Goal: Information Seeking & Learning: Check status

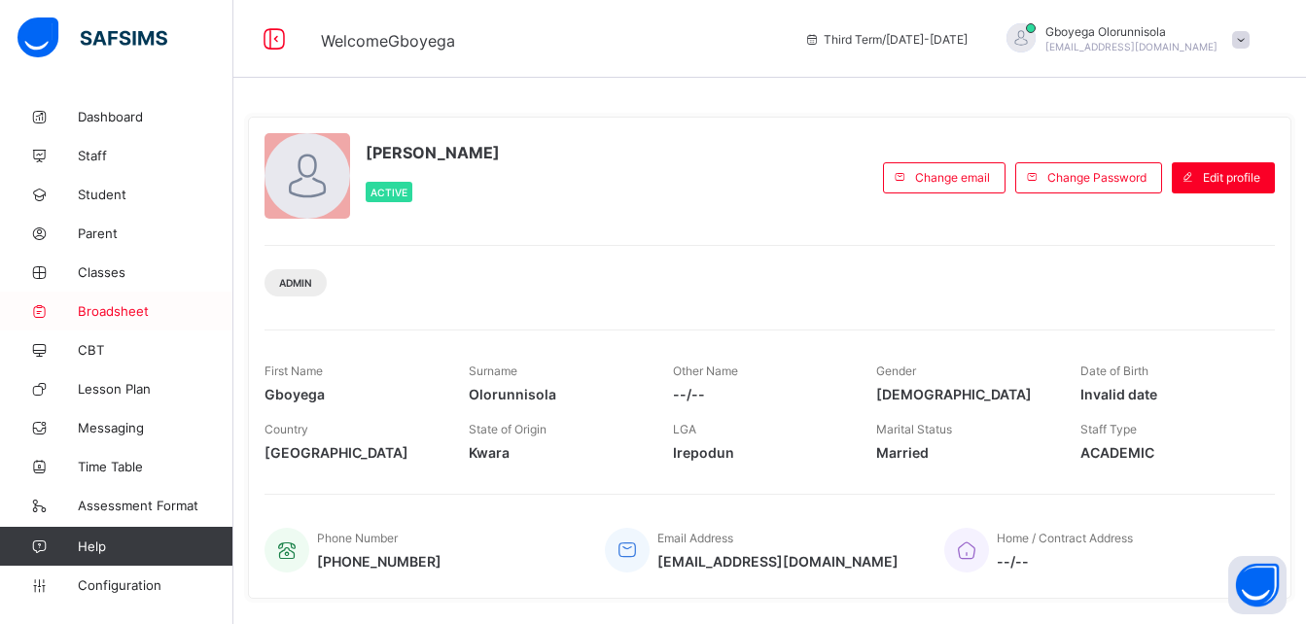
click at [104, 309] on span "Broadsheet" at bounding box center [156, 311] width 156 height 16
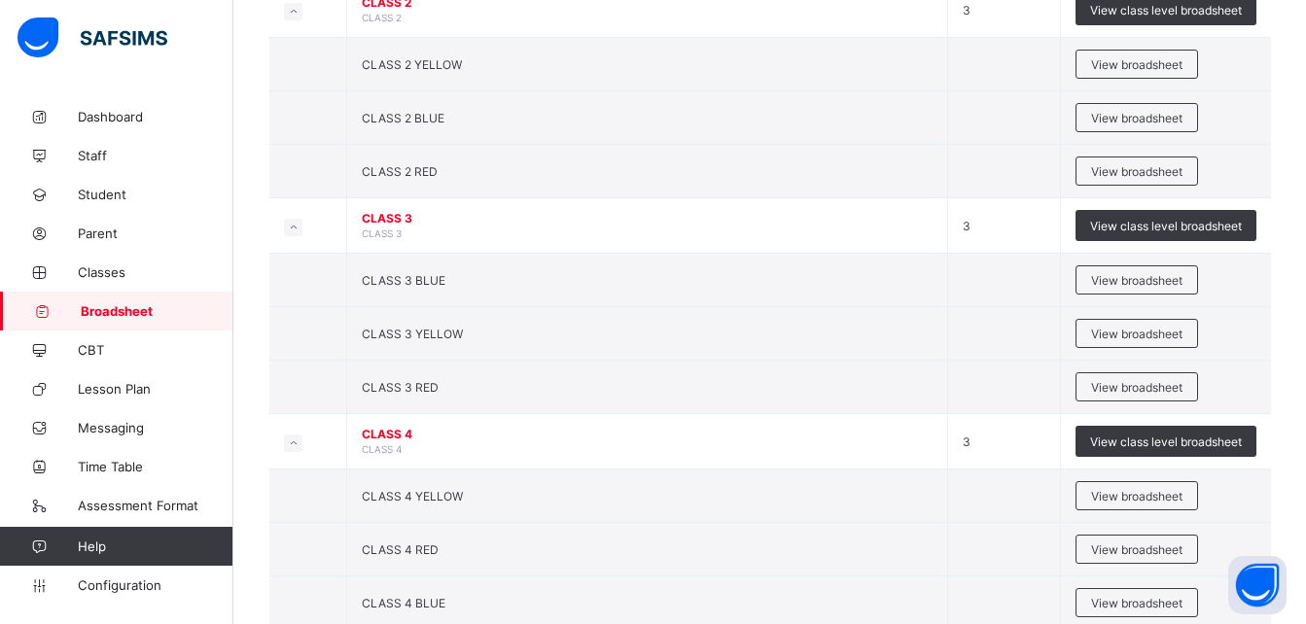
scroll to position [1053, 0]
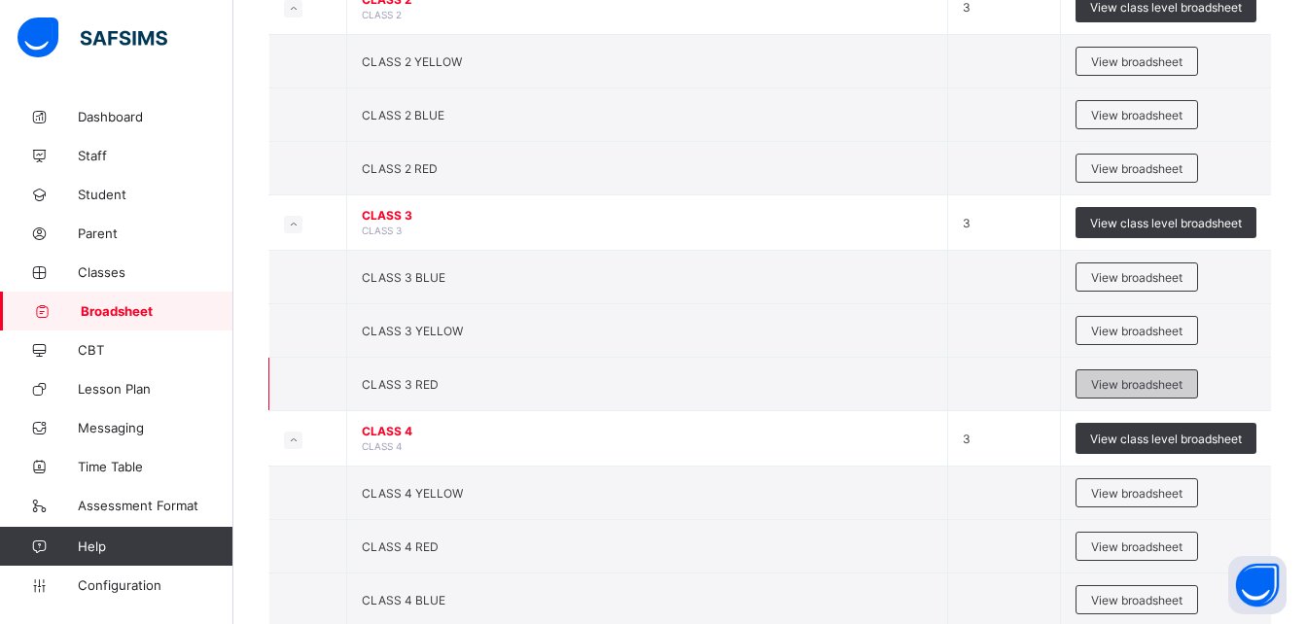
click at [1154, 392] on div "View broadsheet" at bounding box center [1136, 383] width 122 height 29
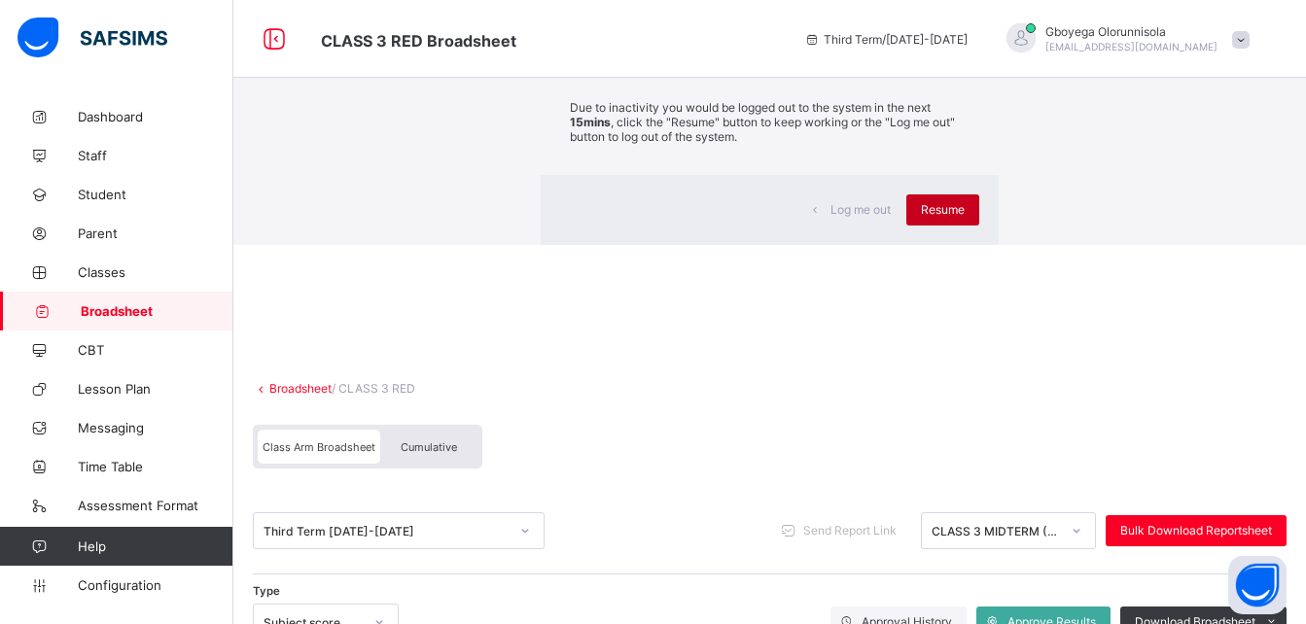
click at [921, 217] on span "Resume" at bounding box center [943, 209] width 44 height 15
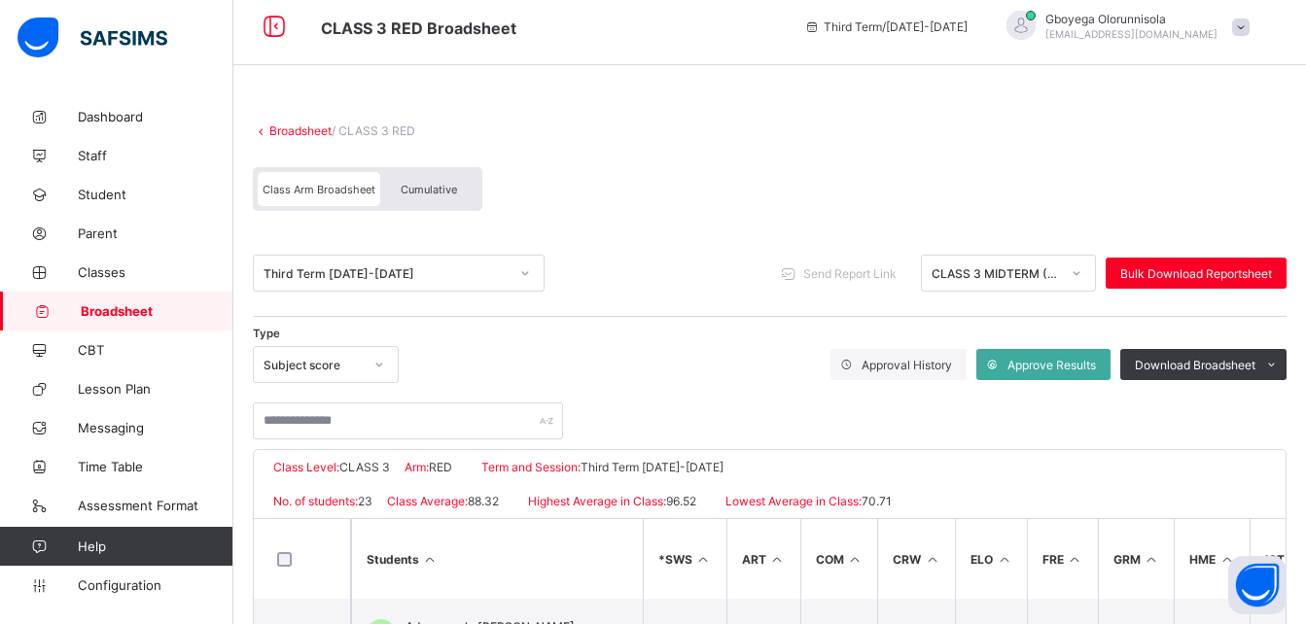
scroll to position [12, 0]
click at [314, 126] on link "Broadsheet" at bounding box center [300, 131] width 62 height 15
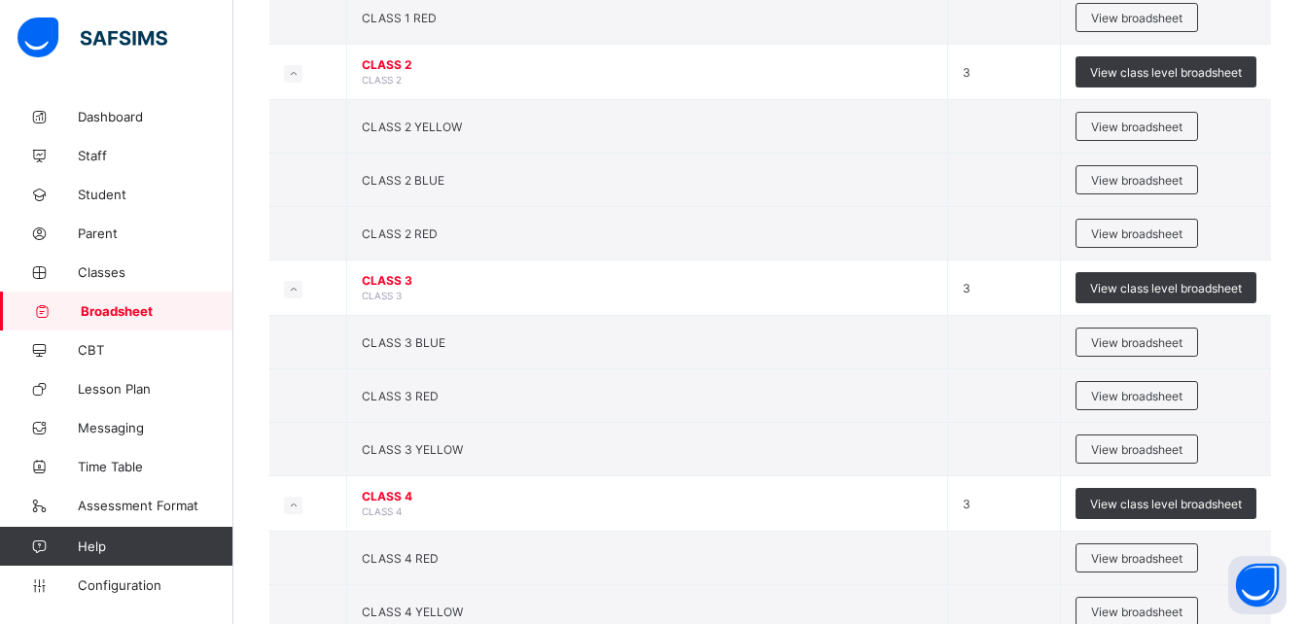
scroll to position [990, 0]
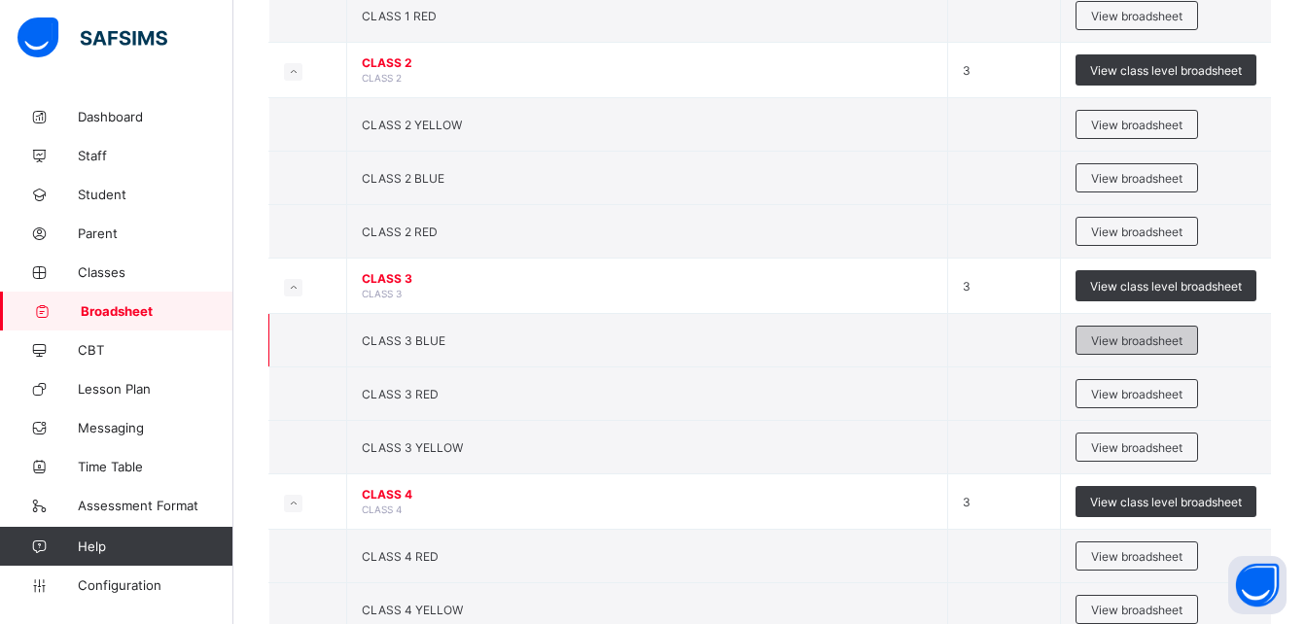
click at [1167, 342] on span "View broadsheet" at bounding box center [1136, 340] width 91 height 15
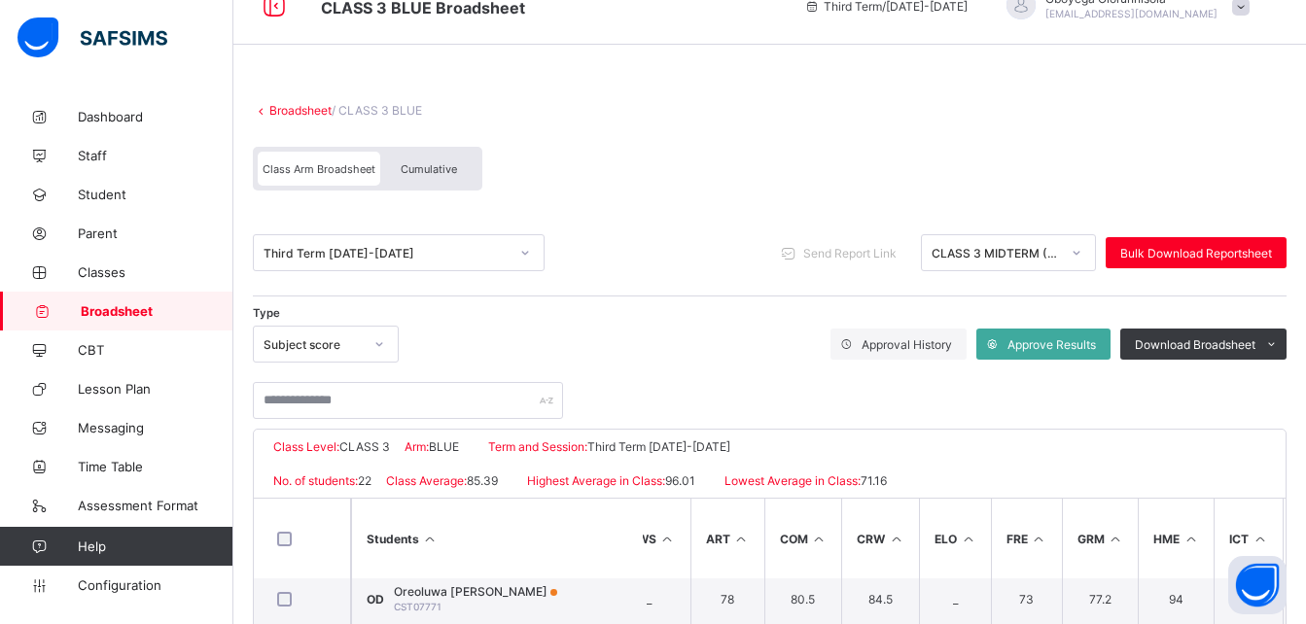
scroll to position [32, 0]
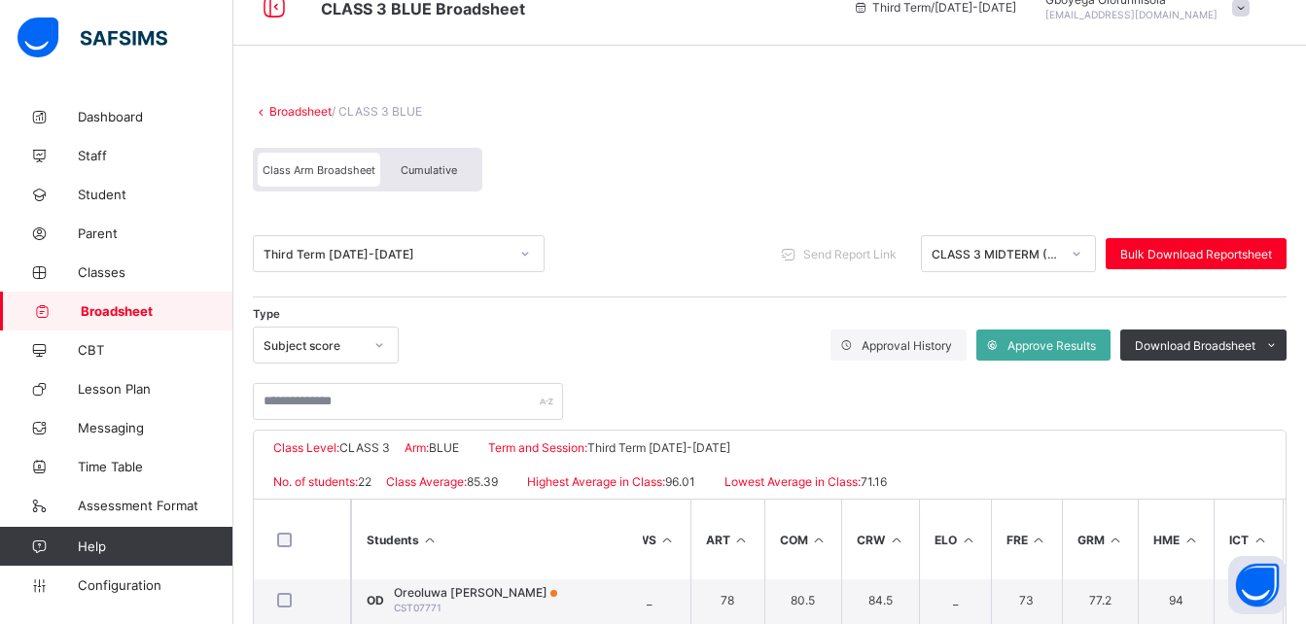
click at [310, 111] on link "Broadsheet" at bounding box center [300, 111] width 62 height 15
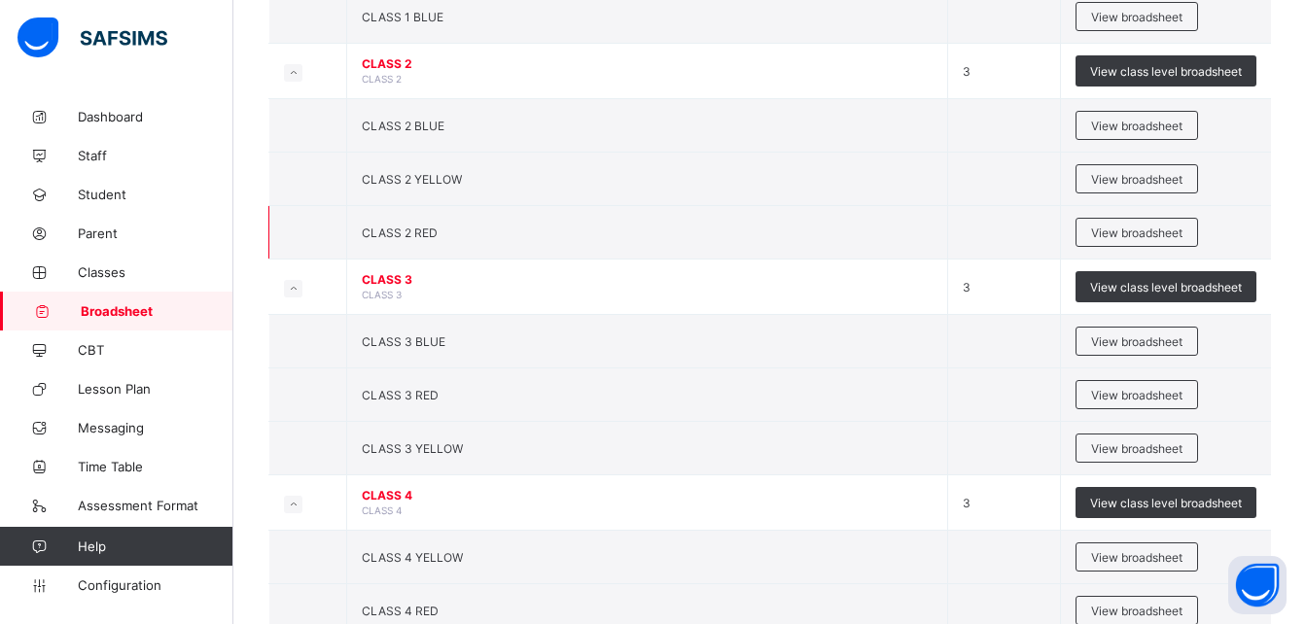
scroll to position [990, 0]
click at [1137, 441] on span "View broadsheet" at bounding box center [1136, 447] width 91 height 15
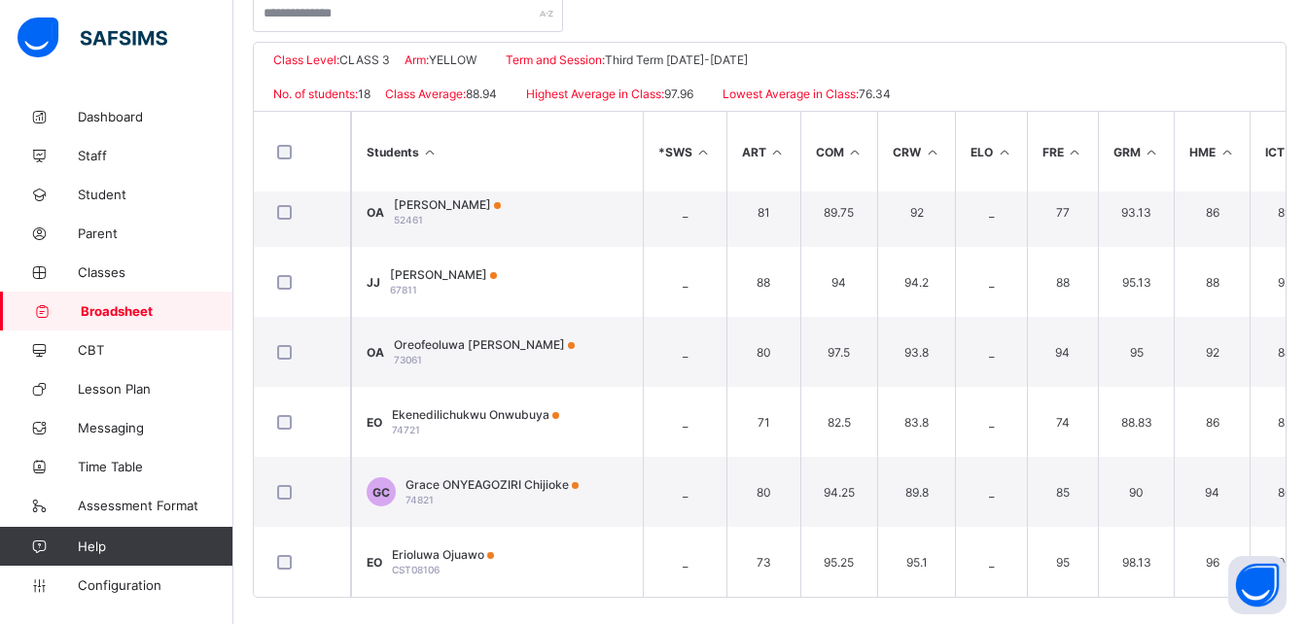
scroll to position [433, 0]
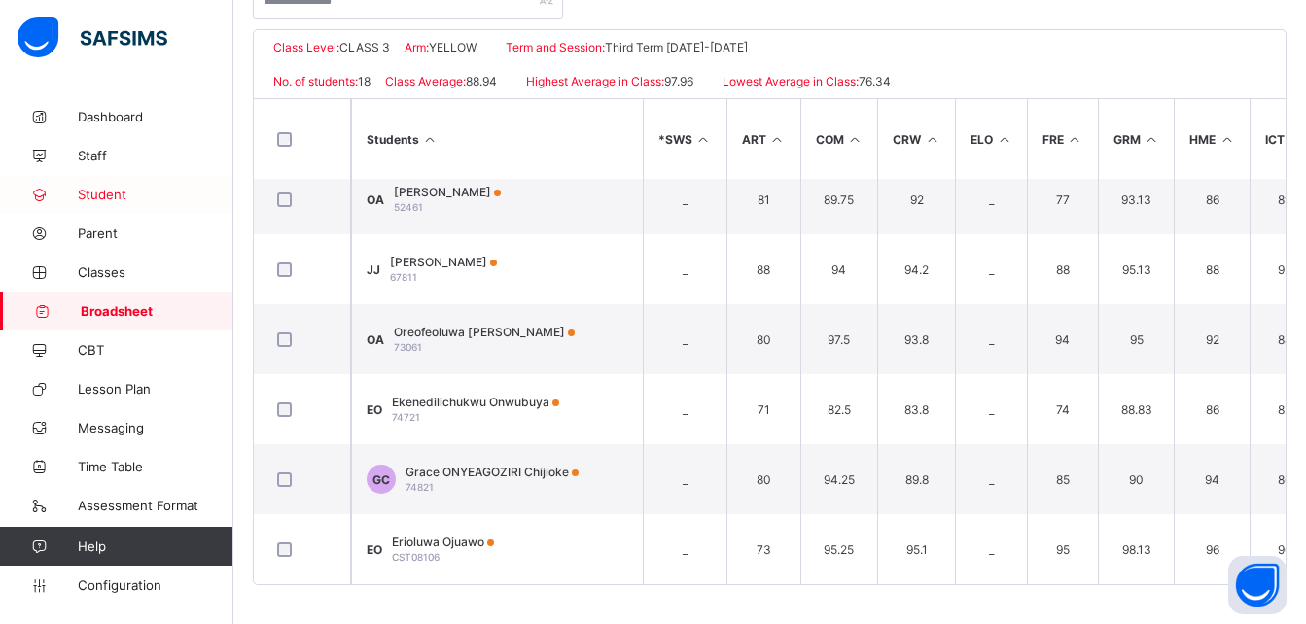
click at [115, 196] on span "Student" at bounding box center [156, 195] width 156 height 16
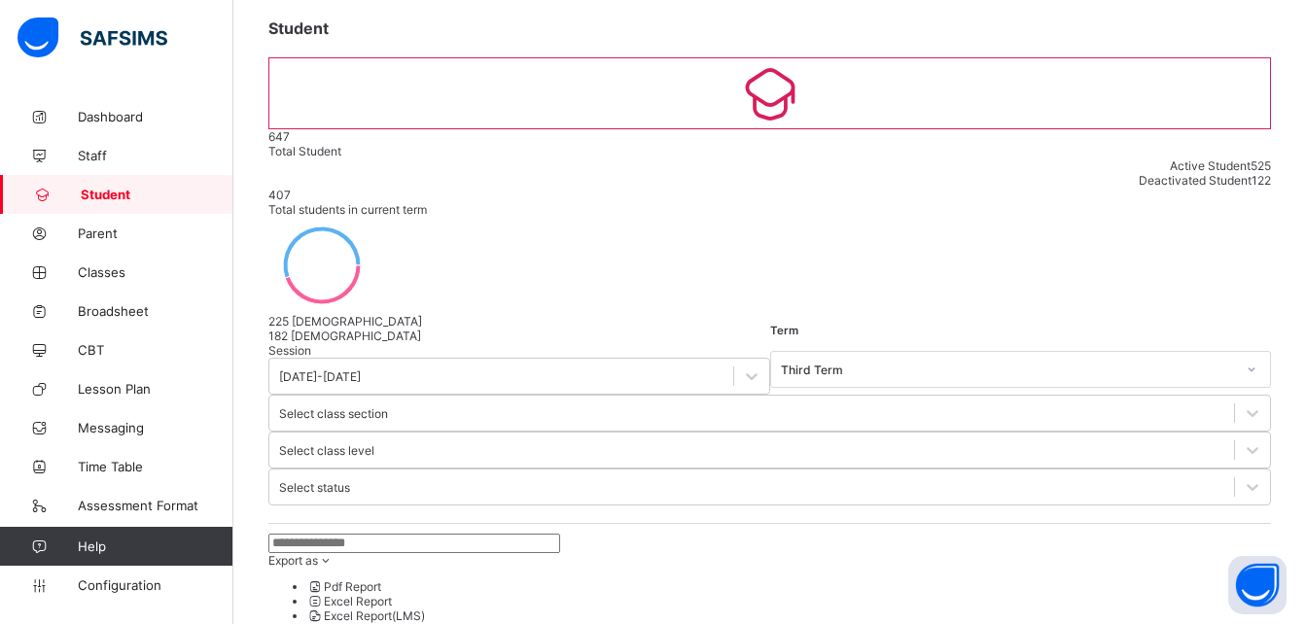
scroll to position [107, 0]
click at [341, 535] on input "text" at bounding box center [414, 544] width 292 height 19
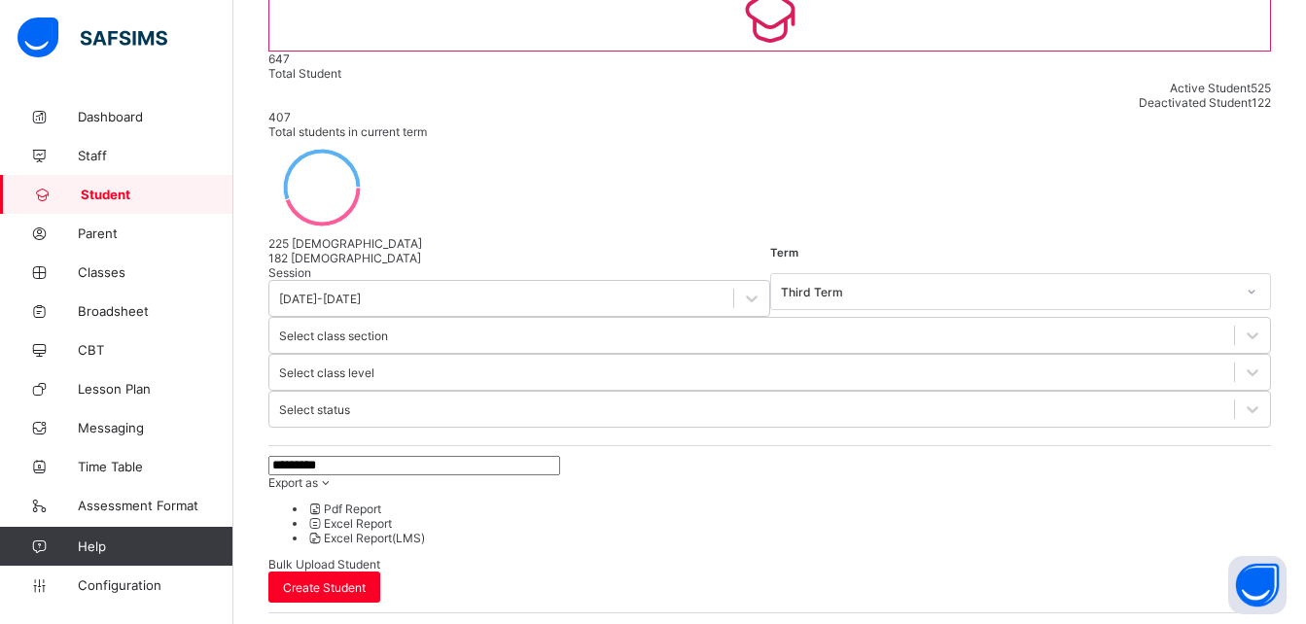
scroll to position [187, 0]
type input "*********"
click at [130, 312] on span "Broadsheet" at bounding box center [156, 311] width 156 height 16
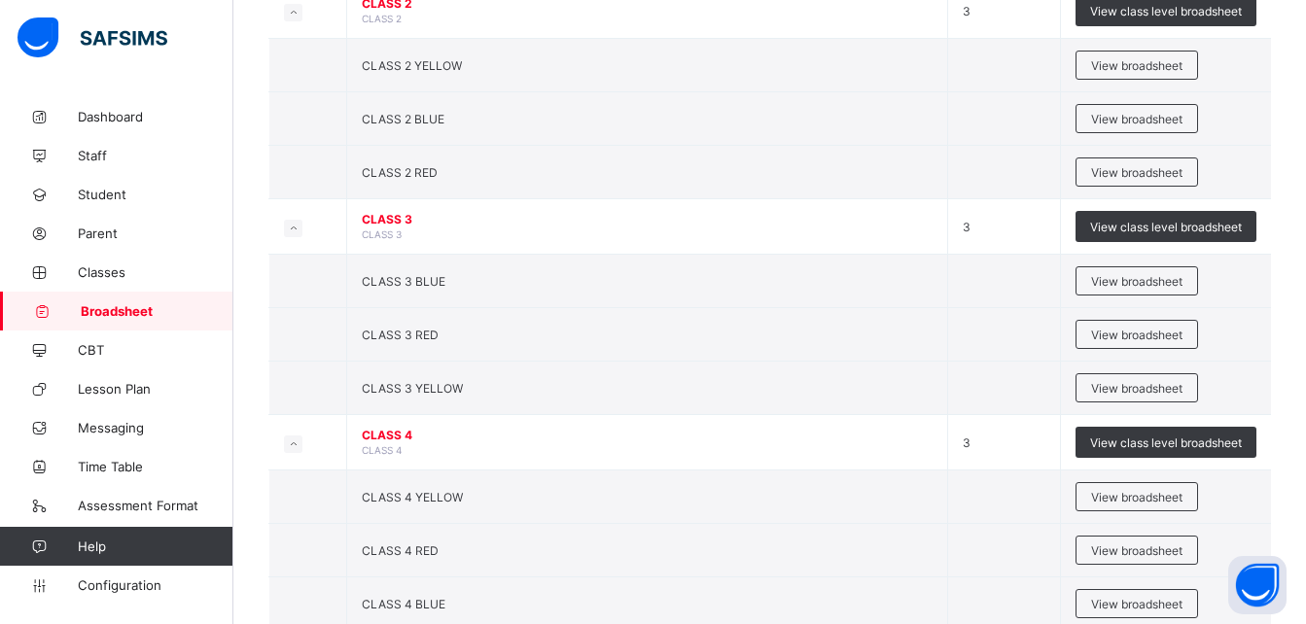
scroll to position [1052, 0]
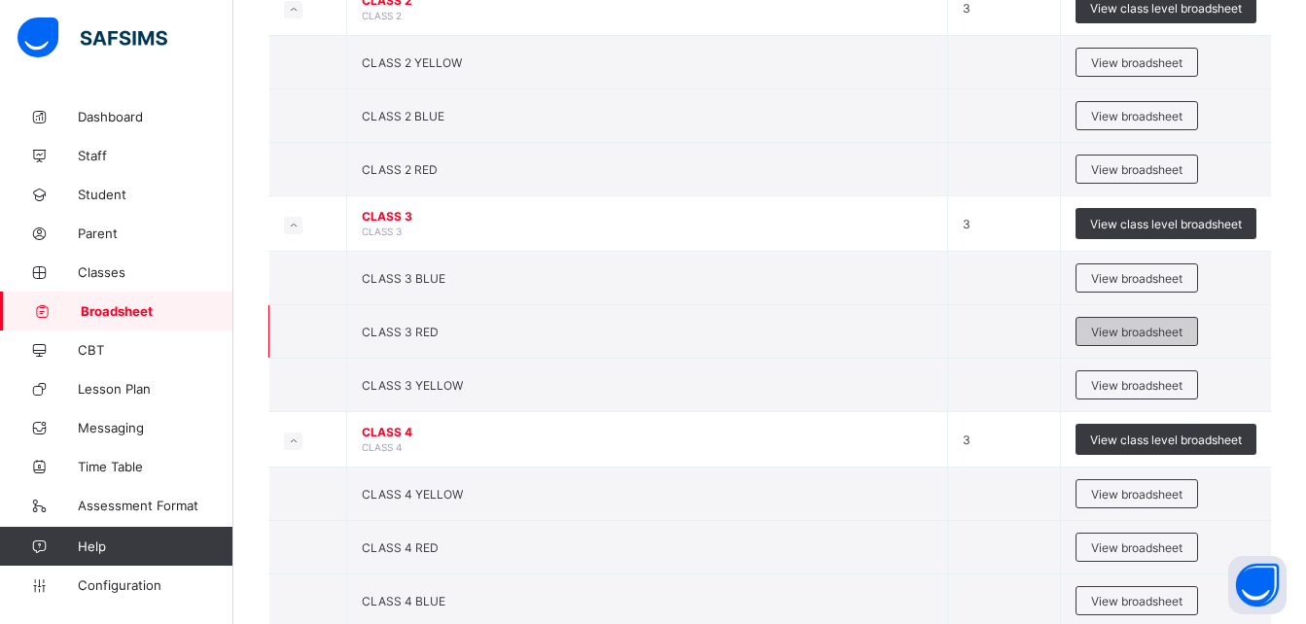
click at [1163, 326] on span "View broadsheet" at bounding box center [1136, 332] width 91 height 15
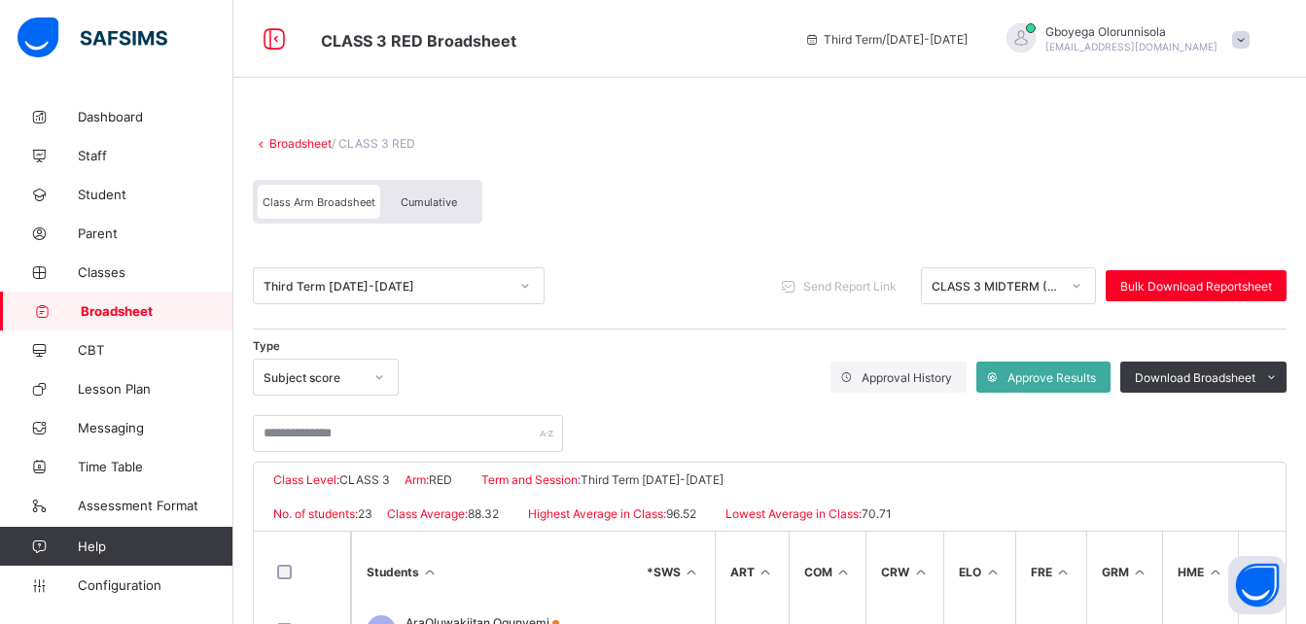
click at [418, 198] on span "Cumulative" at bounding box center [429, 202] width 56 height 14
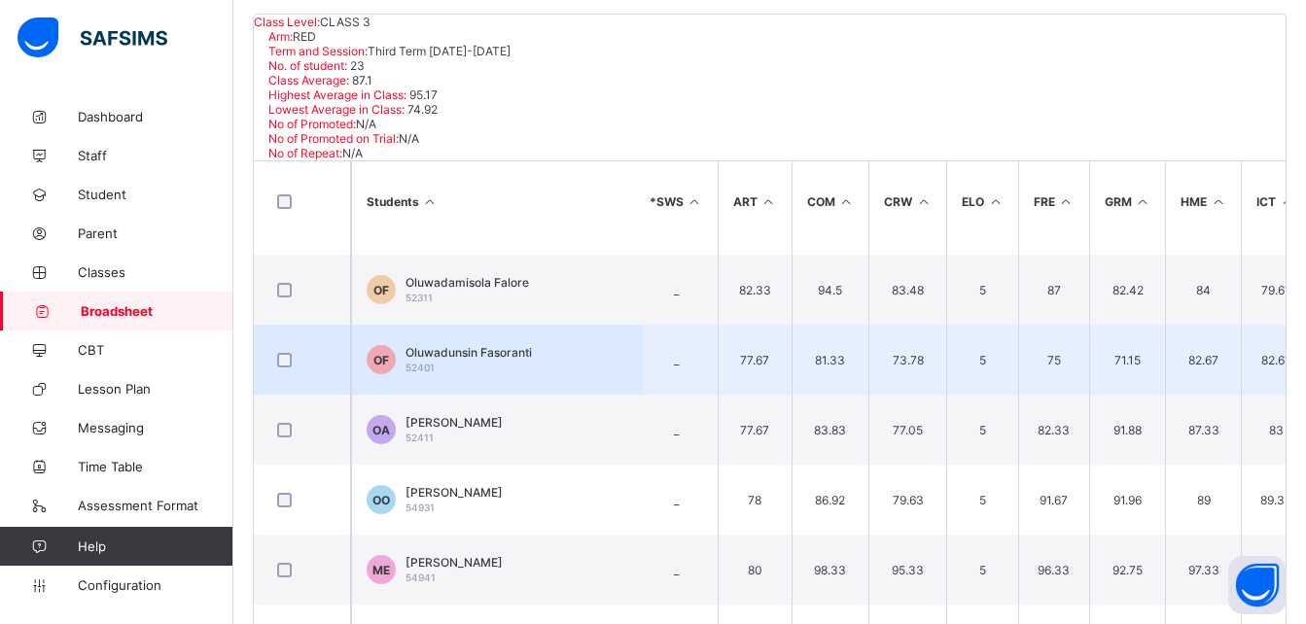
scroll to position [549, 9]
click at [495, 342] on span "Oluwadunsin Fasoranti" at bounding box center [468, 349] width 126 height 15
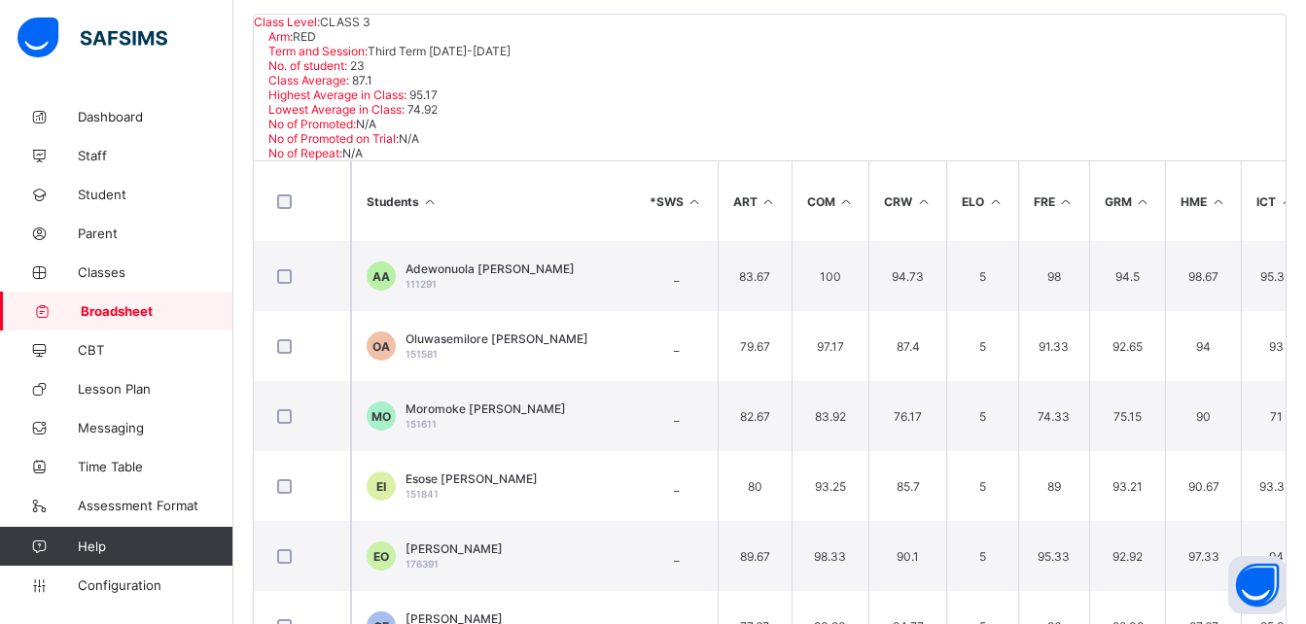
scroll to position [0, 0]
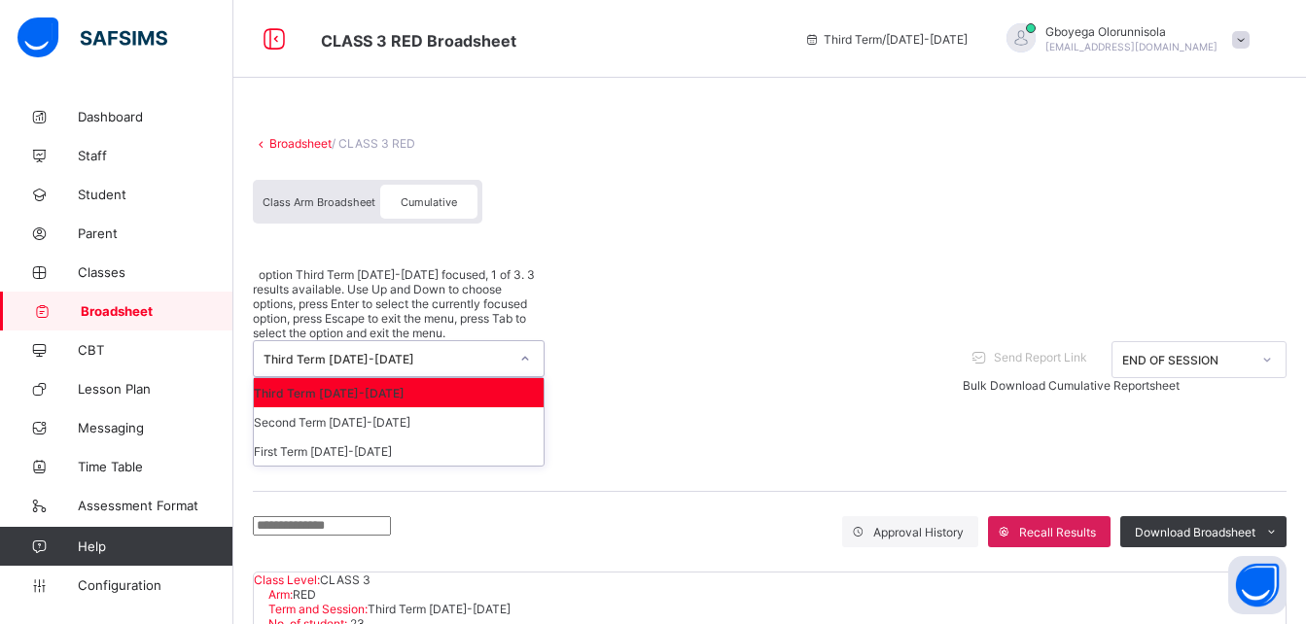
click at [459, 352] on div "Third Term 2024-2025" at bounding box center [385, 359] width 245 height 15
click at [415, 407] on div "Second Term 2024-2025" at bounding box center [399, 421] width 290 height 29
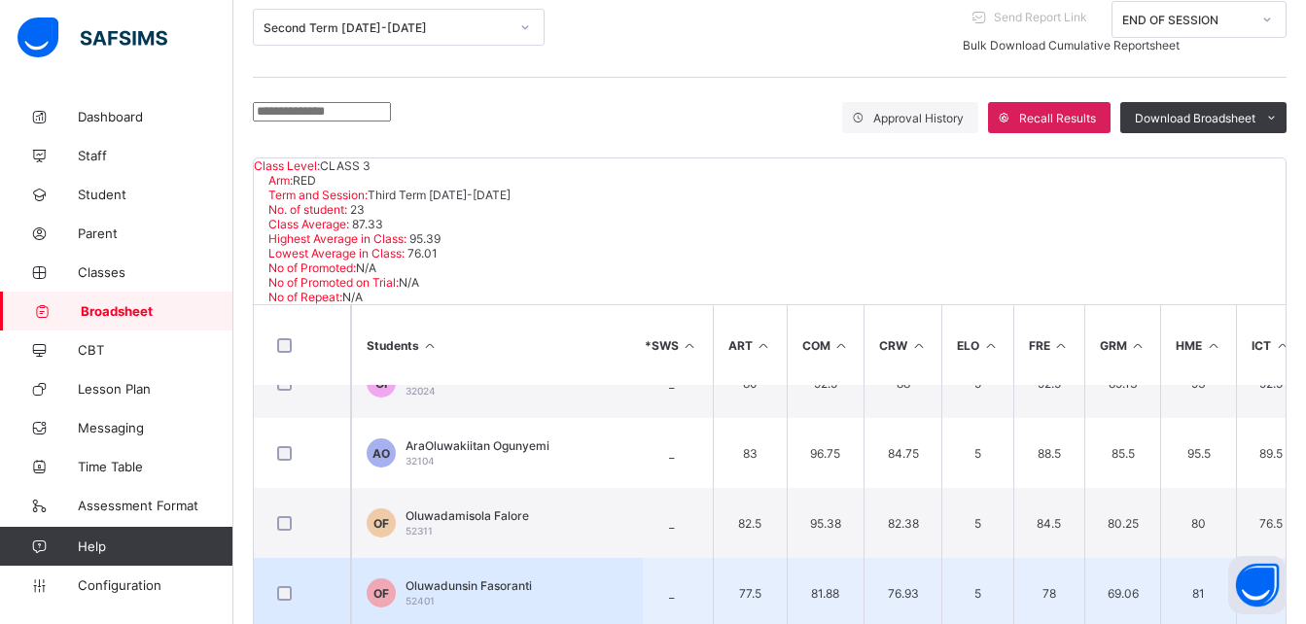
scroll to position [482, 14]
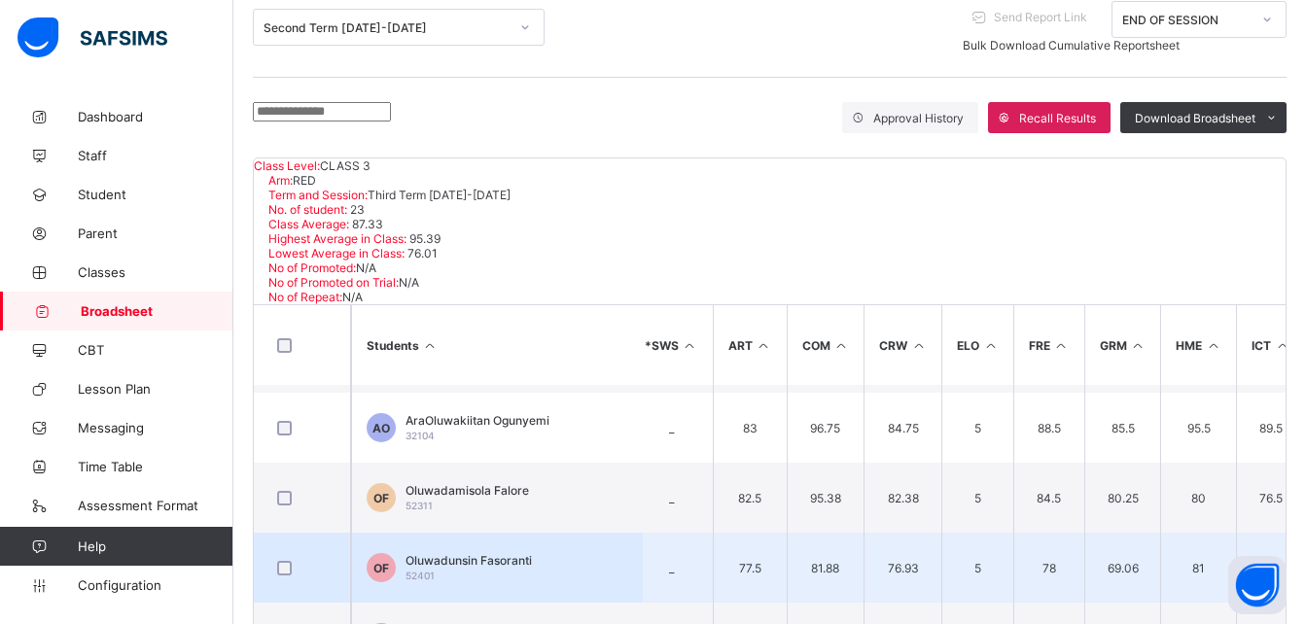
click at [482, 553] on span "Oluwadunsin Fasoranti" at bounding box center [468, 560] width 126 height 15
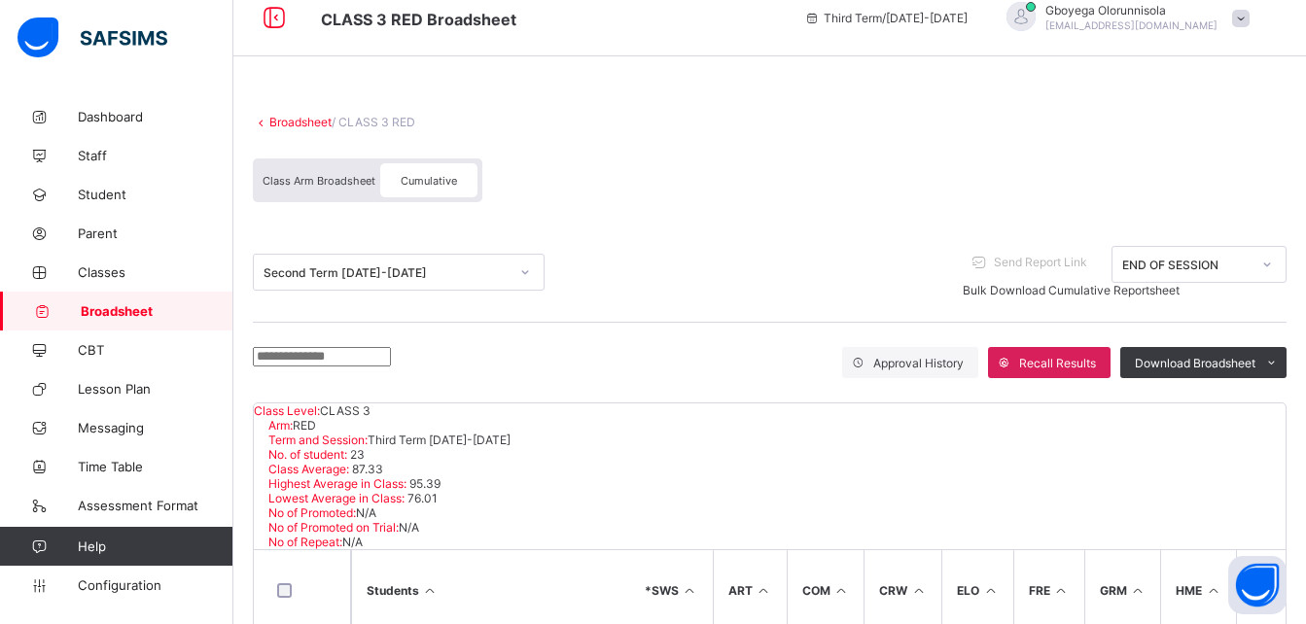
scroll to position [16, 0]
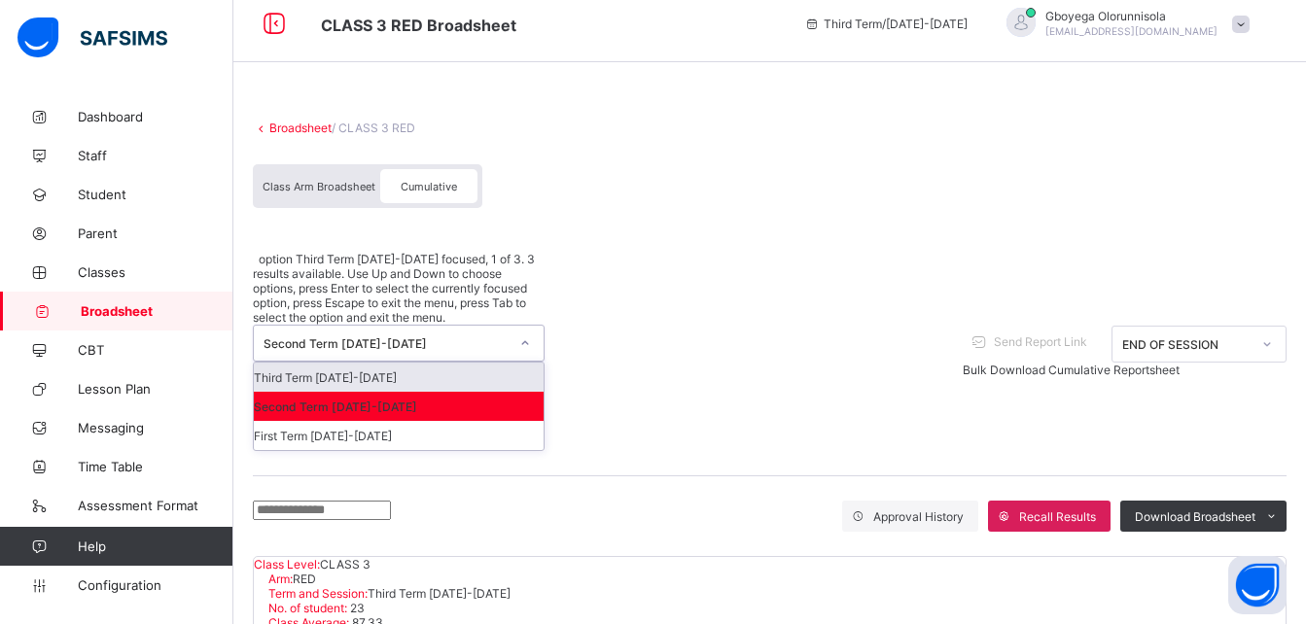
click at [467, 336] on div "Second Term 2024-2025" at bounding box center [385, 343] width 245 height 15
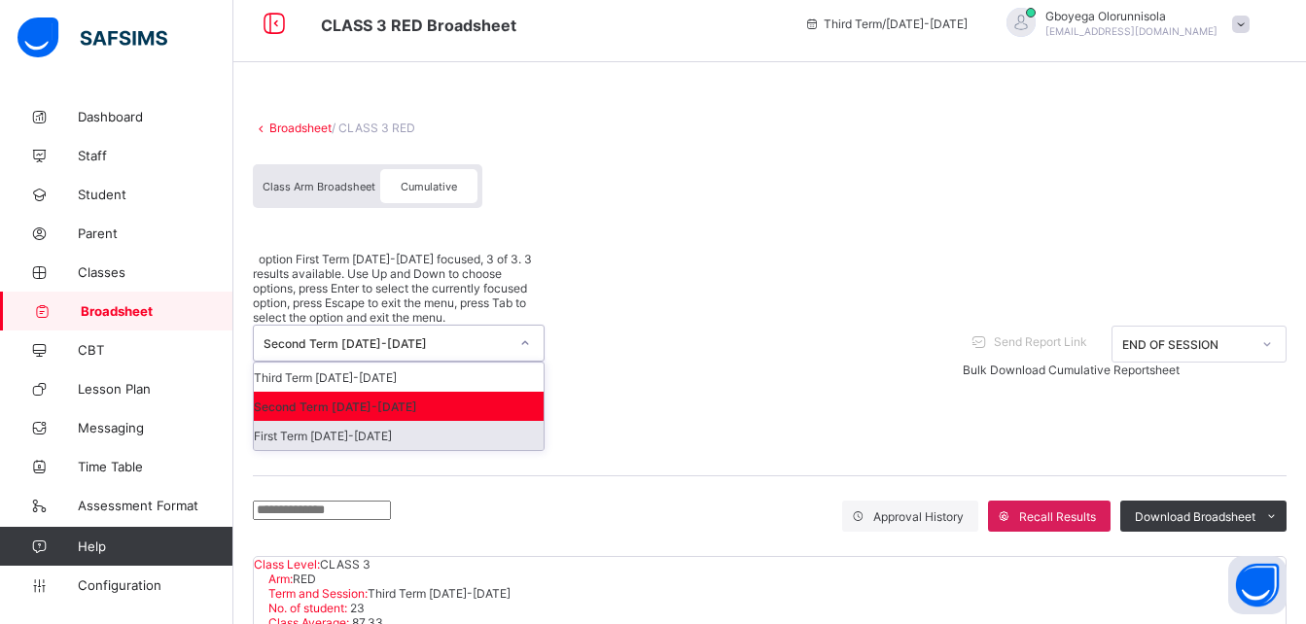
click at [402, 421] on div "First Term 2024-2025" at bounding box center [399, 435] width 290 height 29
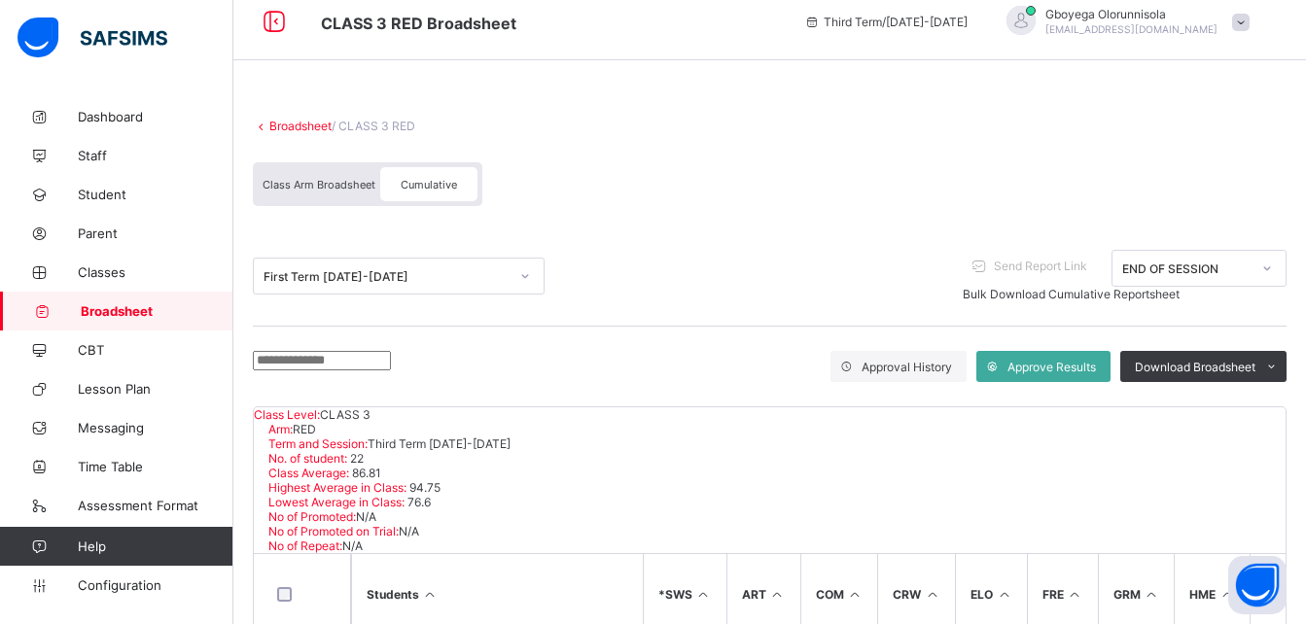
scroll to position [17, 0]
click at [304, 196] on div "Class Arm Broadsheet" at bounding box center [319, 185] width 122 height 34
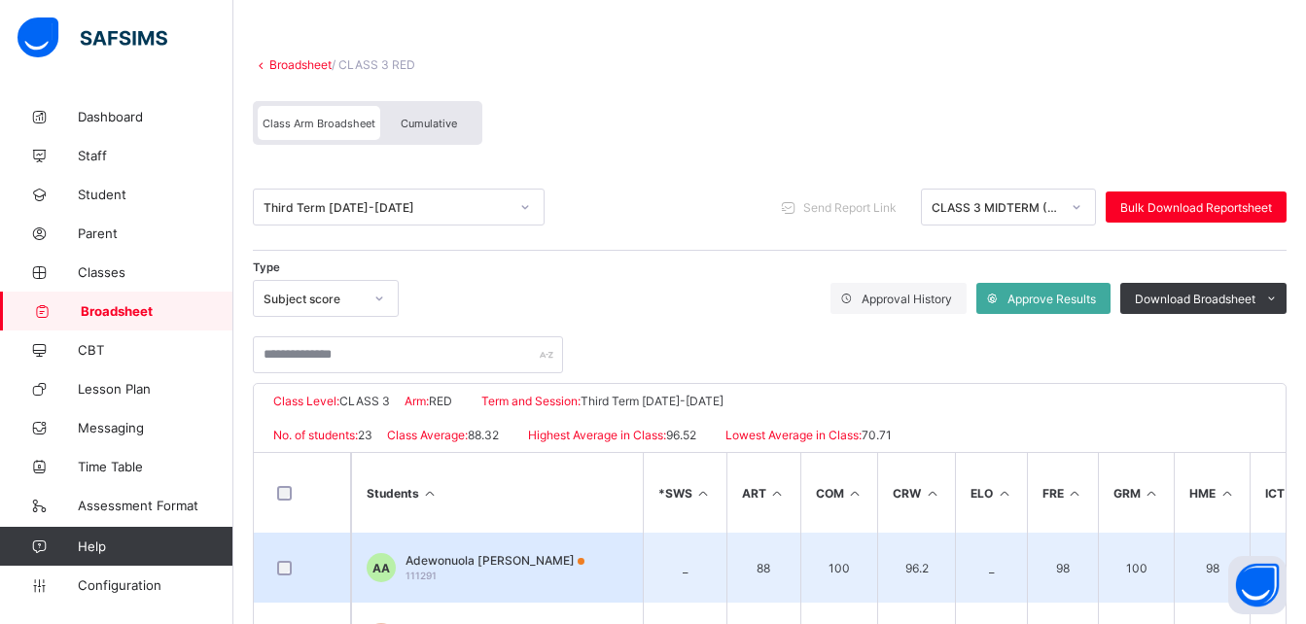
scroll to position [78, 0]
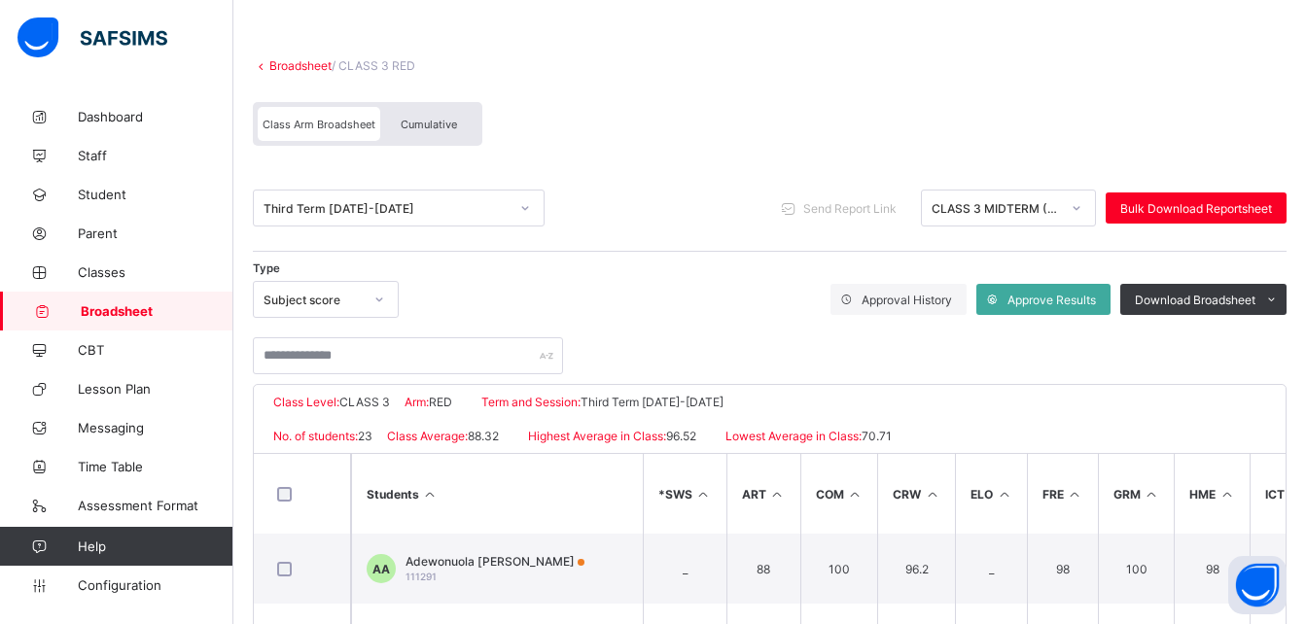
click at [298, 138] on div "Class Arm Broadsheet" at bounding box center [319, 124] width 122 height 34
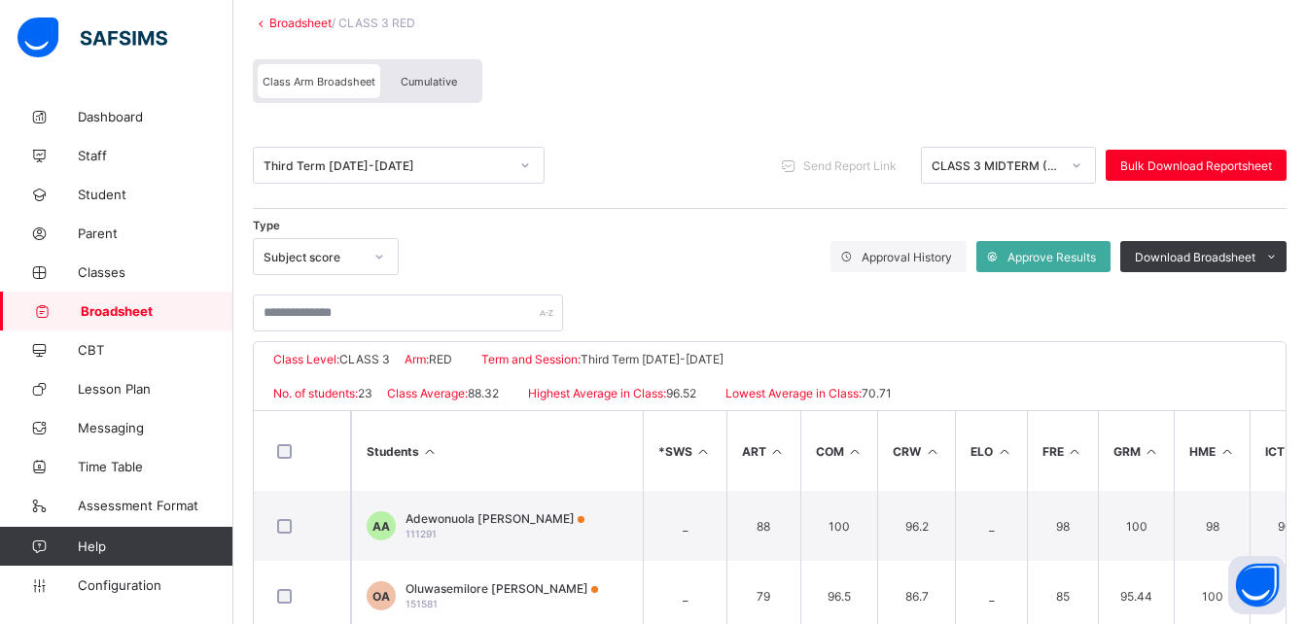
scroll to position [122, 0]
click at [473, 183] on div "Third Term 2024-2025 Send Report Link CLASS 3 MIDTERM (2024-2025) Bulk Download…" at bounding box center [769, 165] width 1033 height 87
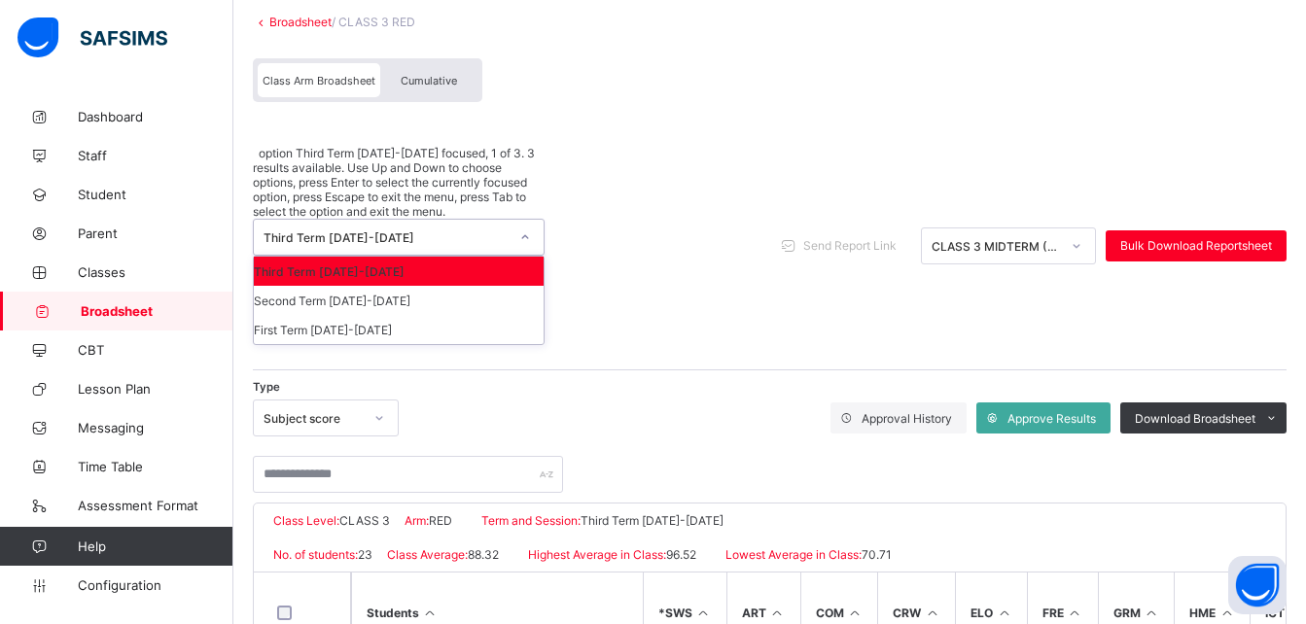
click at [406, 230] on div "Third Term 2024-2025" at bounding box center [385, 237] width 245 height 15
click at [361, 315] on div "First Term 2024-2025" at bounding box center [399, 329] width 290 height 29
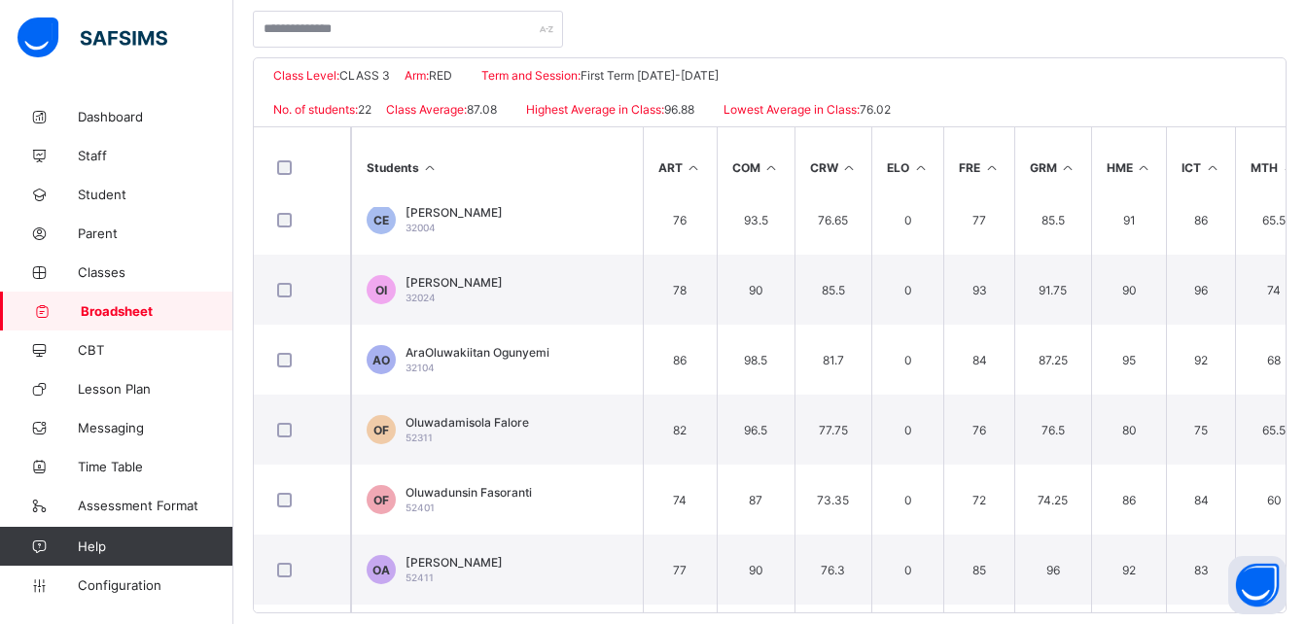
scroll to position [375, 0]
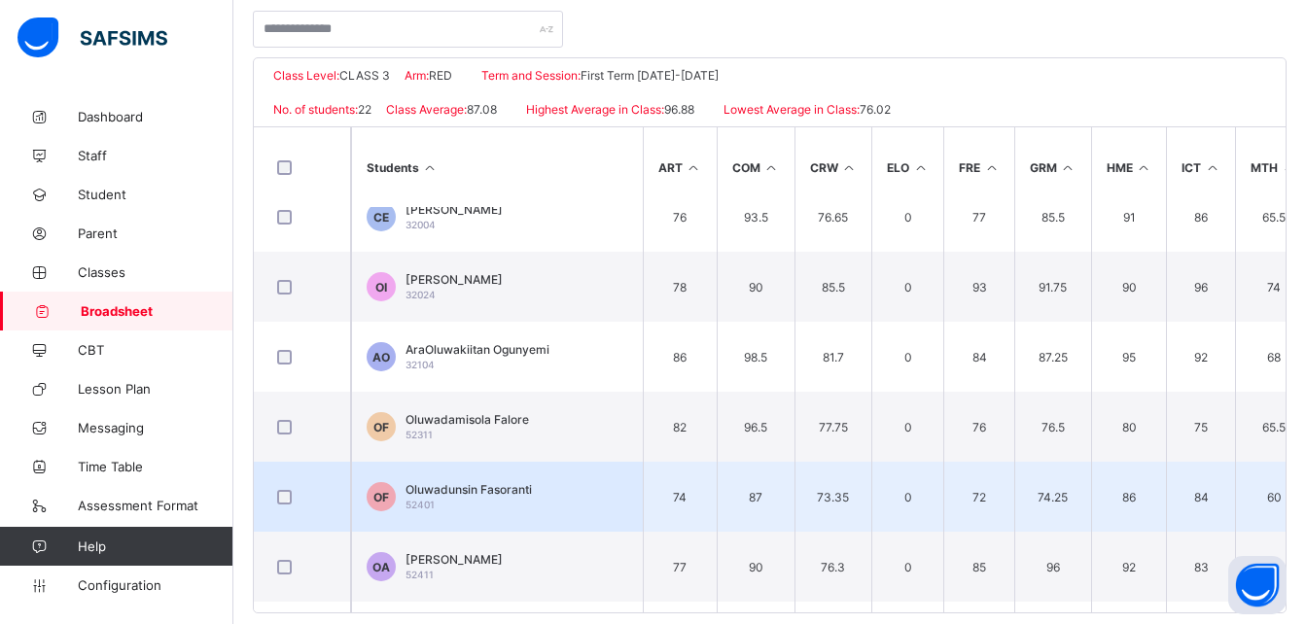
click at [501, 491] on span "Oluwadunsin Fasoranti" at bounding box center [468, 489] width 126 height 15
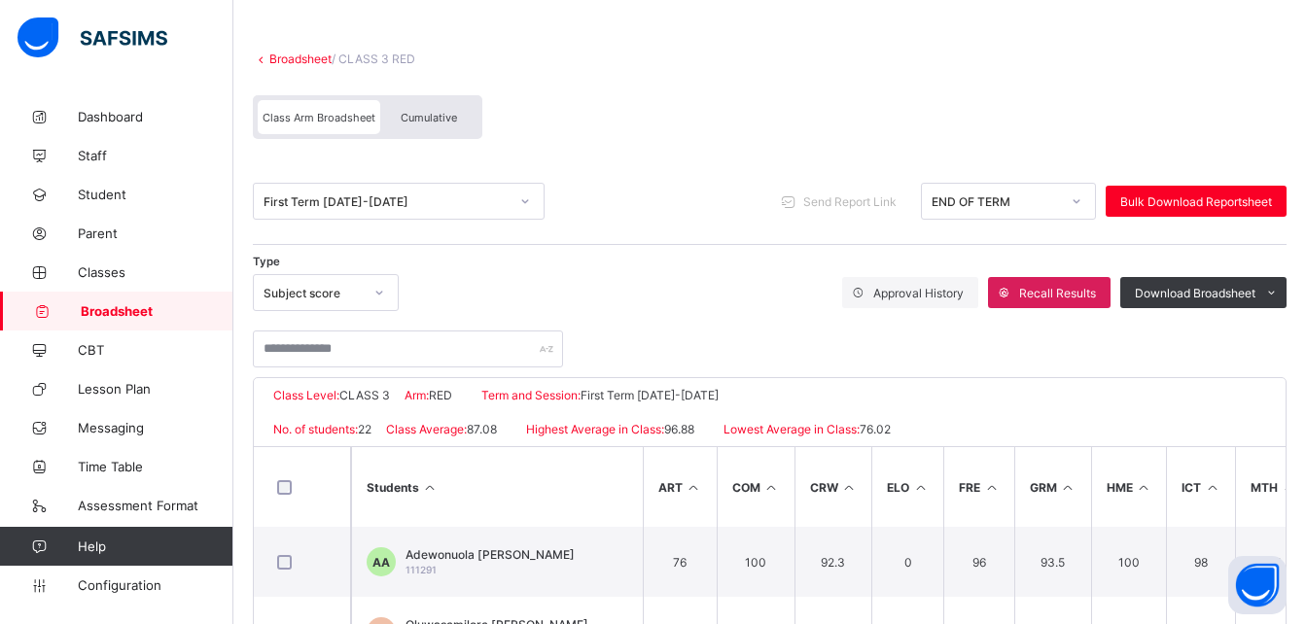
scroll to position [60, 0]
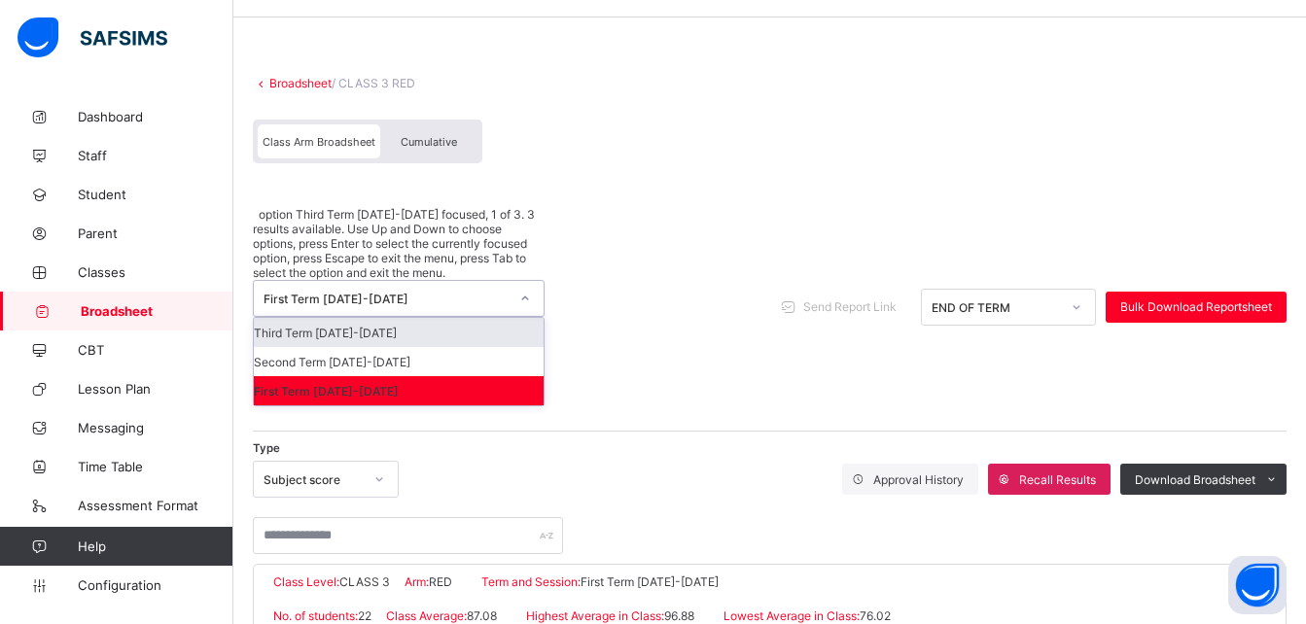
click at [499, 292] on div "First Term 2024-2025" at bounding box center [385, 299] width 245 height 15
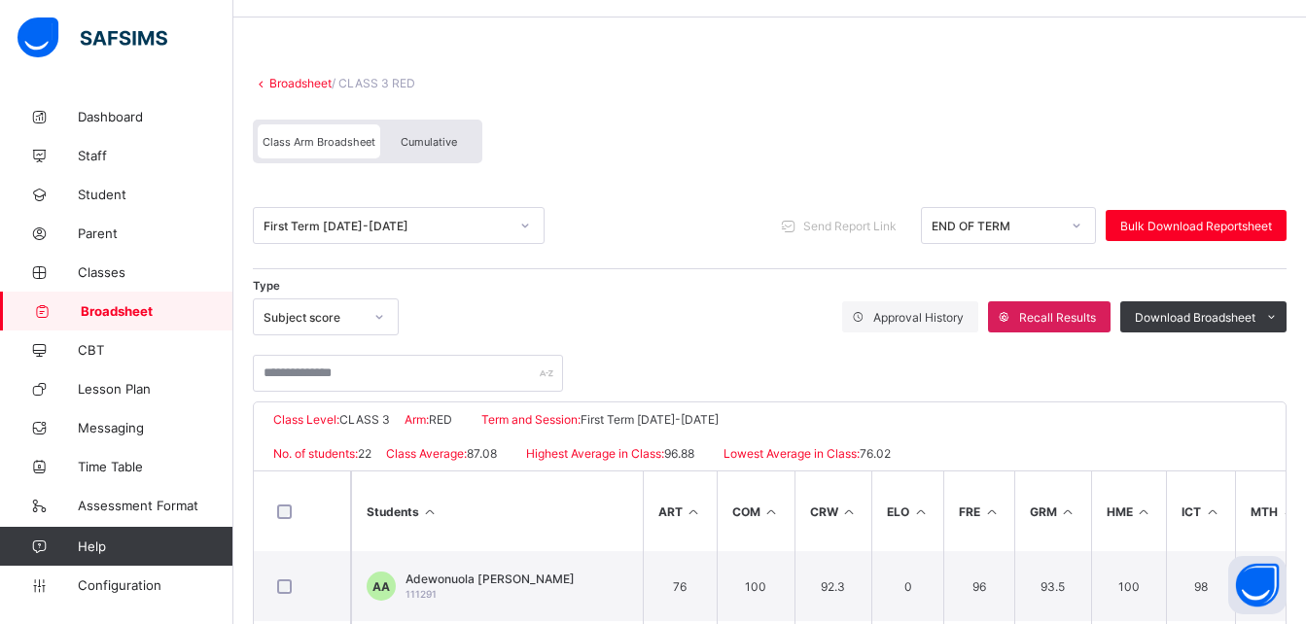
click at [653, 153] on div "Class Arm Broadsheet Cumulative" at bounding box center [769, 146] width 1033 height 73
click at [297, 86] on link "Broadsheet" at bounding box center [300, 83] width 62 height 15
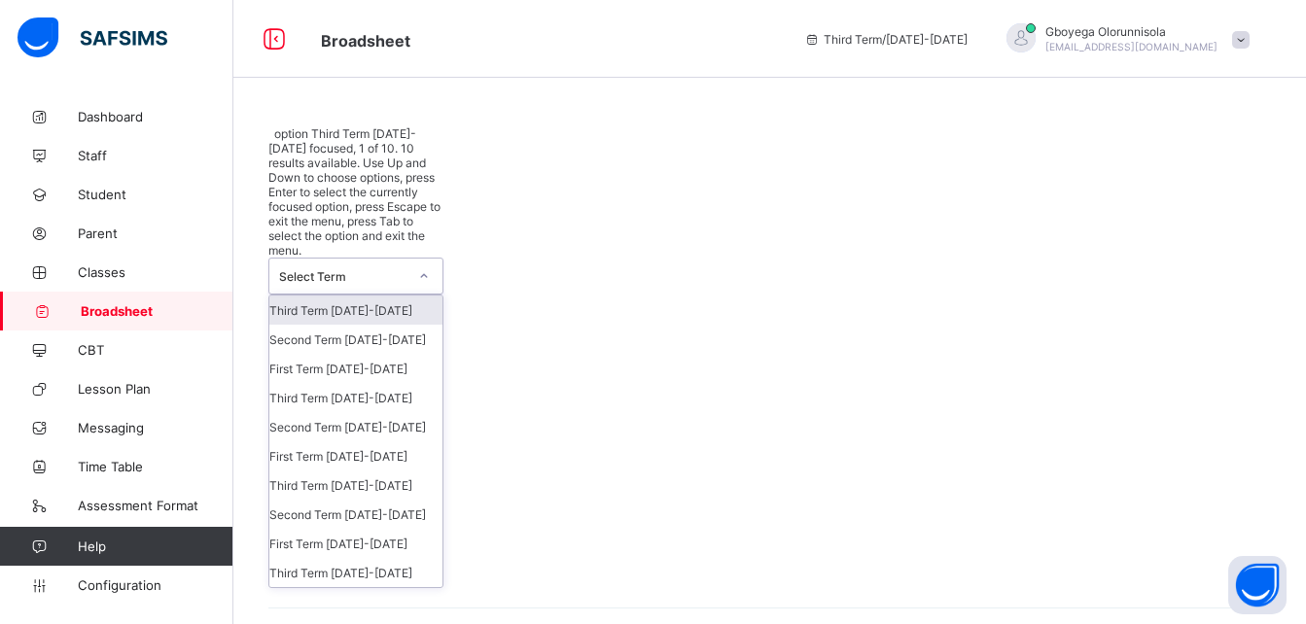
click at [413, 261] on div at bounding box center [423, 276] width 33 height 31
click at [379, 529] on div "First Term 2023-2024" at bounding box center [355, 543] width 173 height 29
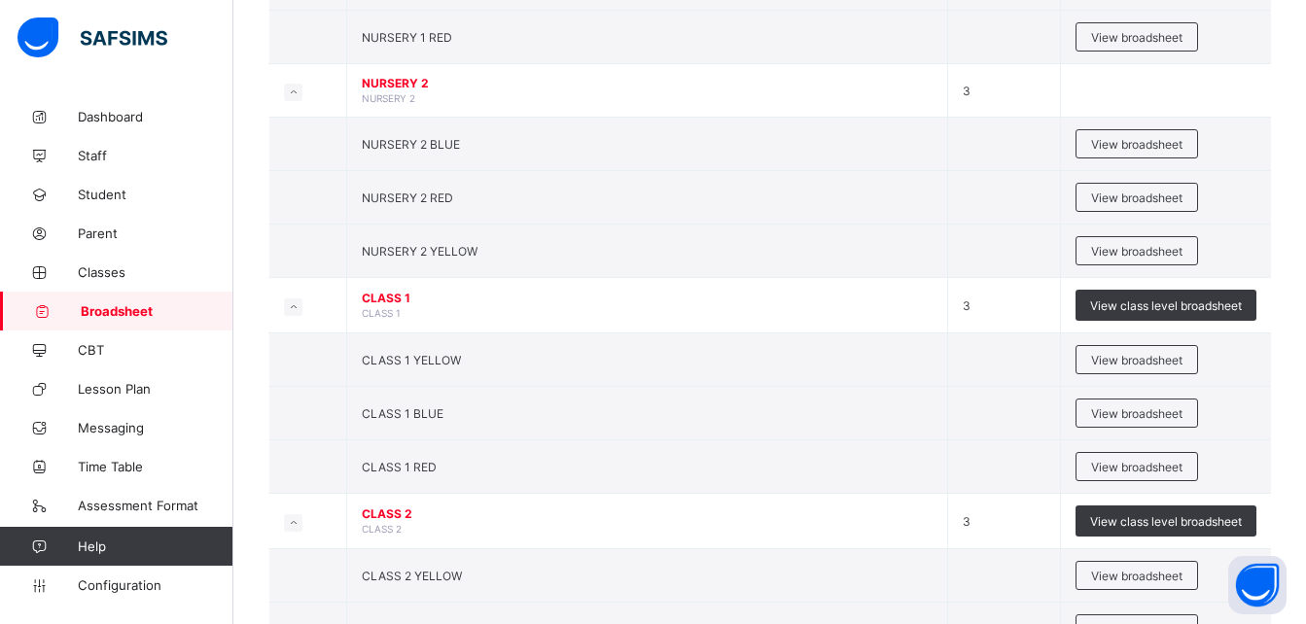
scroll to position [609, 0]
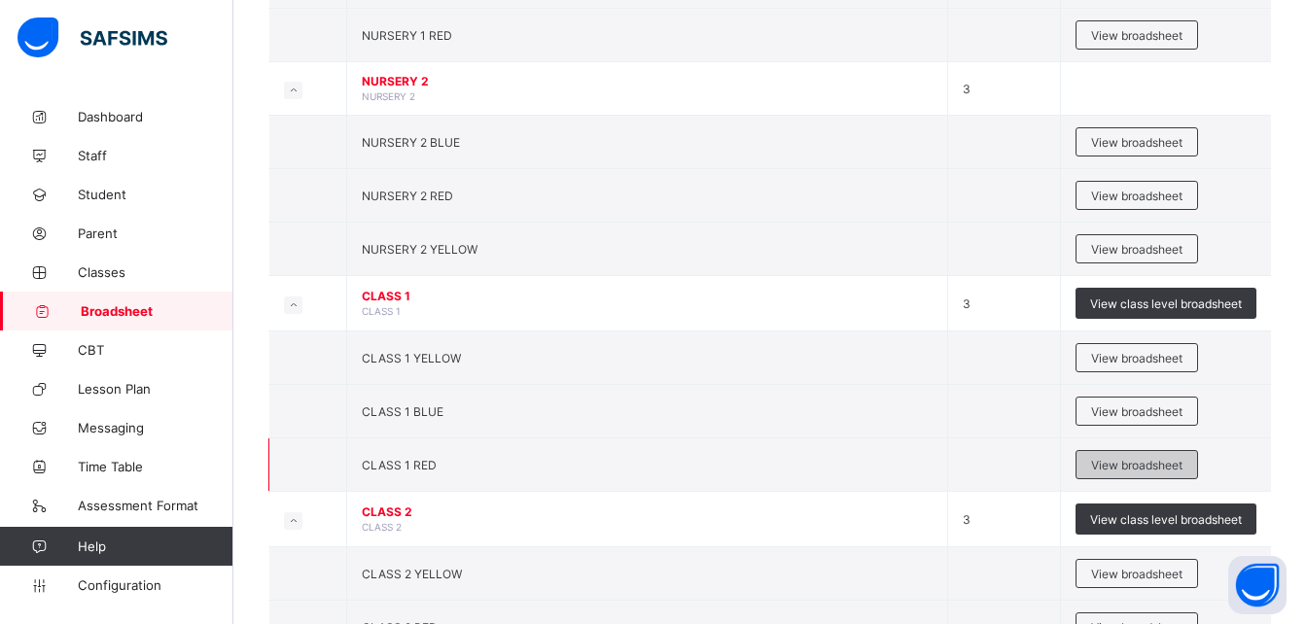
click at [1142, 472] on span "View broadsheet" at bounding box center [1136, 465] width 91 height 15
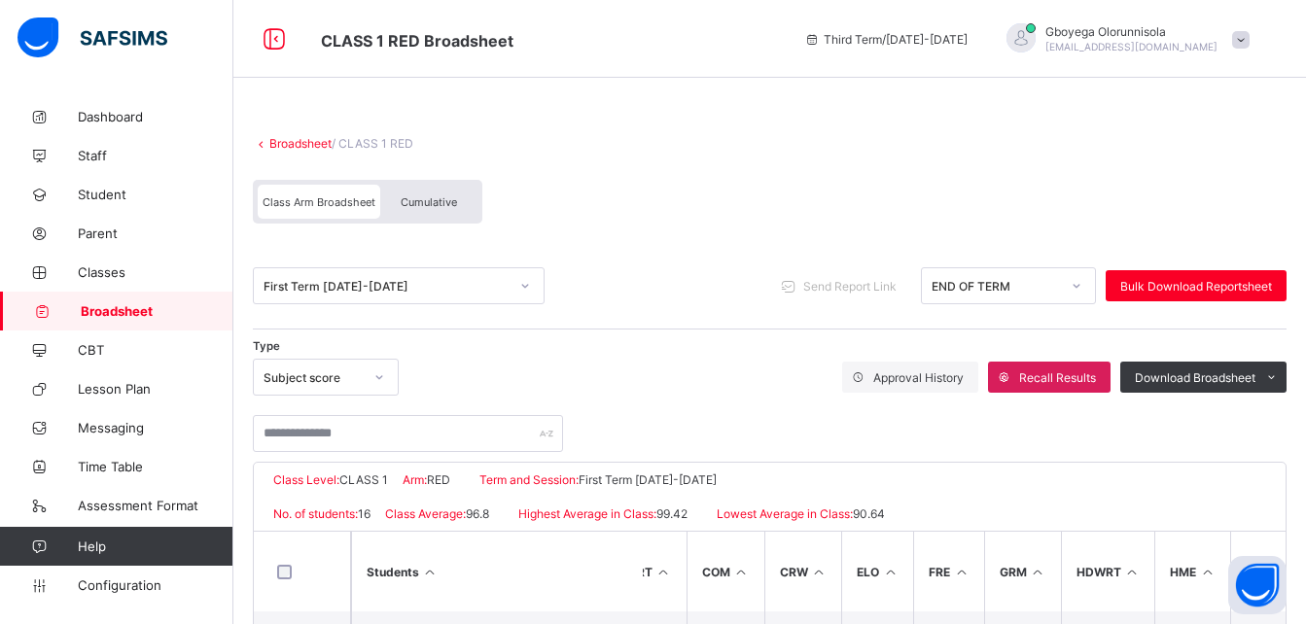
click at [300, 148] on link "Broadsheet" at bounding box center [300, 143] width 62 height 15
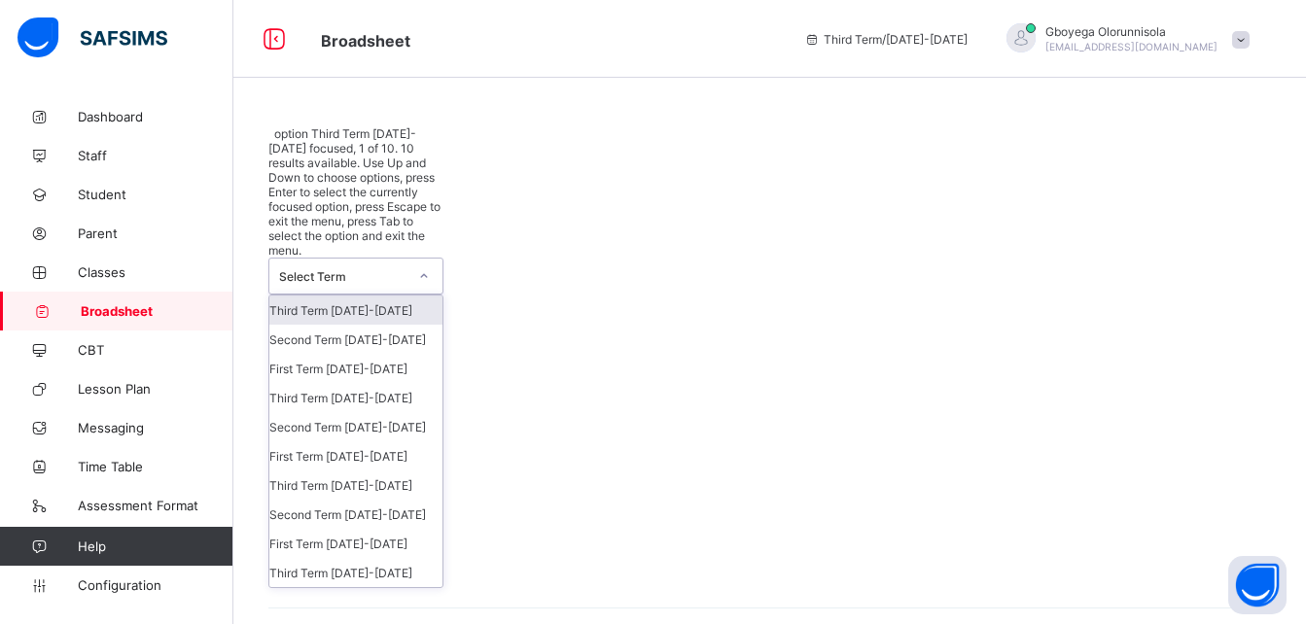
click at [377, 258] on div "Select Term" at bounding box center [355, 276] width 175 height 37
click at [361, 529] on div "First Term 2023-2024" at bounding box center [355, 543] width 173 height 29
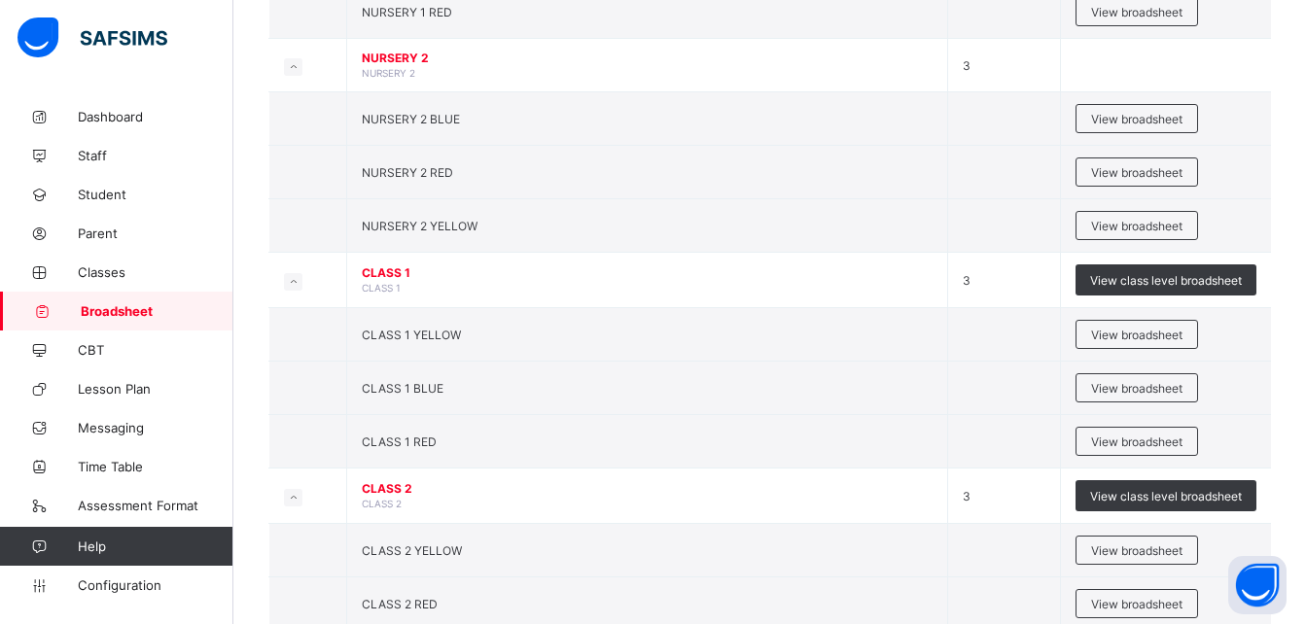
scroll to position [633, 0]
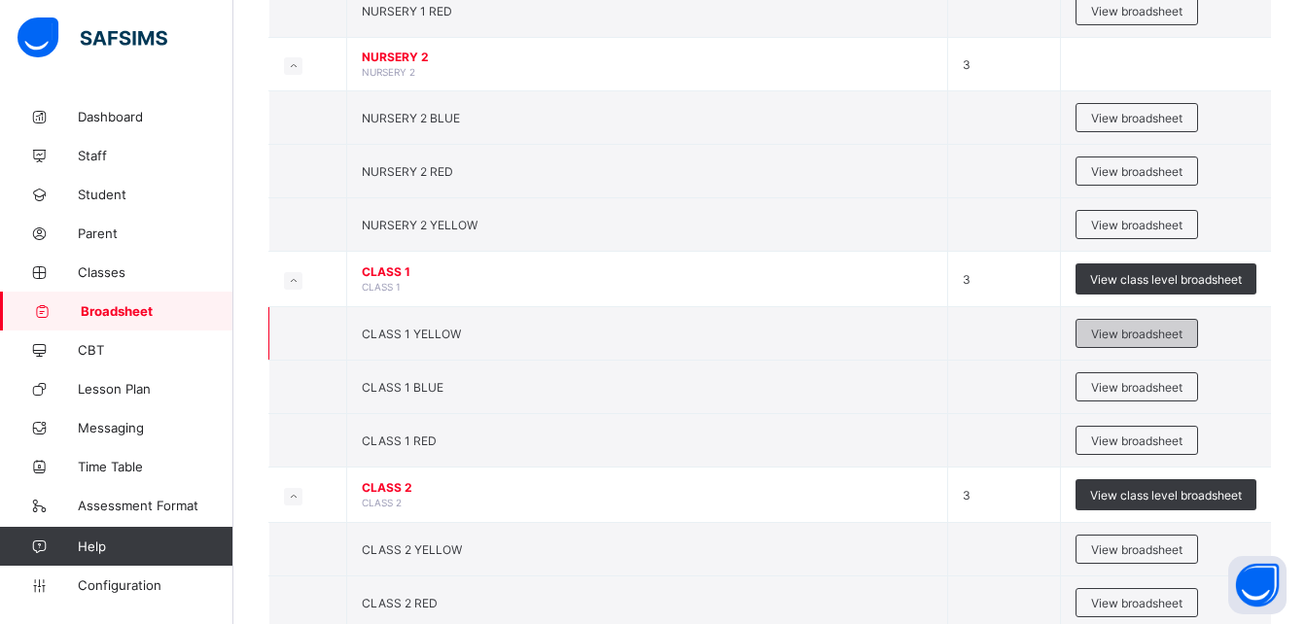
click at [1162, 341] on span "View broadsheet" at bounding box center [1136, 334] width 91 height 15
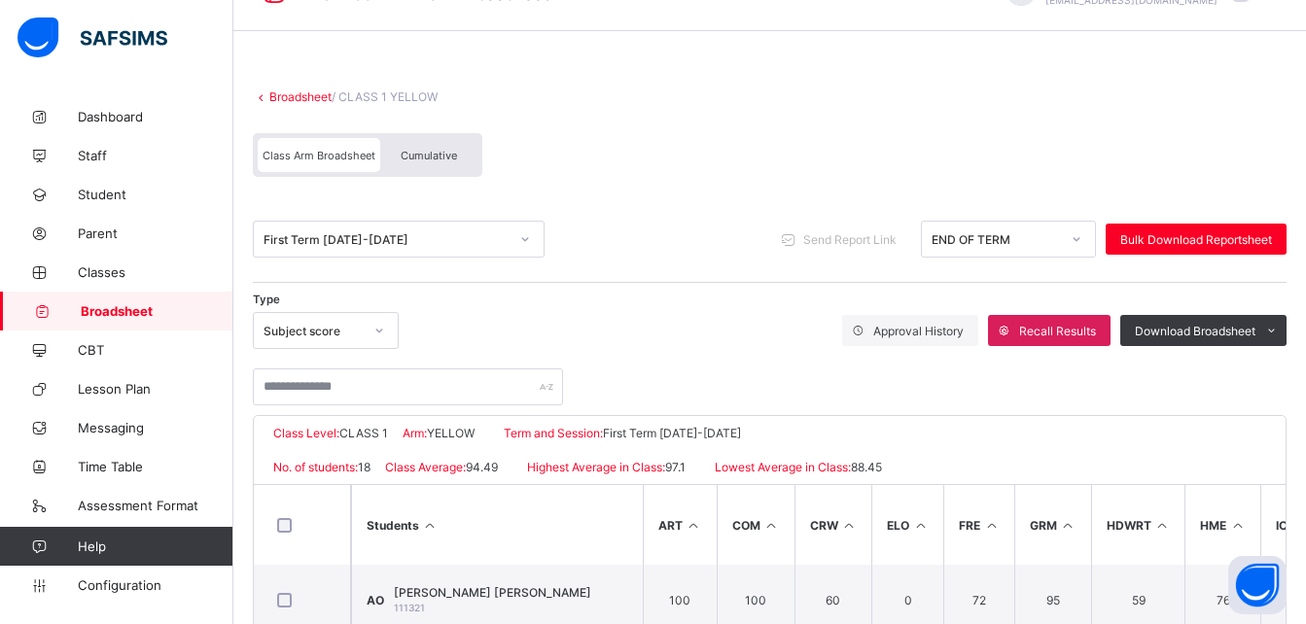
scroll to position [41, 0]
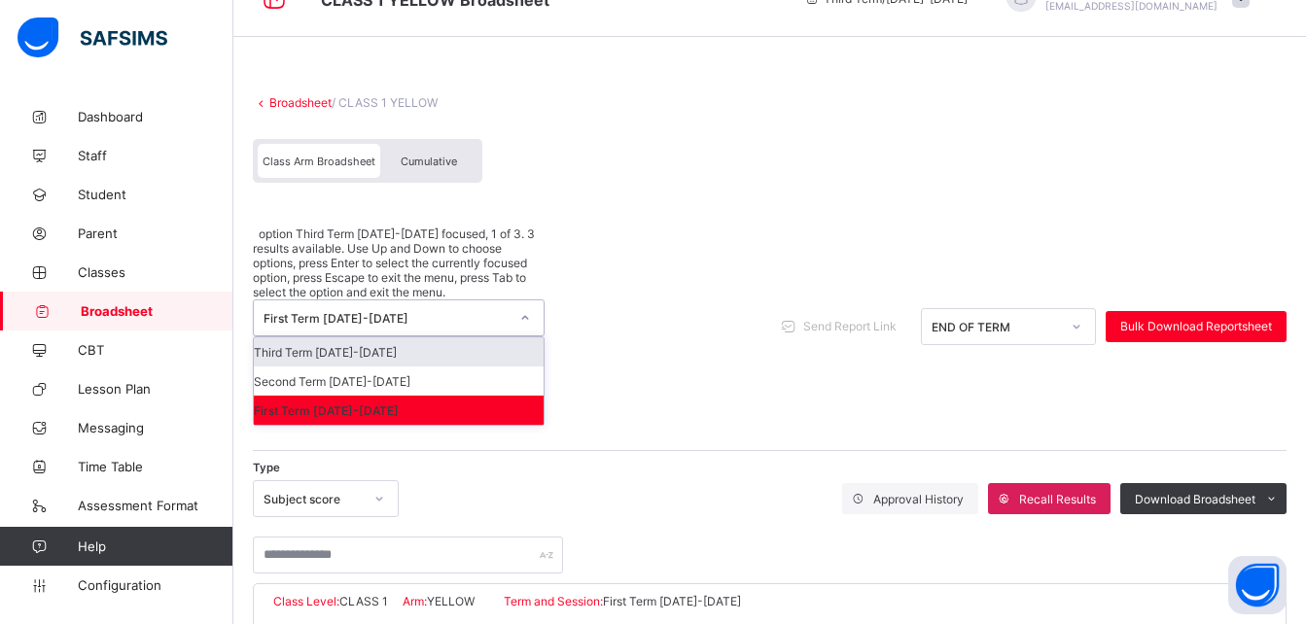
click at [393, 311] on div "First Term 2023-2024" at bounding box center [385, 318] width 245 height 15
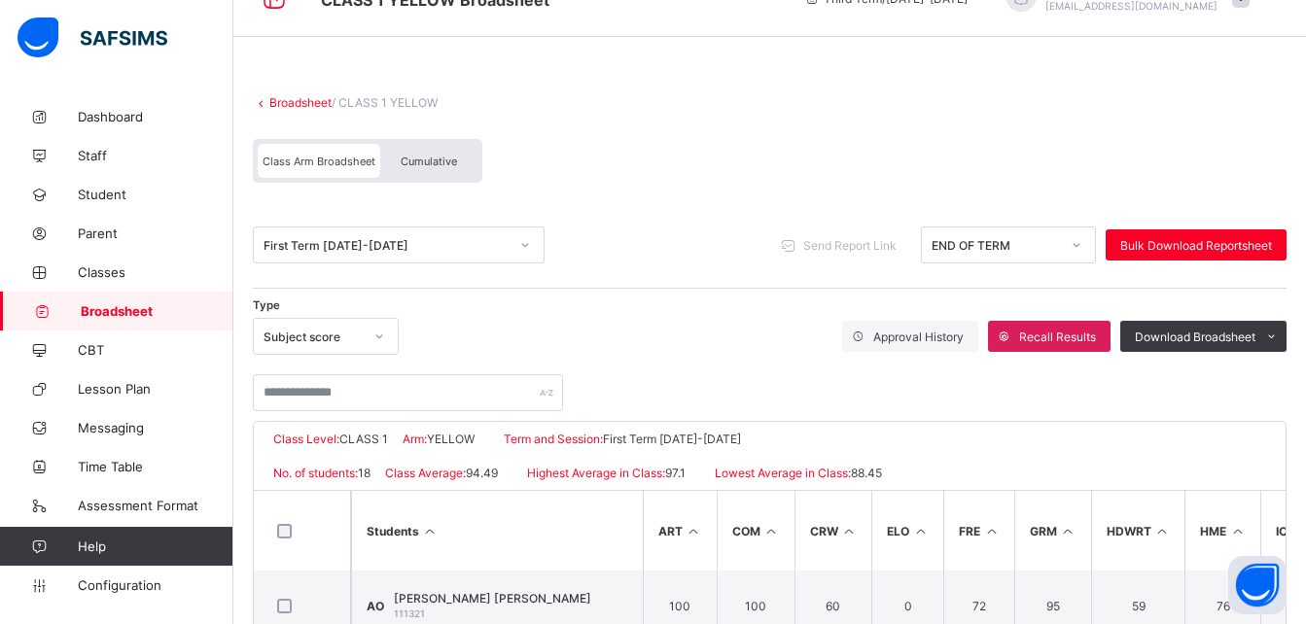
click at [682, 313] on div "Type Subject score Approval History Recall Results Download Broadsheet PDF Exce…" at bounding box center [769, 359] width 1033 height 103
click at [303, 102] on link "Broadsheet" at bounding box center [300, 102] width 62 height 15
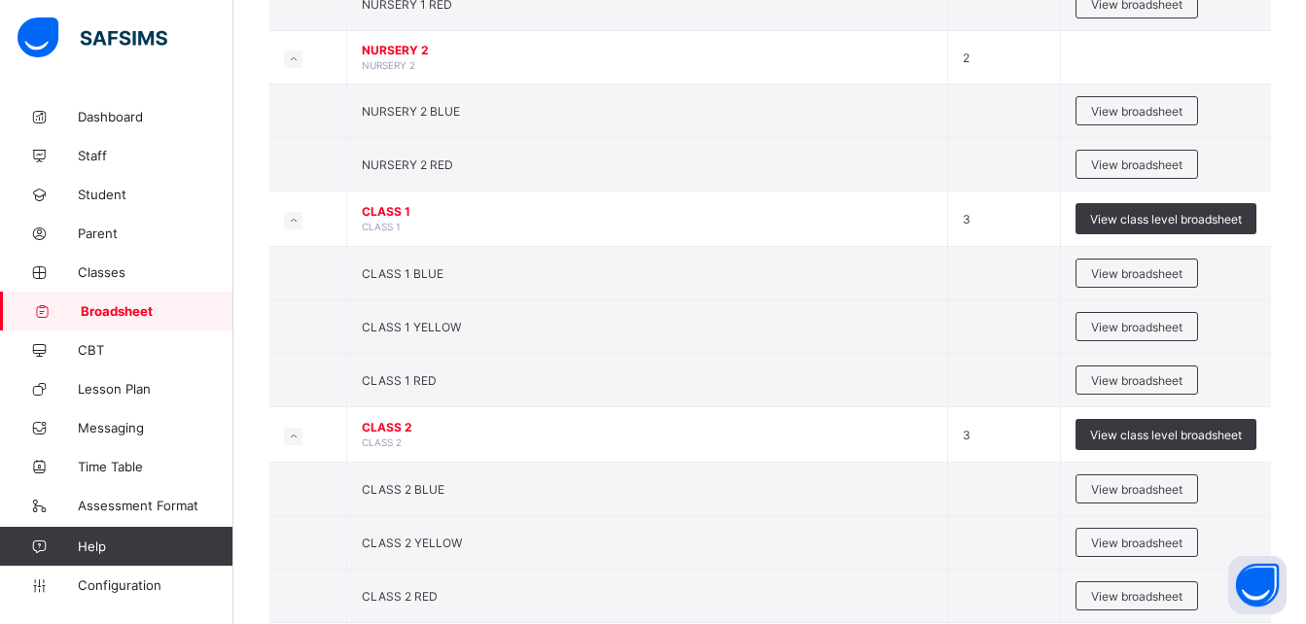
scroll to position [626, 0]
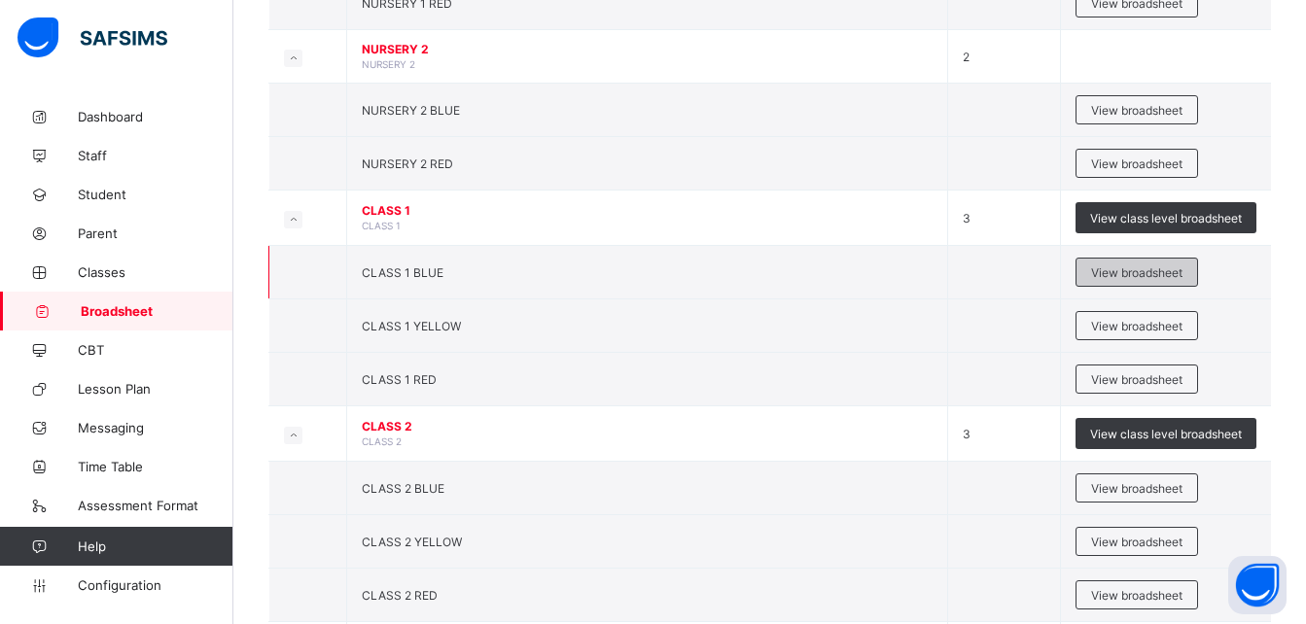
click at [1138, 283] on div "View broadsheet" at bounding box center [1136, 272] width 122 height 29
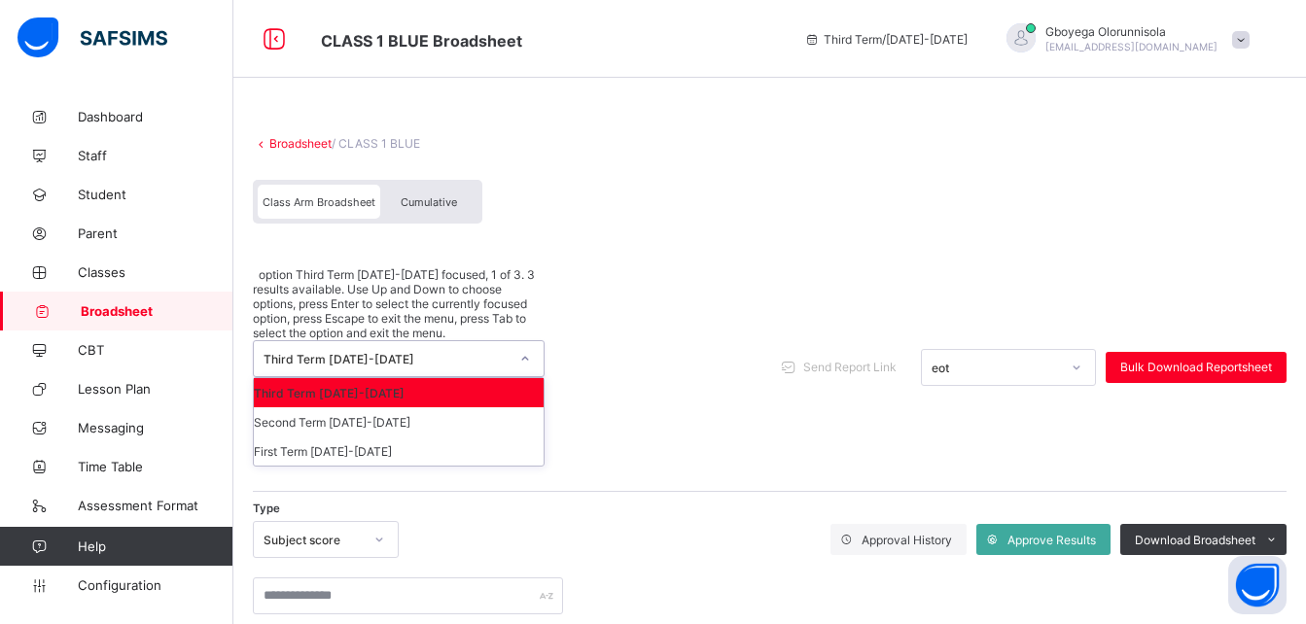
click at [387, 352] on div "Third Term 2024-2025" at bounding box center [385, 359] width 245 height 15
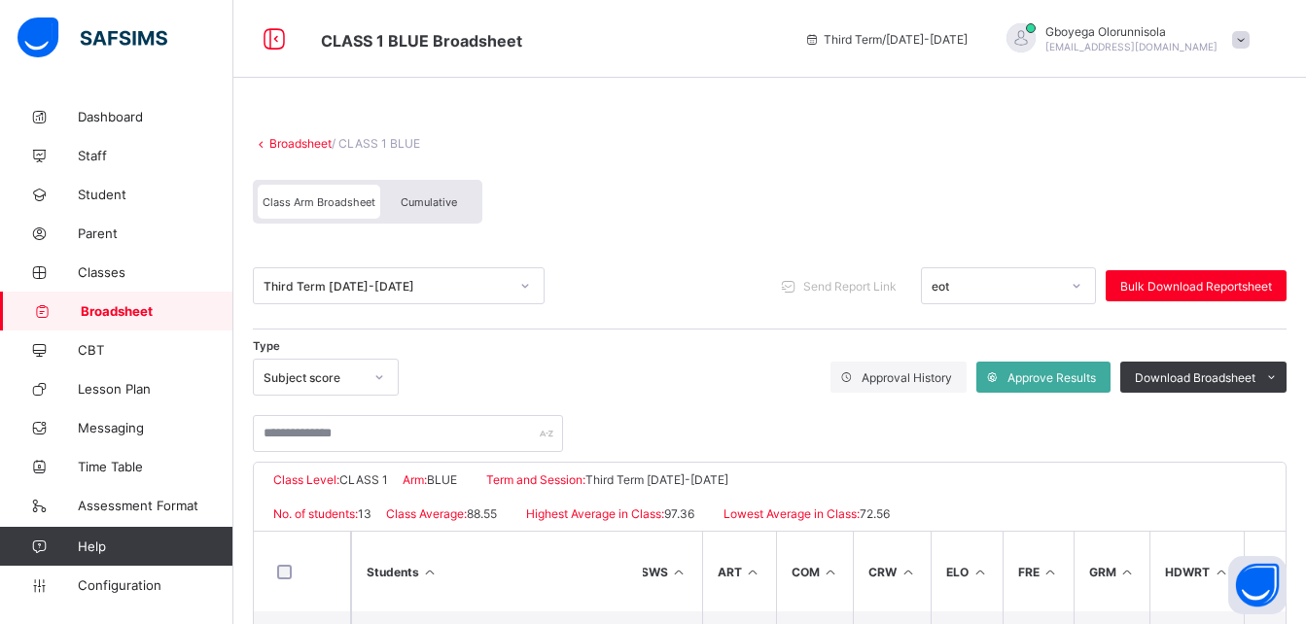
click at [292, 140] on link "Broadsheet" at bounding box center [300, 143] width 62 height 15
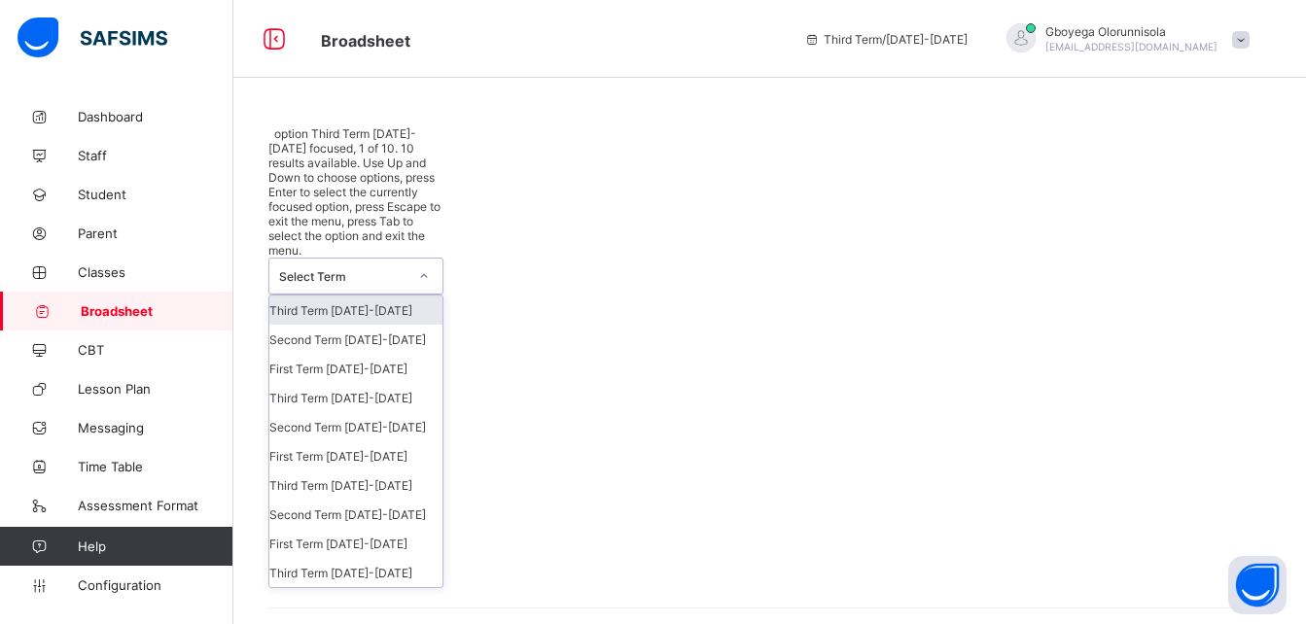
click at [377, 269] on div "Select Term" at bounding box center [343, 276] width 128 height 15
click at [358, 529] on div "First Term 2023-2024" at bounding box center [355, 543] width 173 height 29
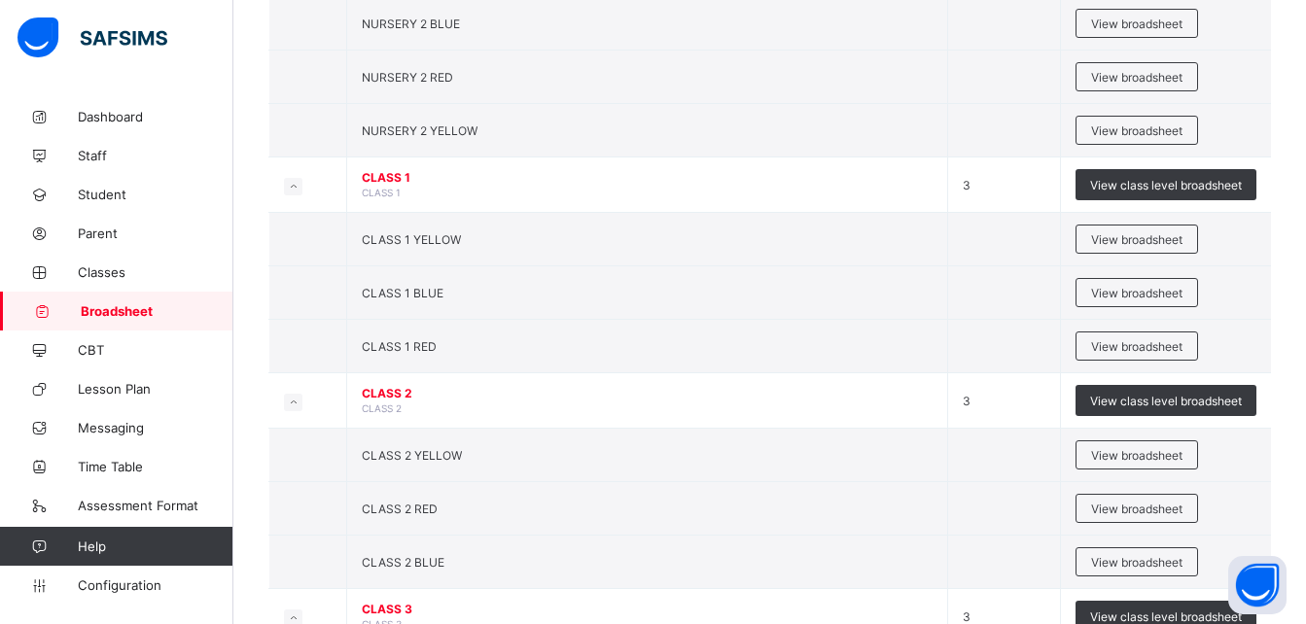
scroll to position [728, 0]
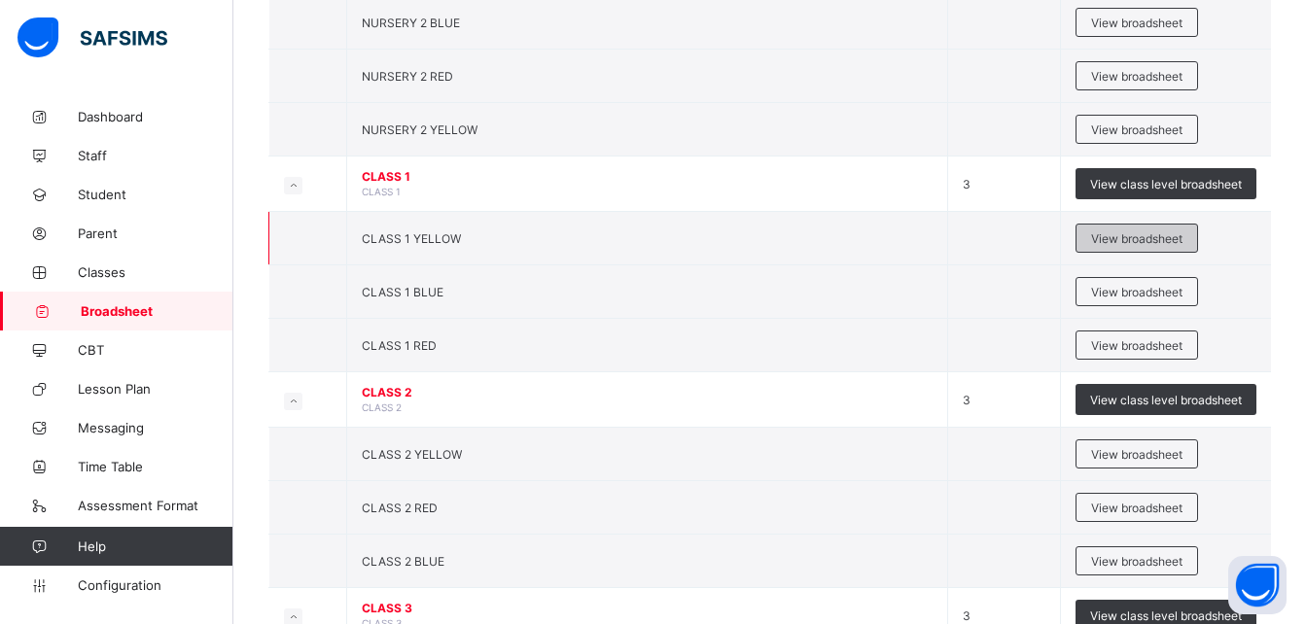
click at [1148, 246] on span "View broadsheet" at bounding box center [1136, 238] width 91 height 15
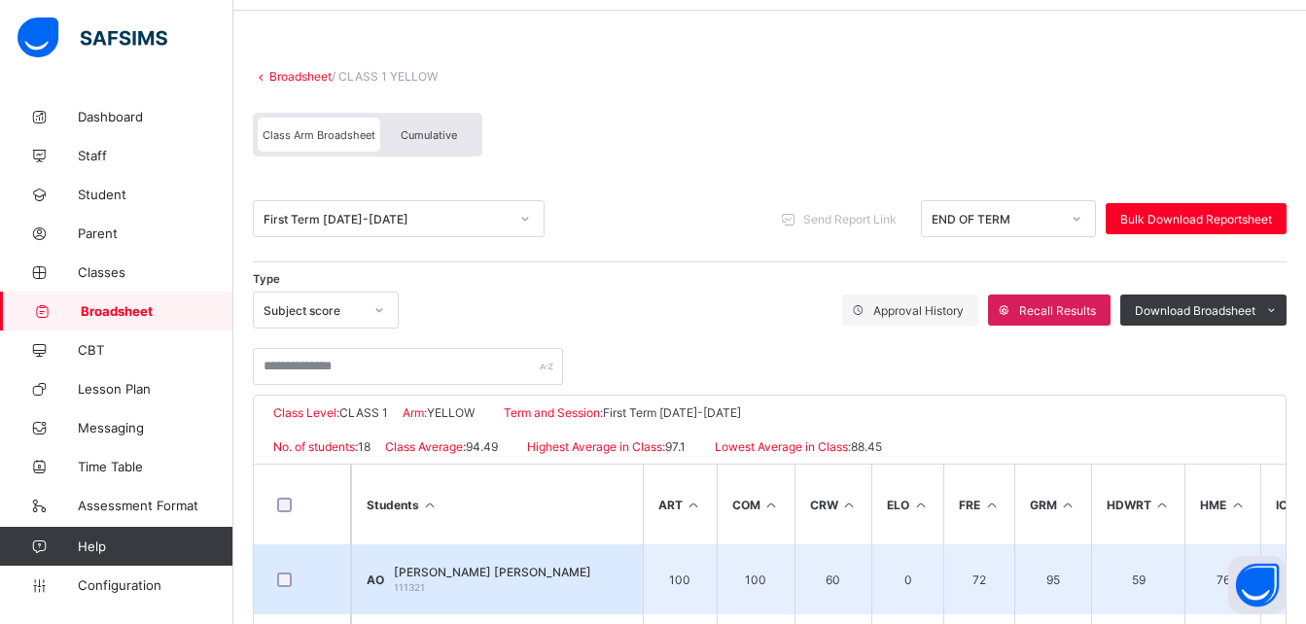
scroll to position [1, 0]
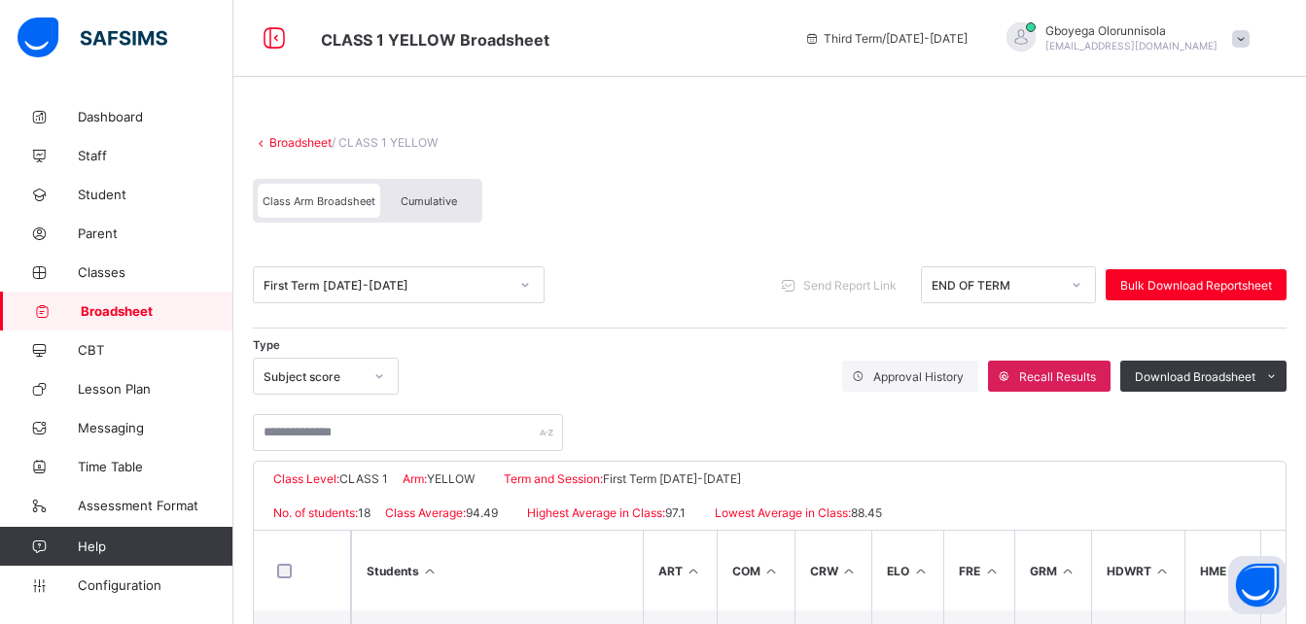
click at [296, 145] on link "Broadsheet" at bounding box center [300, 142] width 62 height 15
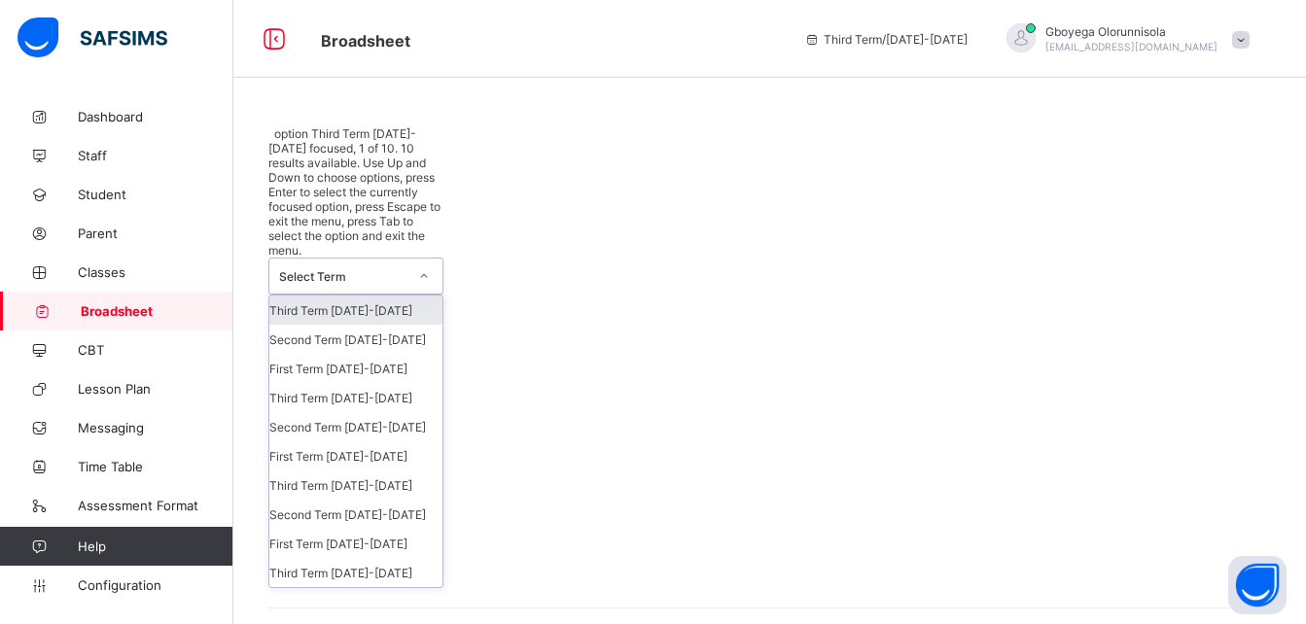
click at [337, 269] on div "Select Term" at bounding box center [343, 276] width 128 height 15
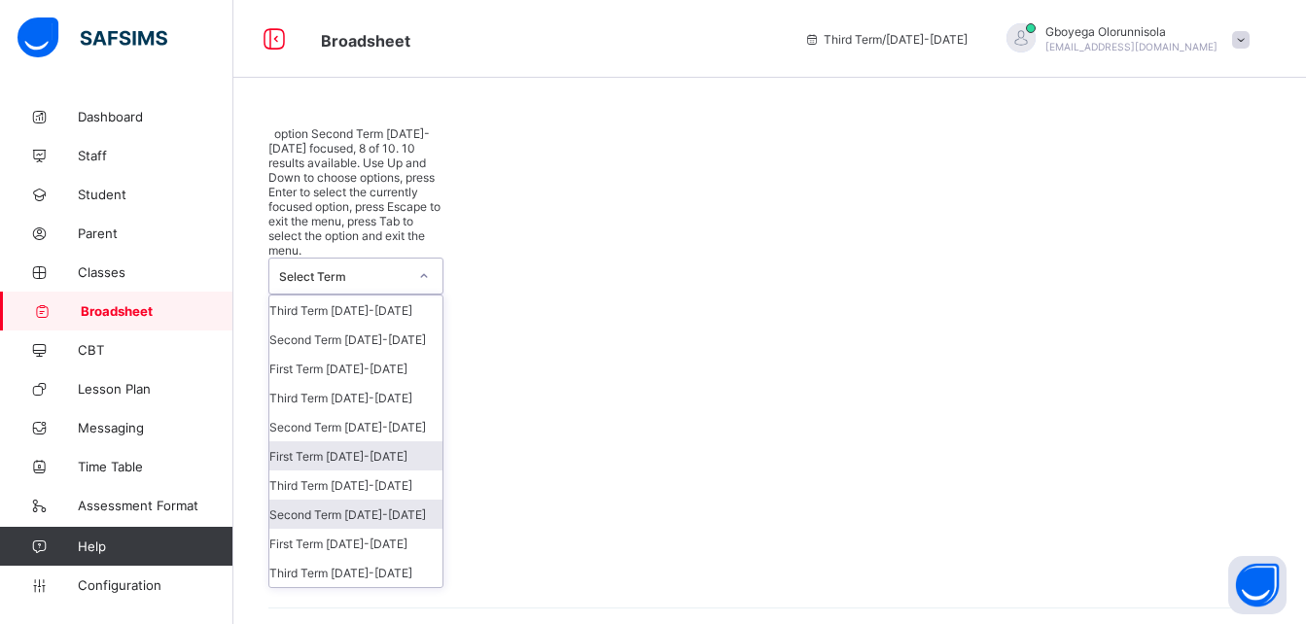
scroll to position [53, 0]
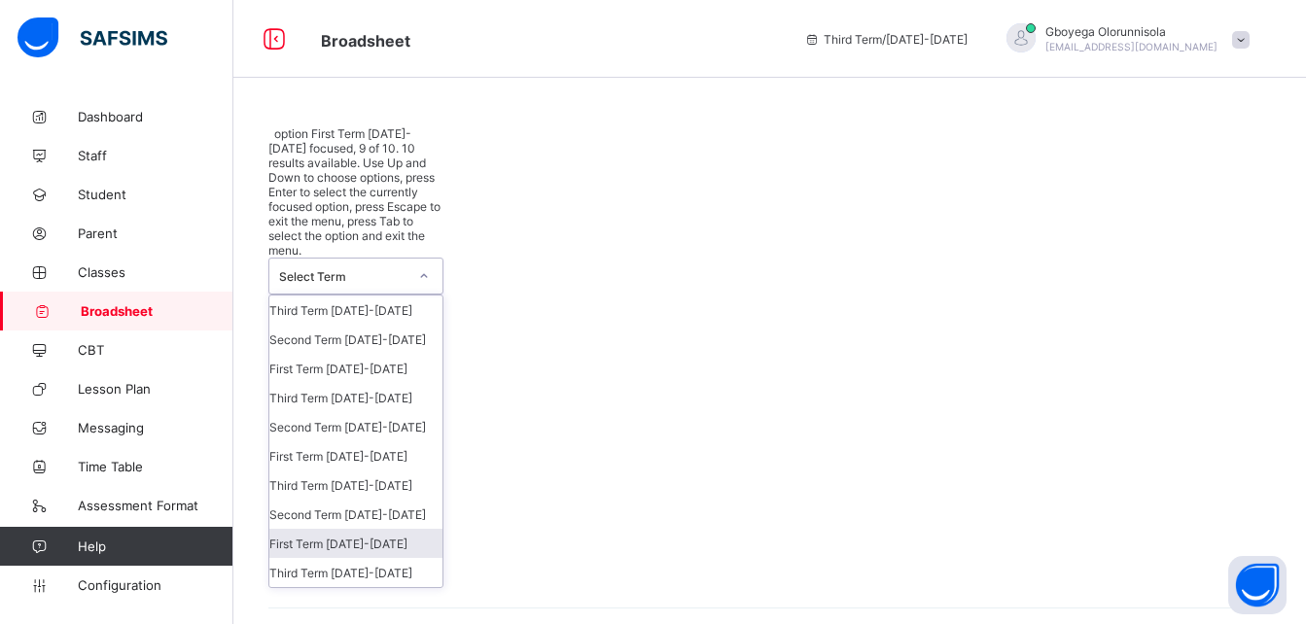
click at [352, 529] on div "First Term 2023-2024" at bounding box center [355, 543] width 173 height 29
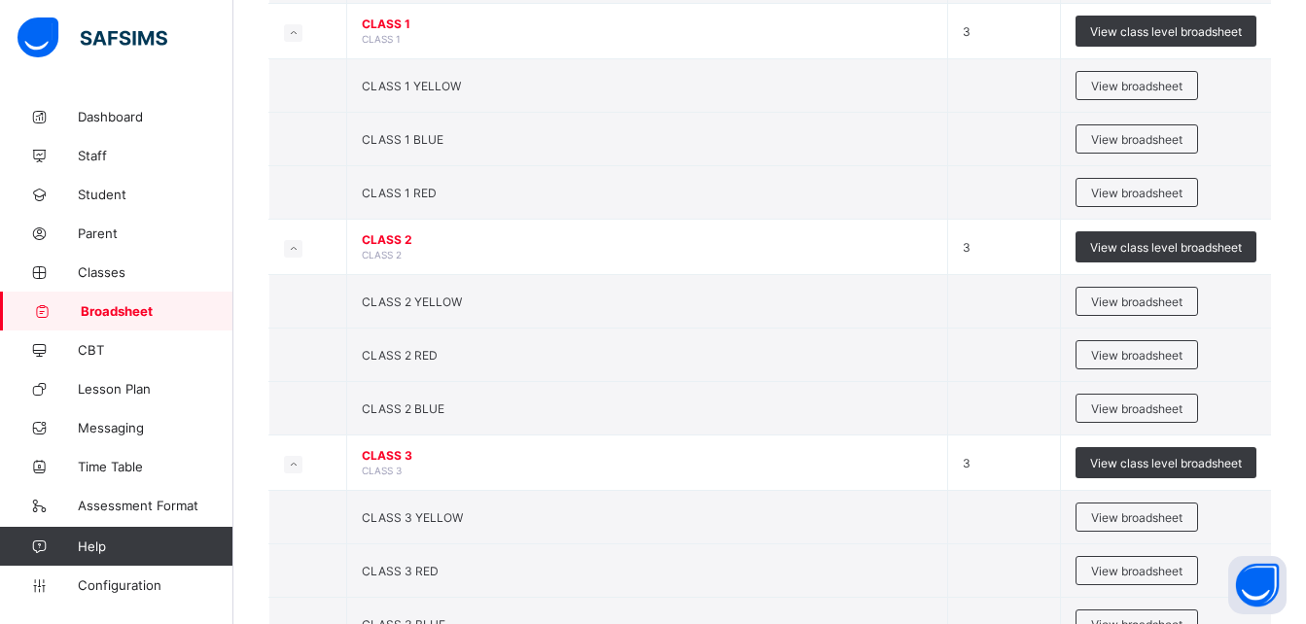
scroll to position [886, 0]
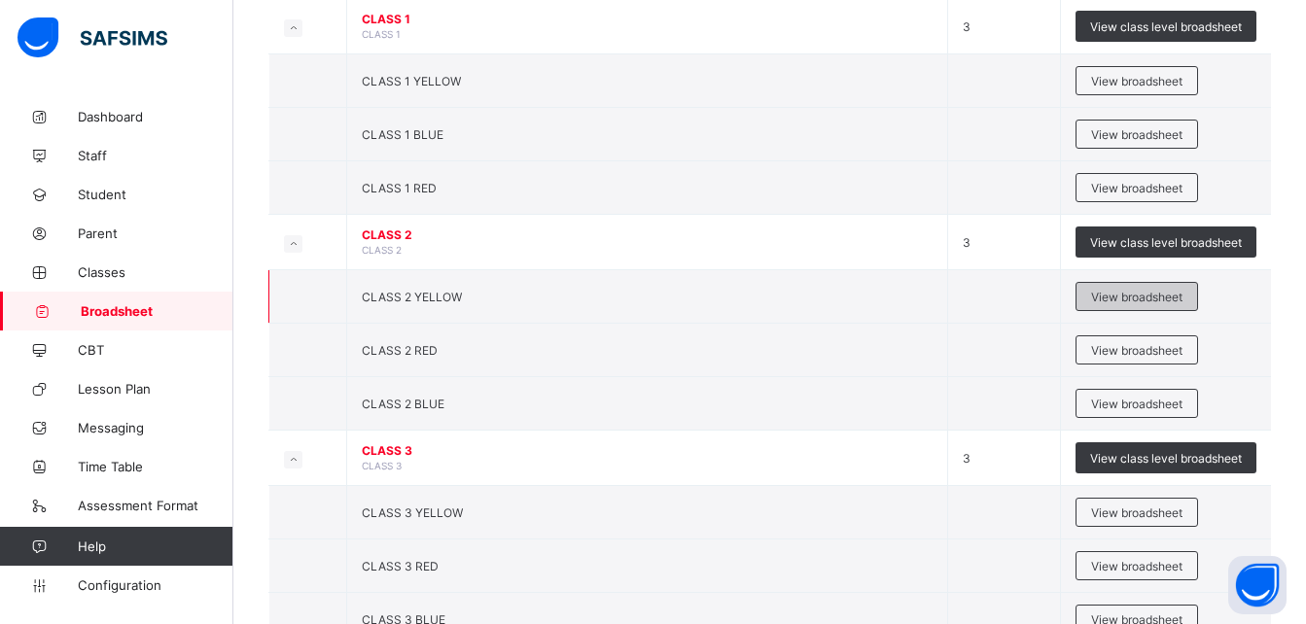
click at [1144, 304] on span "View broadsheet" at bounding box center [1136, 297] width 91 height 15
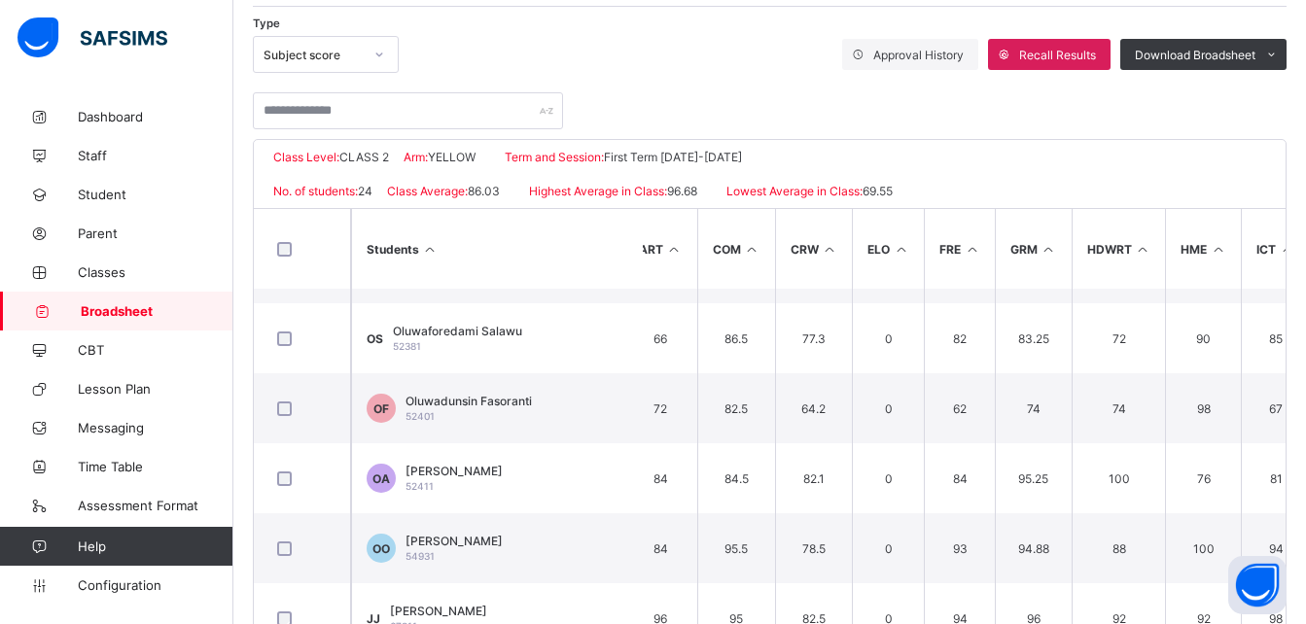
scroll to position [896, 20]
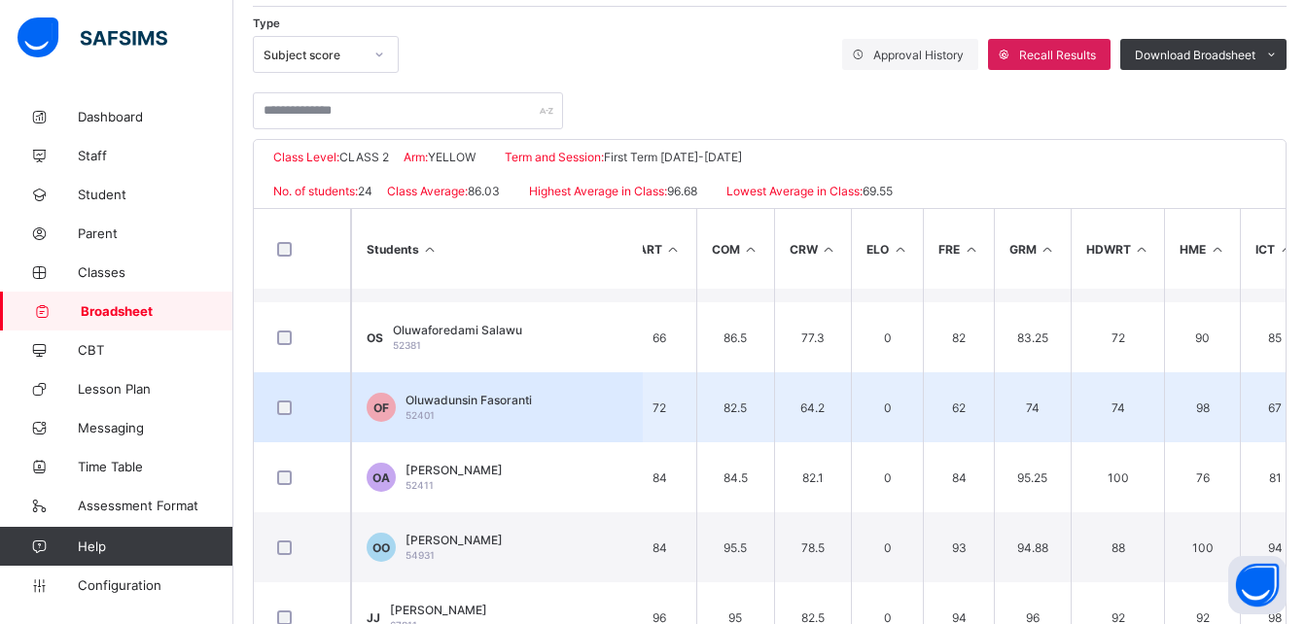
click at [504, 397] on span "Oluwadunsin Fasoranti" at bounding box center [468, 400] width 126 height 15
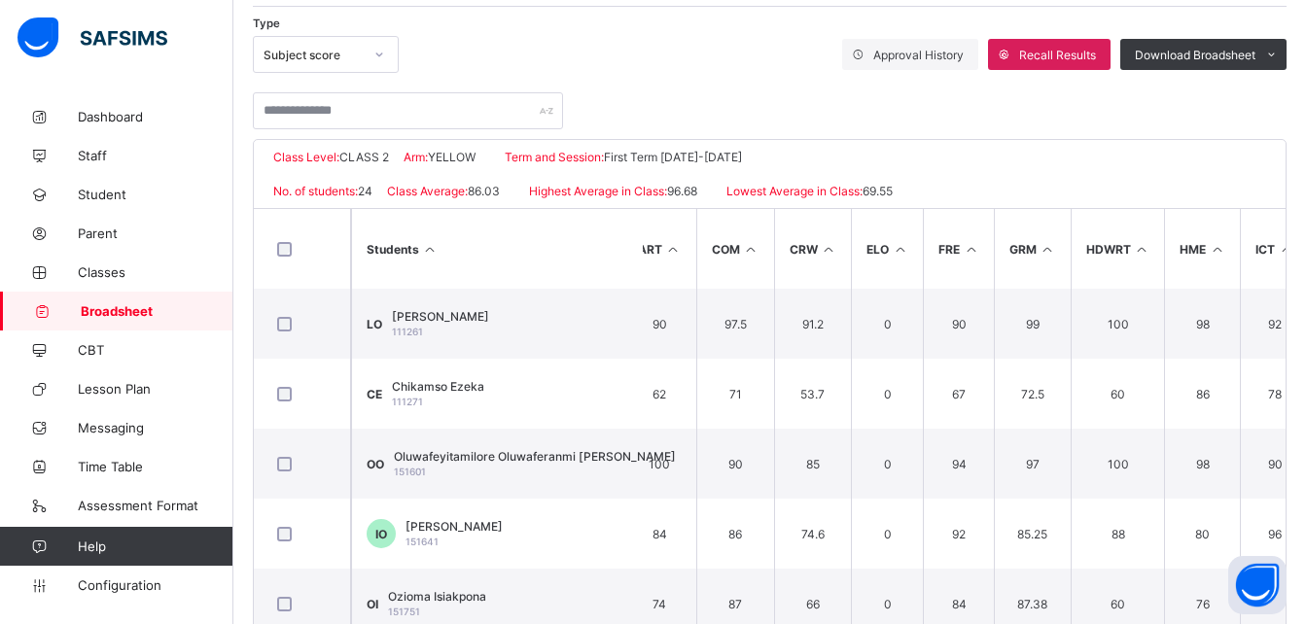
scroll to position [0, 0]
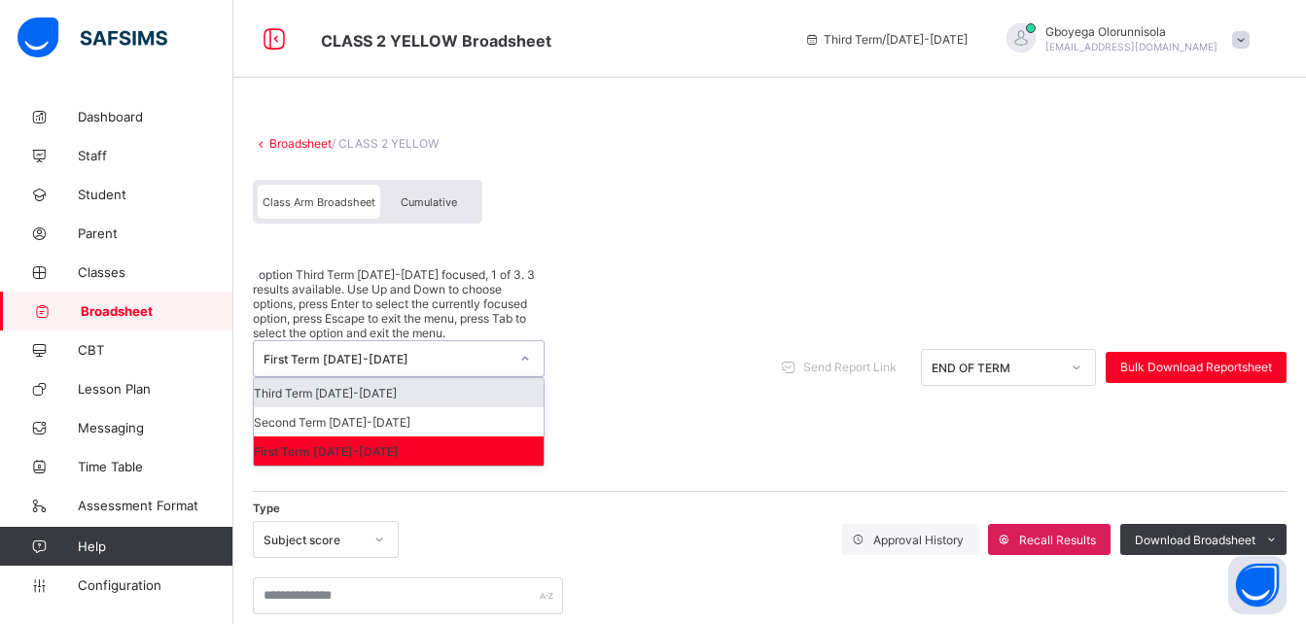
click at [484, 352] on div "First Term 2023-2024" at bounding box center [385, 359] width 245 height 15
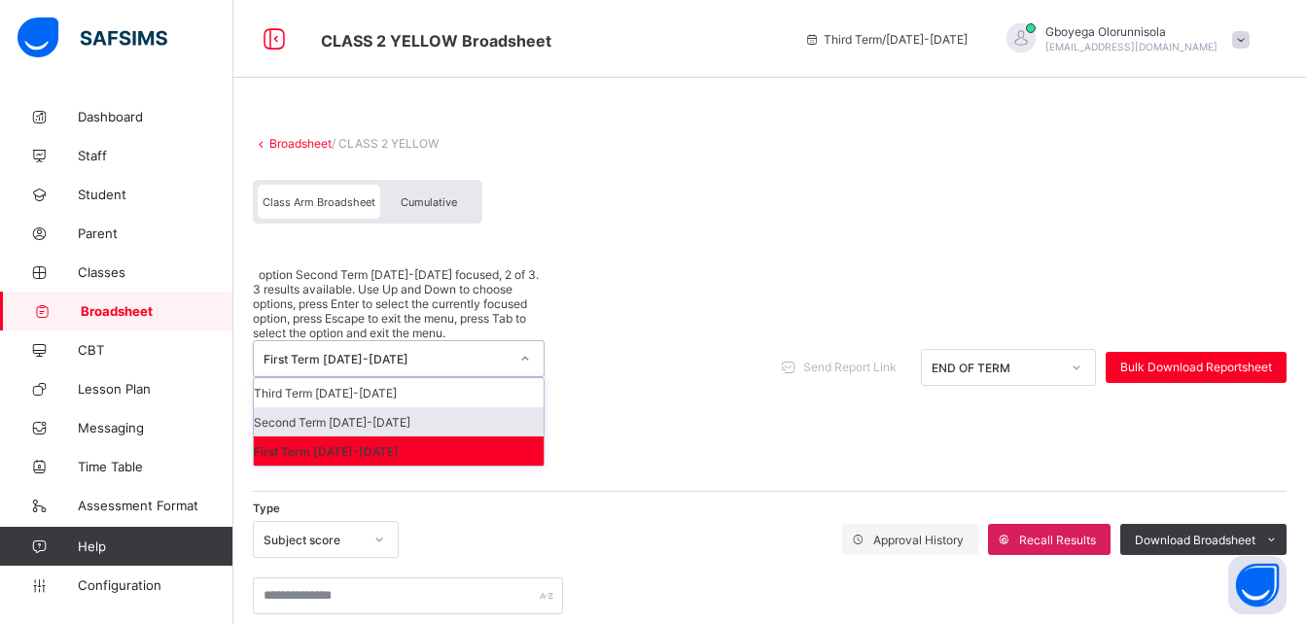
click at [410, 407] on div "Second Term 2023-2024" at bounding box center [399, 421] width 290 height 29
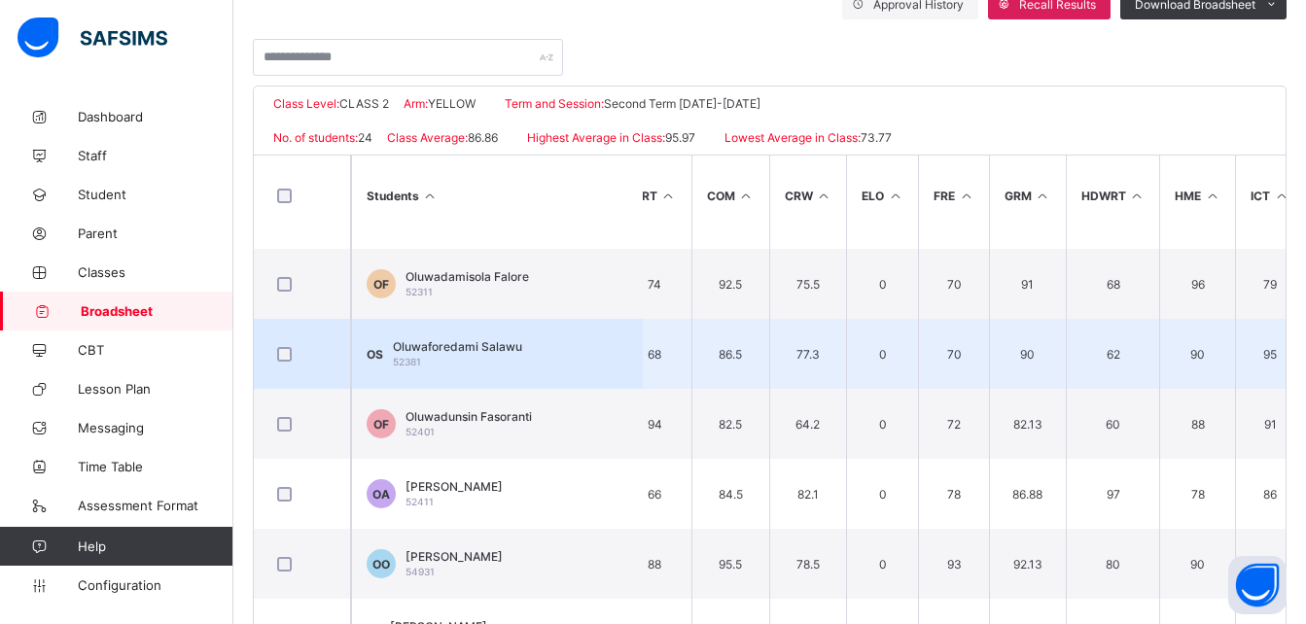
scroll to position [839, 25]
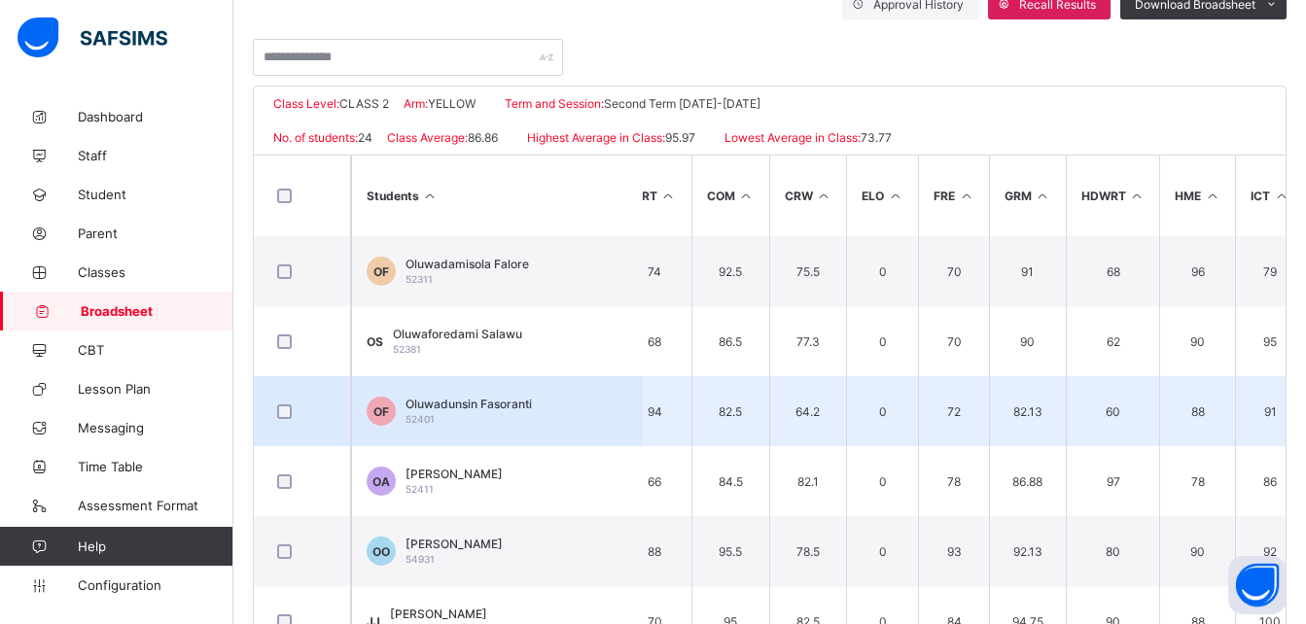
click at [510, 399] on span "Oluwadunsin Fasoranti" at bounding box center [468, 404] width 126 height 15
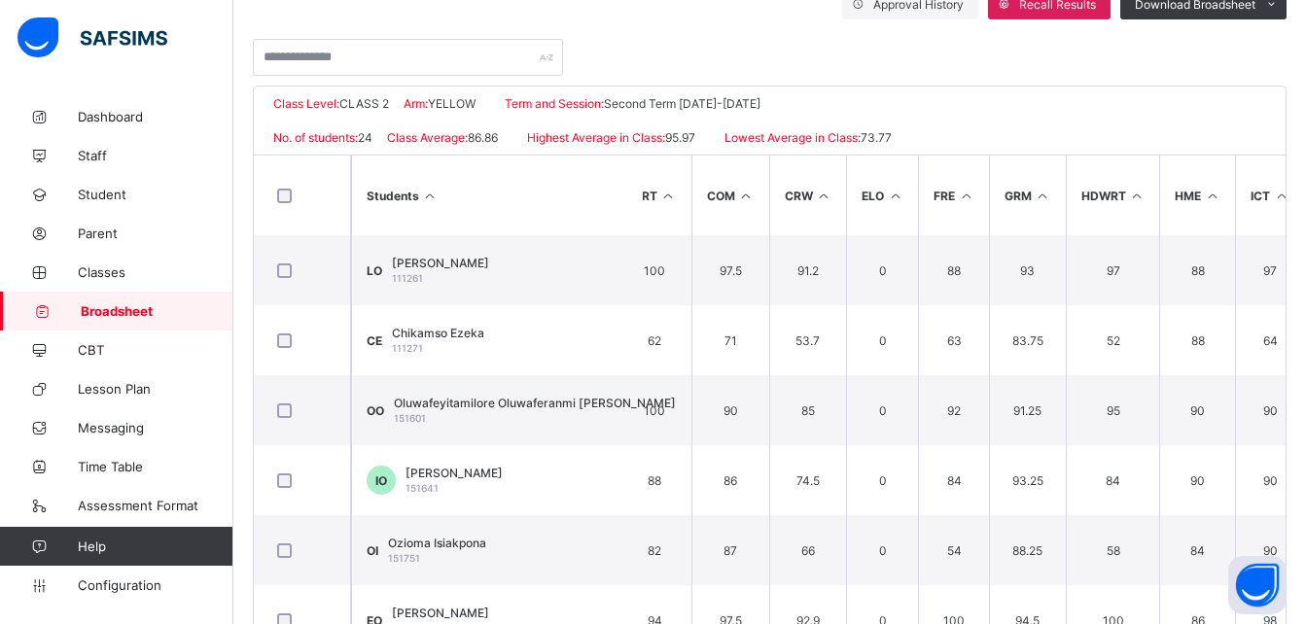
scroll to position [0, 0]
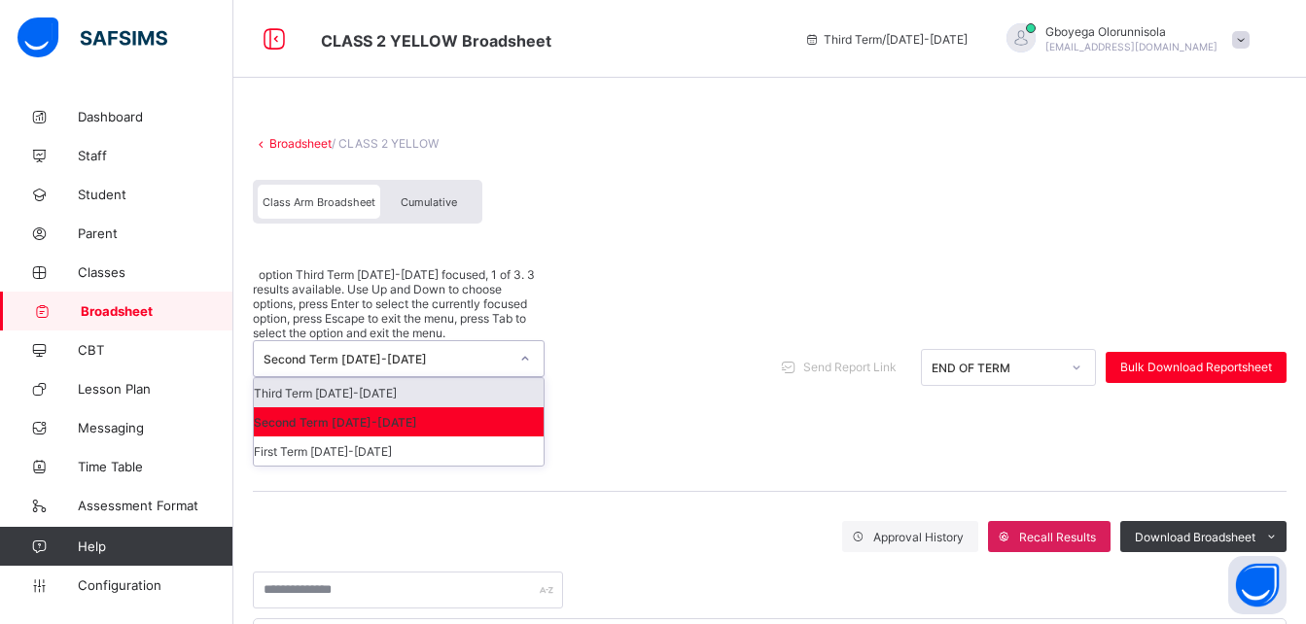
click at [433, 352] on div "Second Term 2023-2024" at bounding box center [385, 359] width 245 height 15
click at [421, 378] on div "Third Term 2023-2024" at bounding box center [399, 392] width 290 height 29
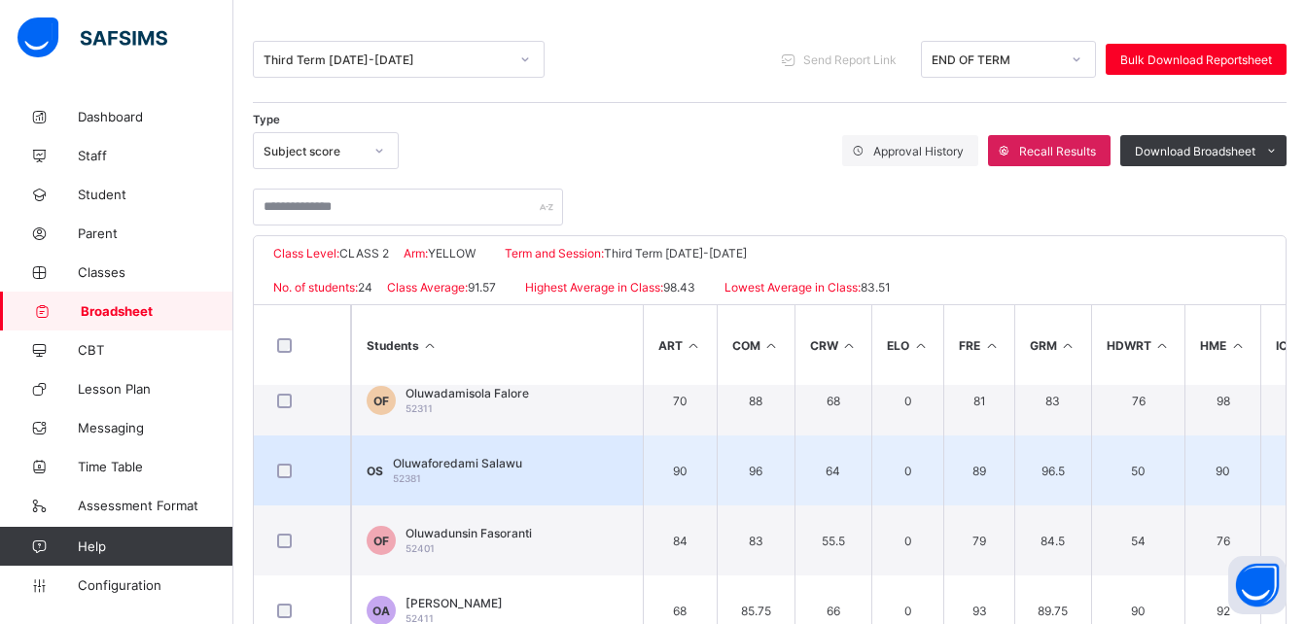
scroll to position [872, 0]
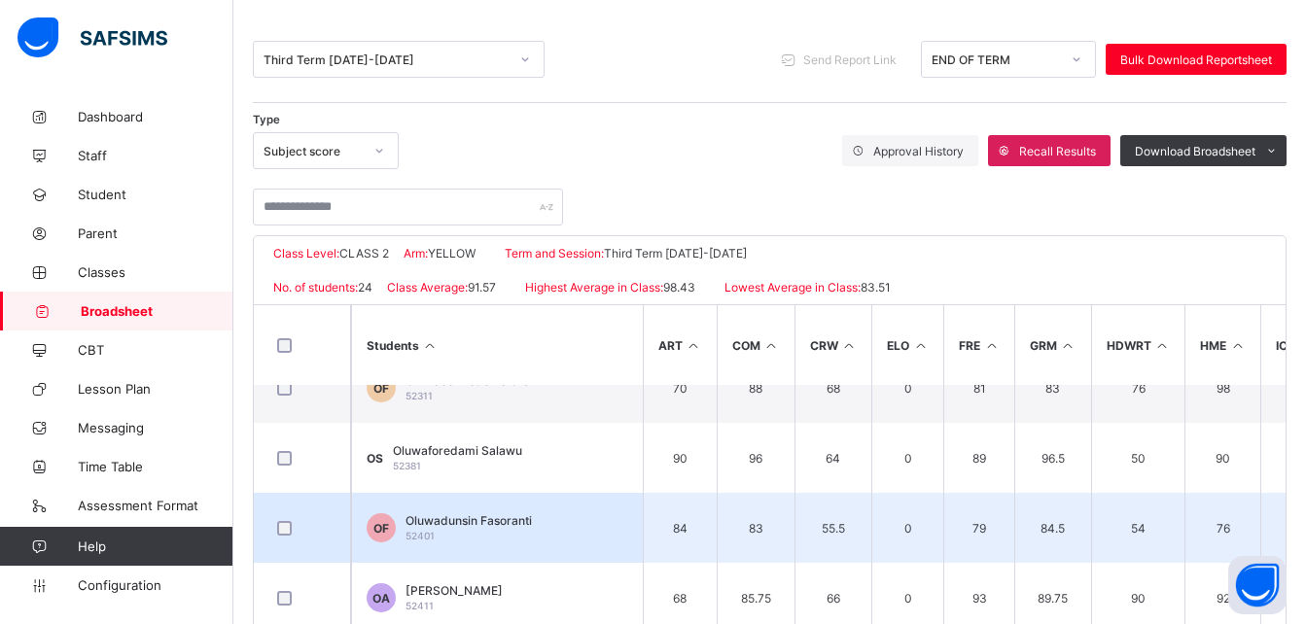
click at [503, 519] on span "Oluwadunsin Fasoranti" at bounding box center [468, 520] width 126 height 15
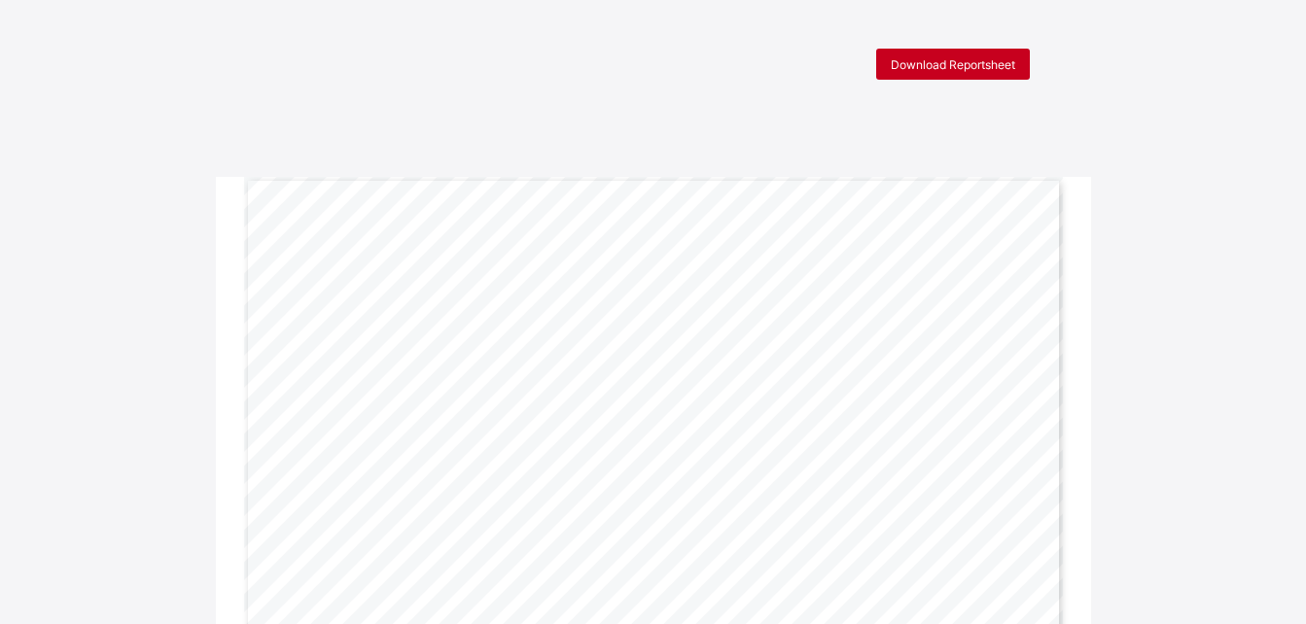
click at [907, 64] on span "Download Reportsheet" at bounding box center [953, 64] width 124 height 15
click at [954, 77] on div "Download Reportsheet" at bounding box center [953, 64] width 154 height 31
click at [975, 61] on span "Download Reportsheet" at bounding box center [953, 64] width 124 height 15
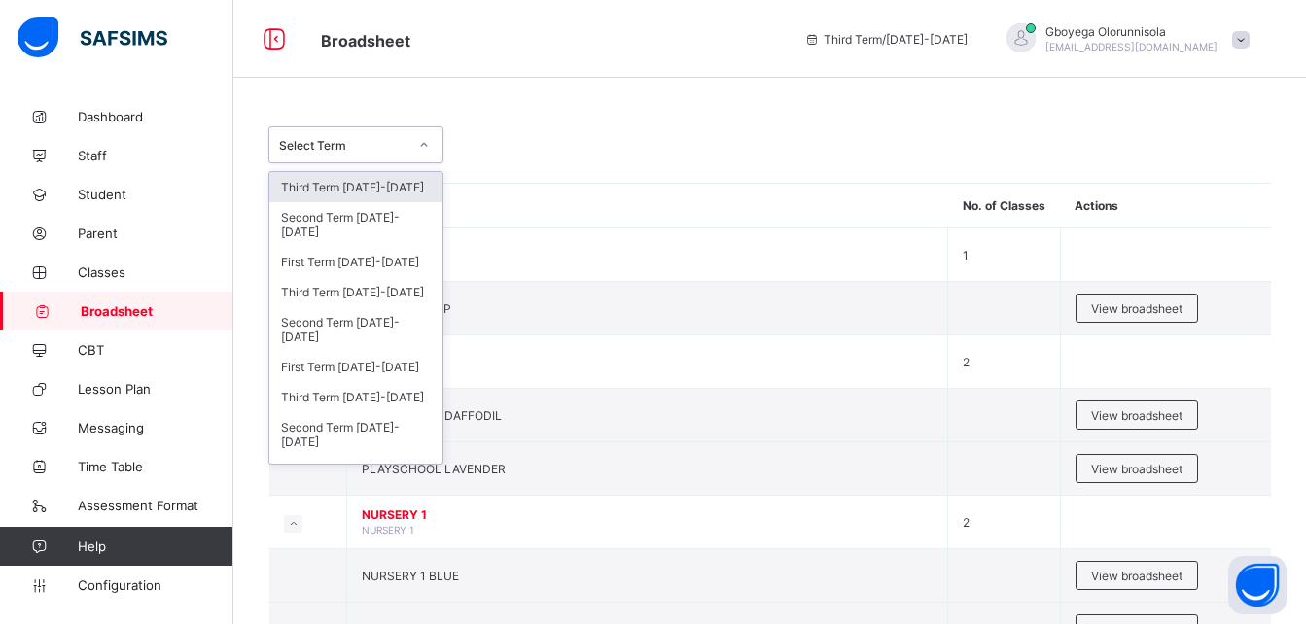
click at [413, 148] on div at bounding box center [423, 144] width 33 height 31
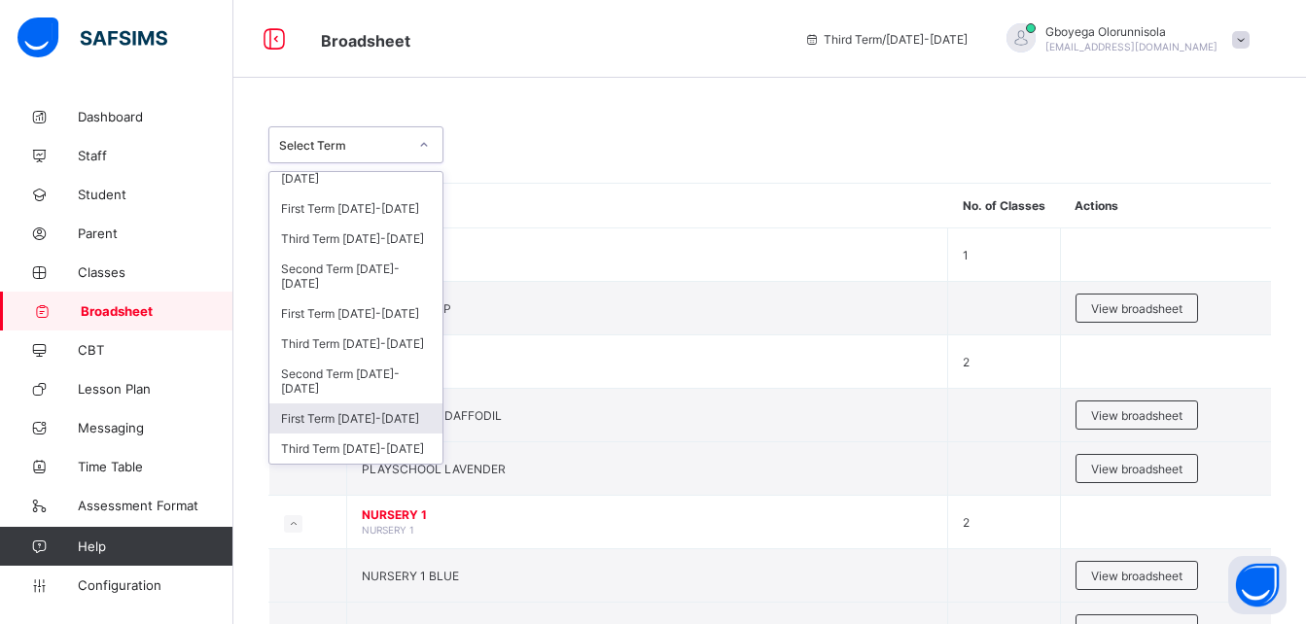
click at [367, 424] on div "First Term 2023-2024" at bounding box center [355, 418] width 173 height 30
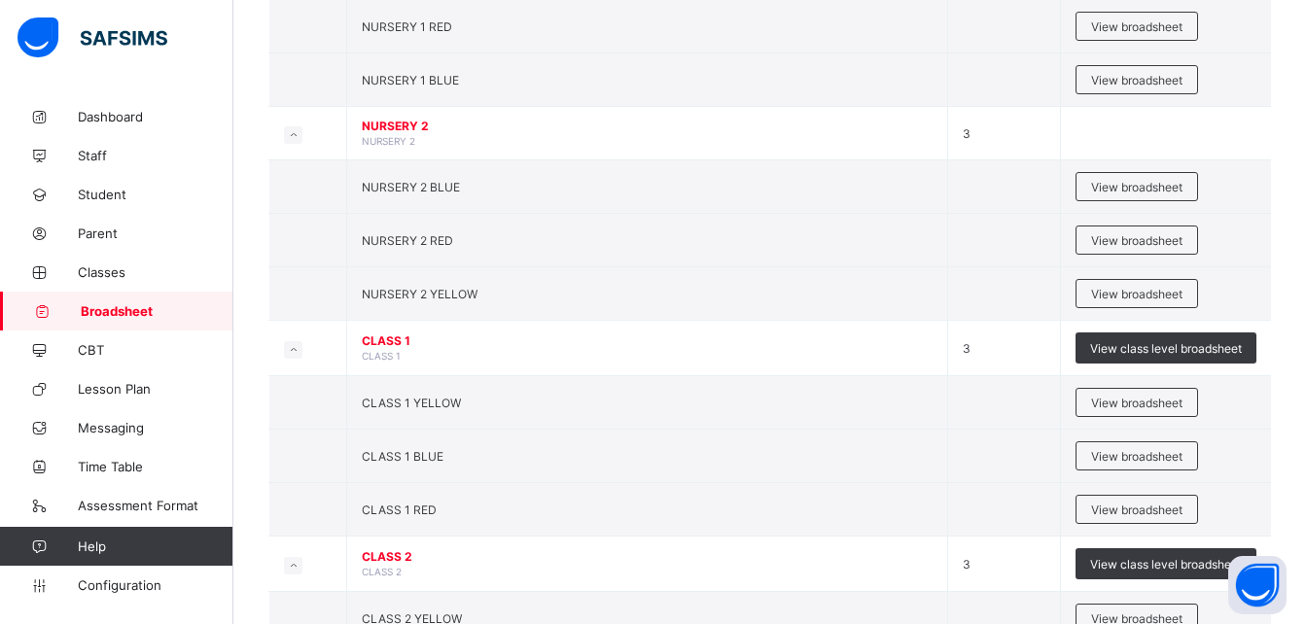
scroll to position [618, 0]
click at [1154, 405] on span "View broadsheet" at bounding box center [1136, 402] width 91 height 15
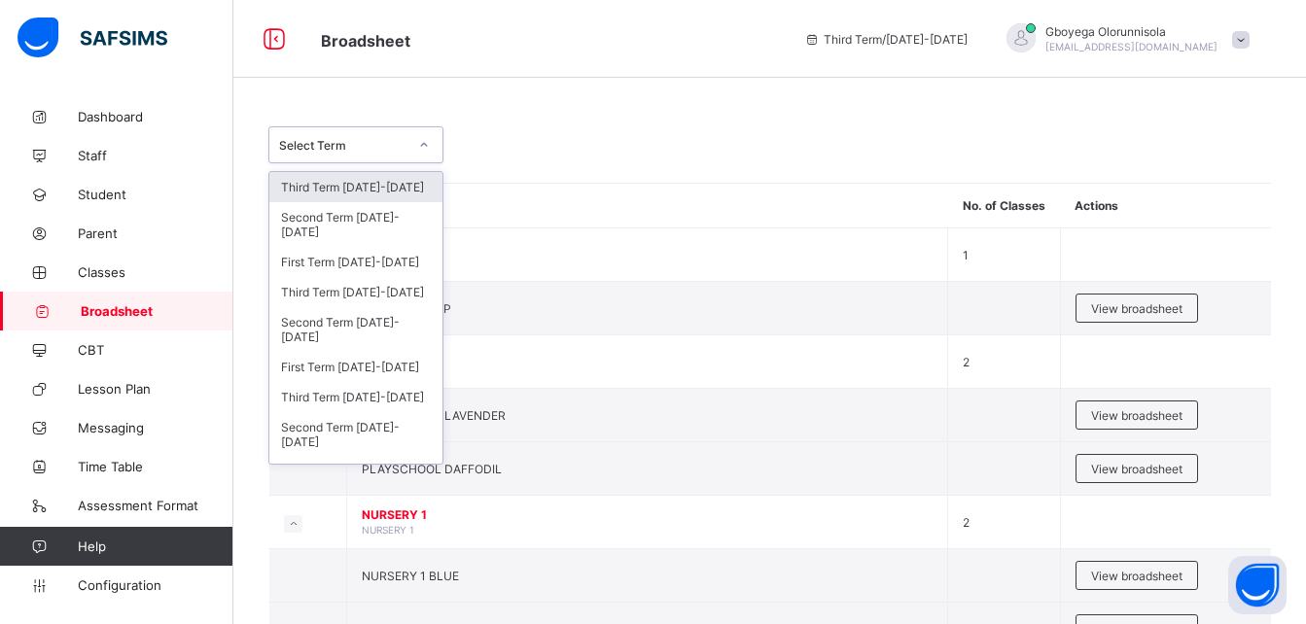
click at [394, 152] on div "Select Term" at bounding box center [343, 145] width 128 height 15
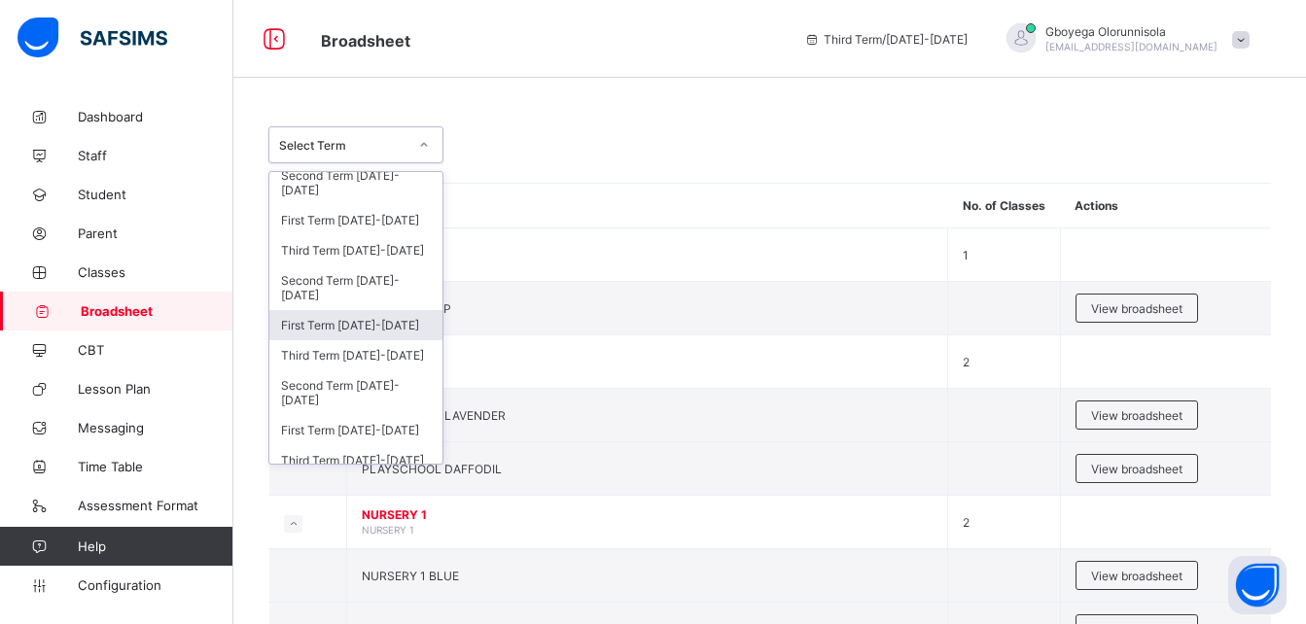
scroll to position [53, 0]
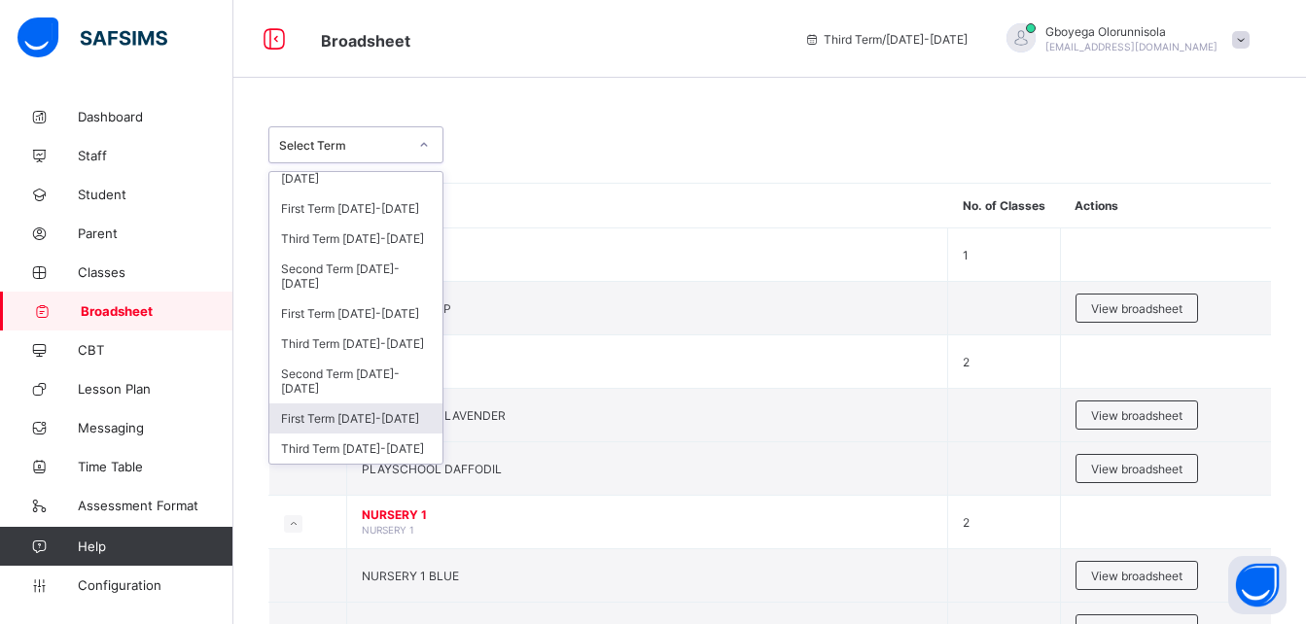
click at [371, 410] on div "First Term 2023-2024" at bounding box center [355, 418] width 173 height 30
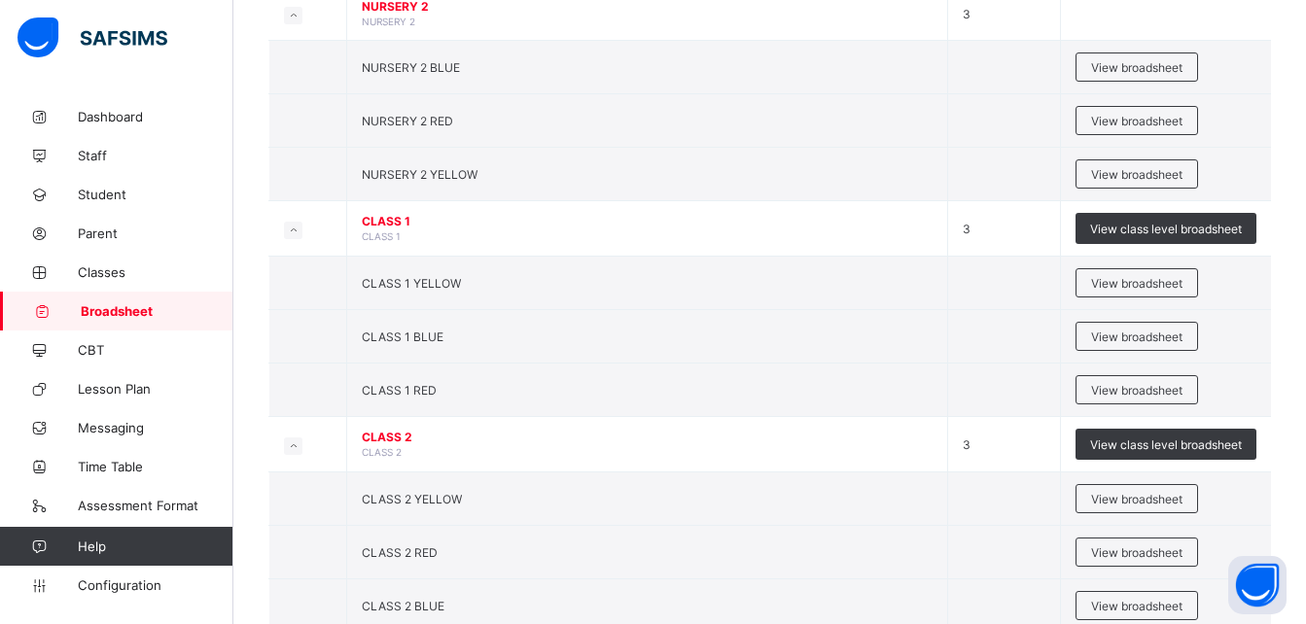
scroll to position [744, 0]
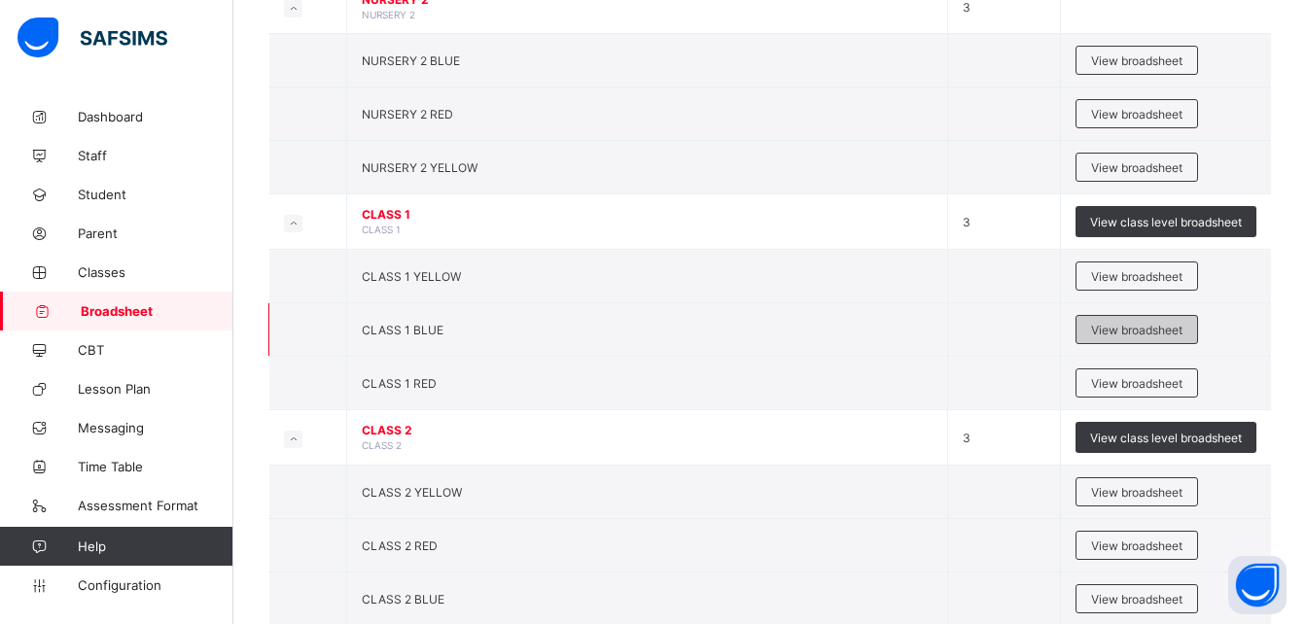
click at [1161, 340] on div "View broadsheet" at bounding box center [1136, 329] width 122 height 29
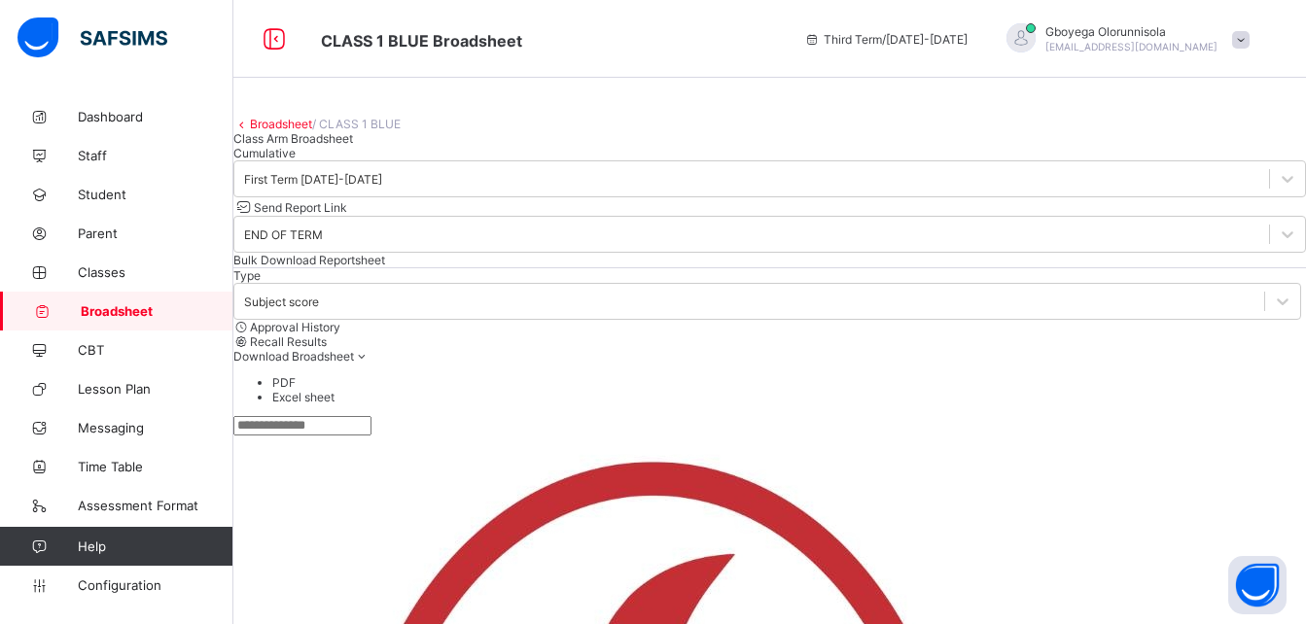
click at [311, 131] on link "Broadsheet" at bounding box center [281, 124] width 62 height 15
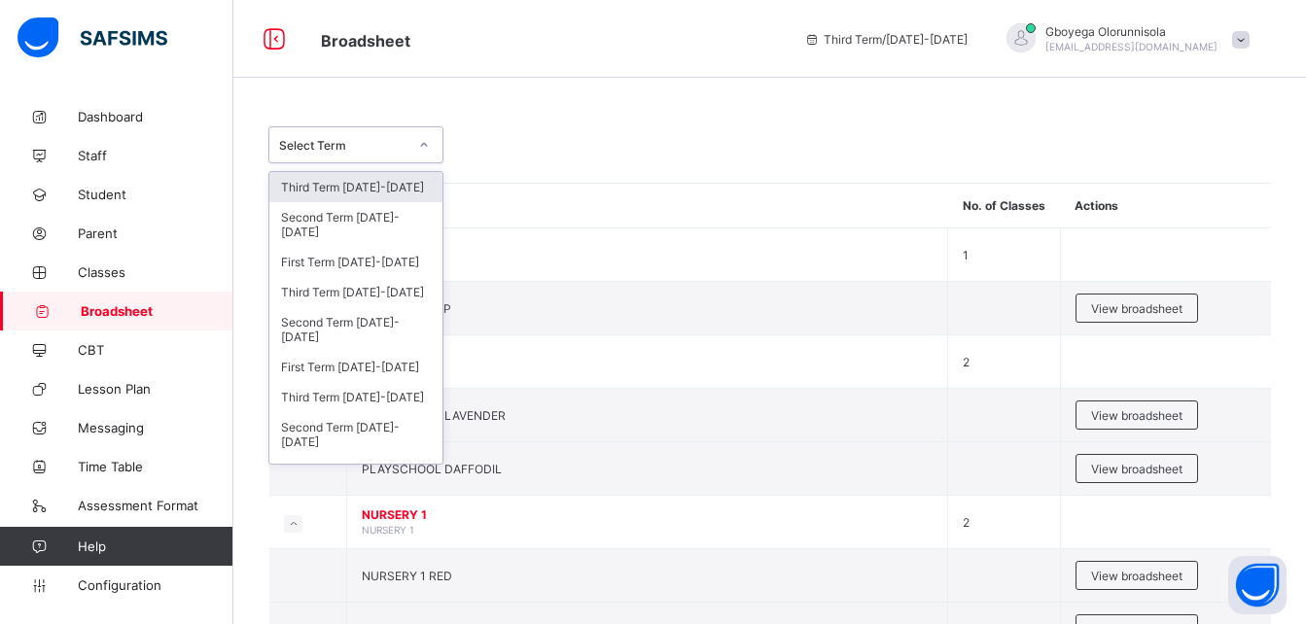
click at [404, 141] on div "Select Term" at bounding box center [343, 145] width 128 height 15
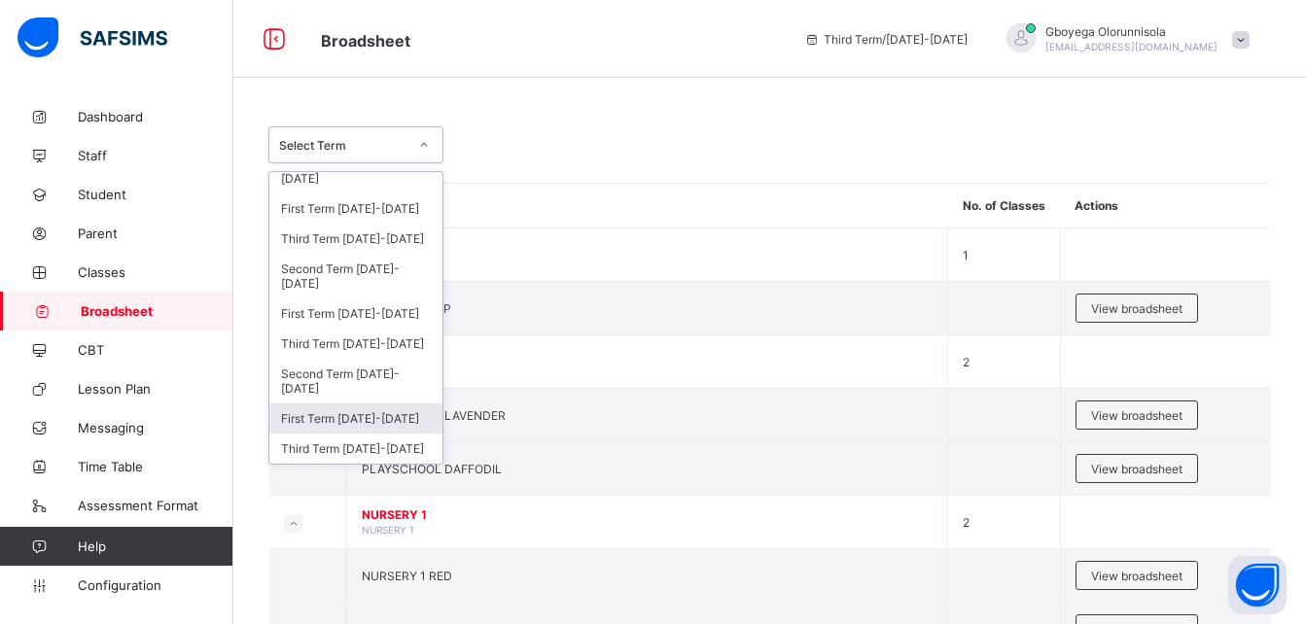
click at [340, 412] on div "First Term 2023-2024" at bounding box center [355, 418] width 173 height 30
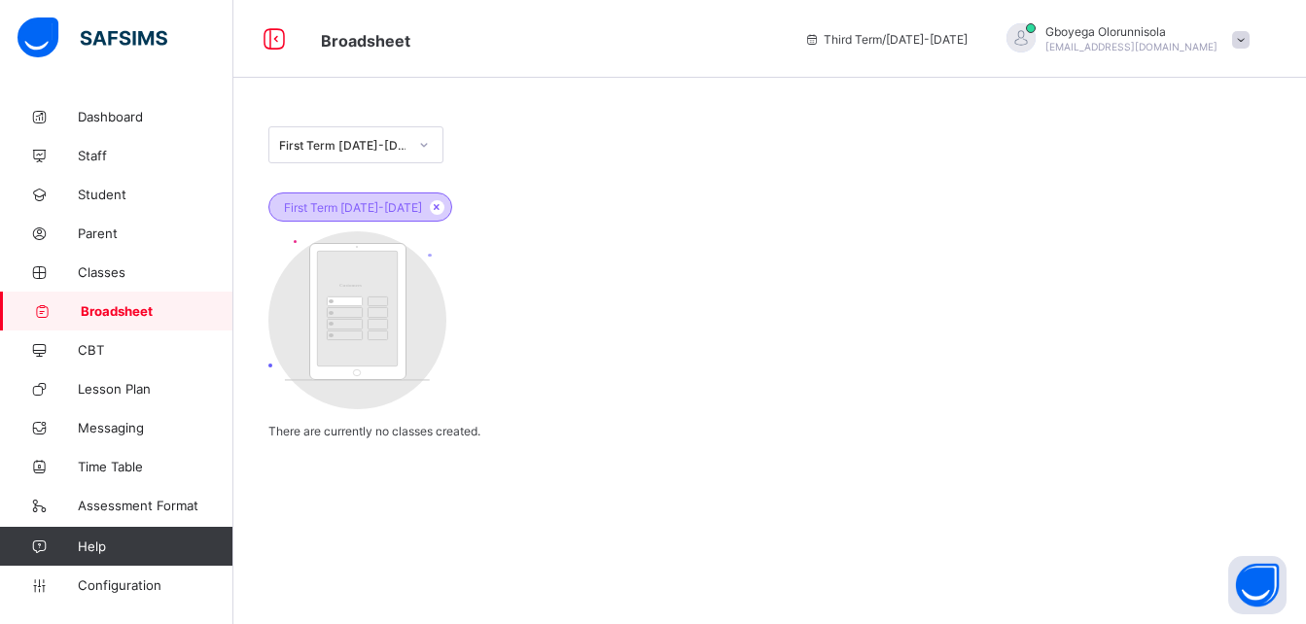
click at [361, 208] on span "First Term 2023-2024" at bounding box center [353, 207] width 138 height 15
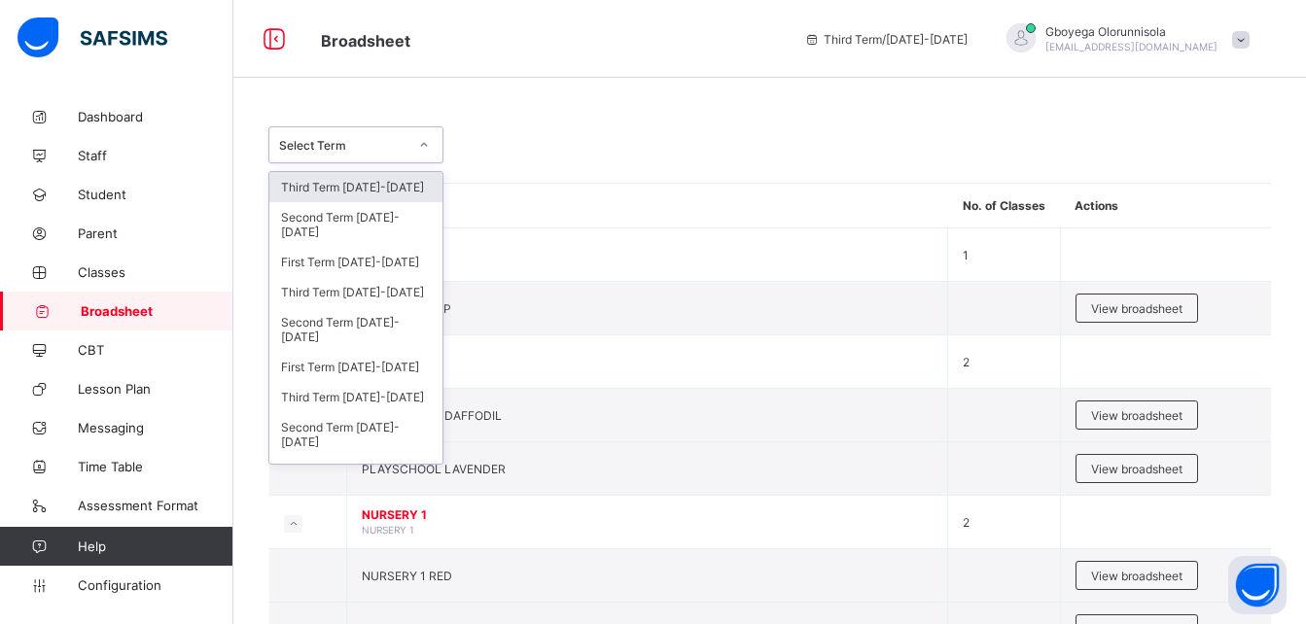
click at [342, 141] on div "Select Term" at bounding box center [343, 145] width 128 height 15
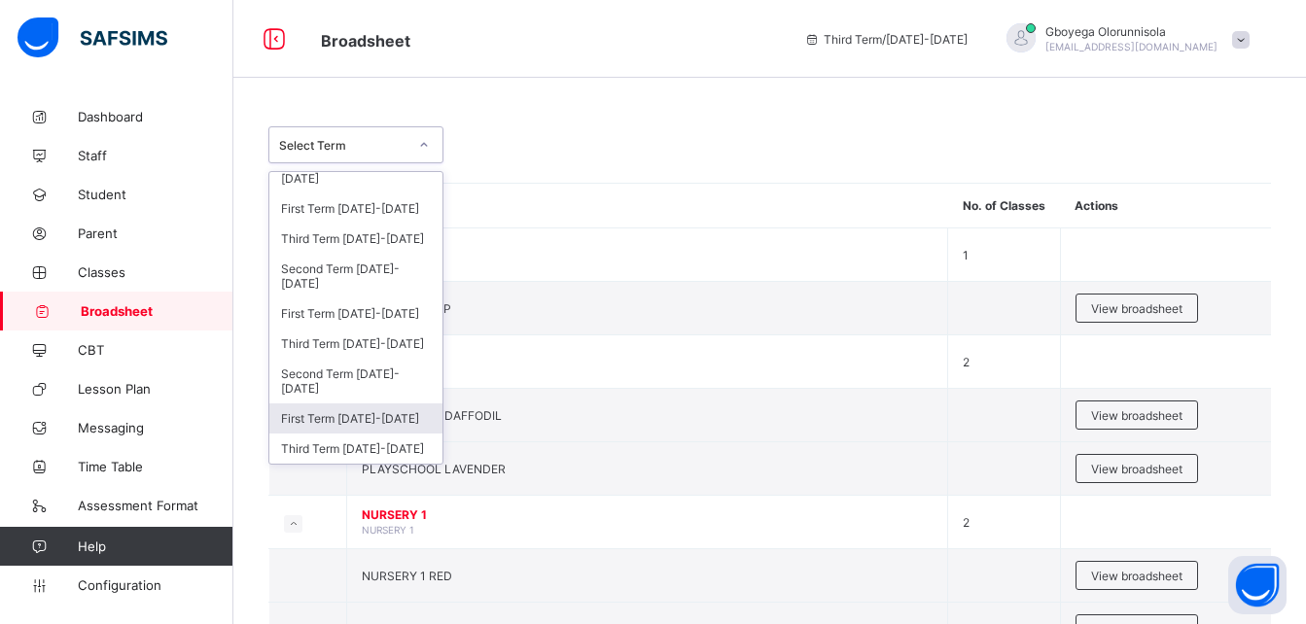
click at [396, 414] on div "First Term 2023-2024" at bounding box center [355, 418] width 173 height 30
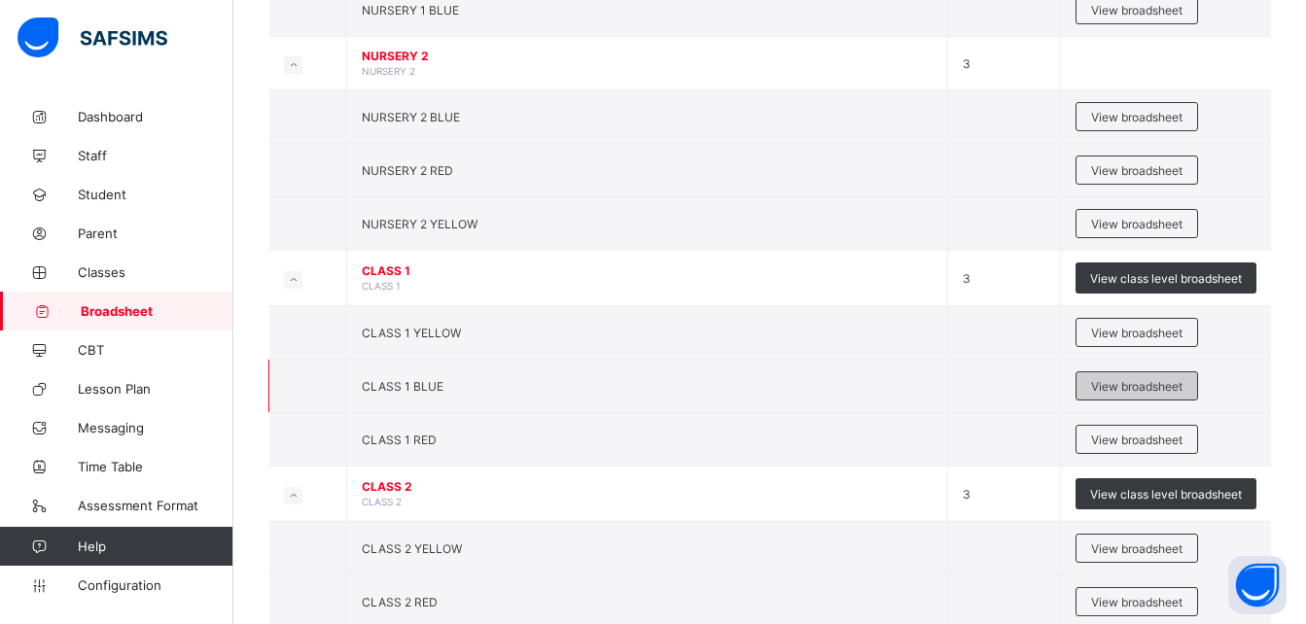
scroll to position [688, 0]
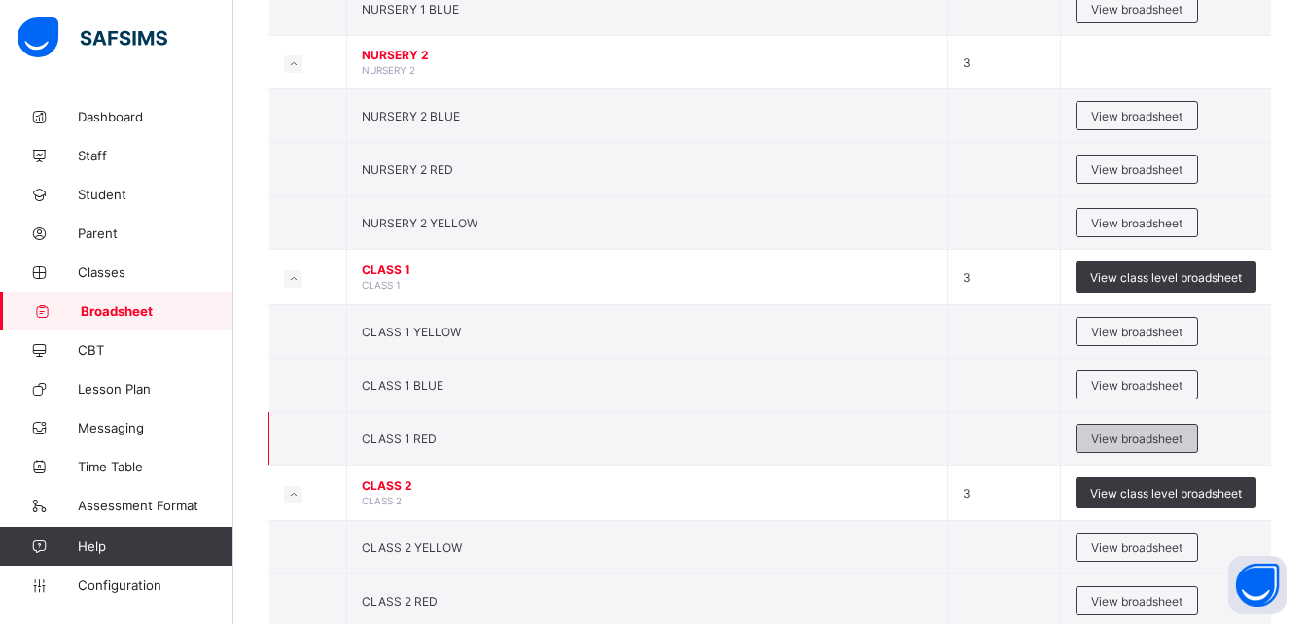
click at [1113, 439] on span "View broadsheet" at bounding box center [1136, 439] width 91 height 15
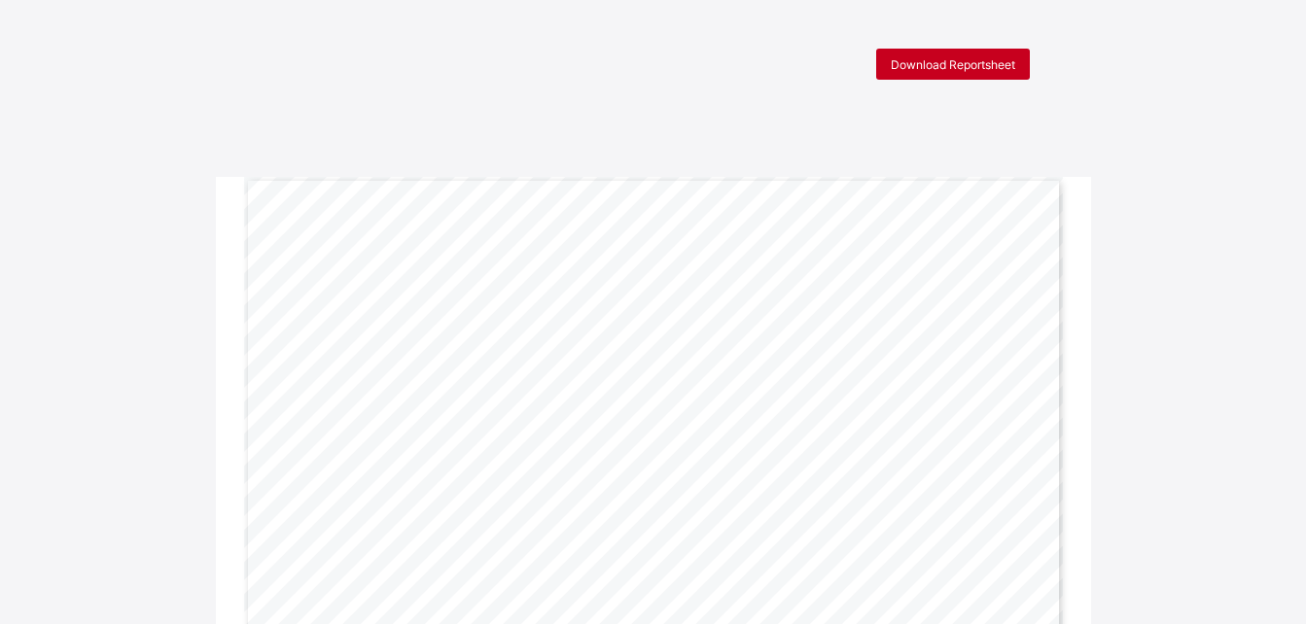
click at [931, 61] on span "Download Reportsheet" at bounding box center [953, 64] width 124 height 15
click at [954, 74] on div "Download Reportsheet" at bounding box center [953, 64] width 154 height 31
click at [979, 74] on div "Download Reportsheet" at bounding box center [953, 64] width 154 height 31
